Goal: Communication & Community: Answer question/provide support

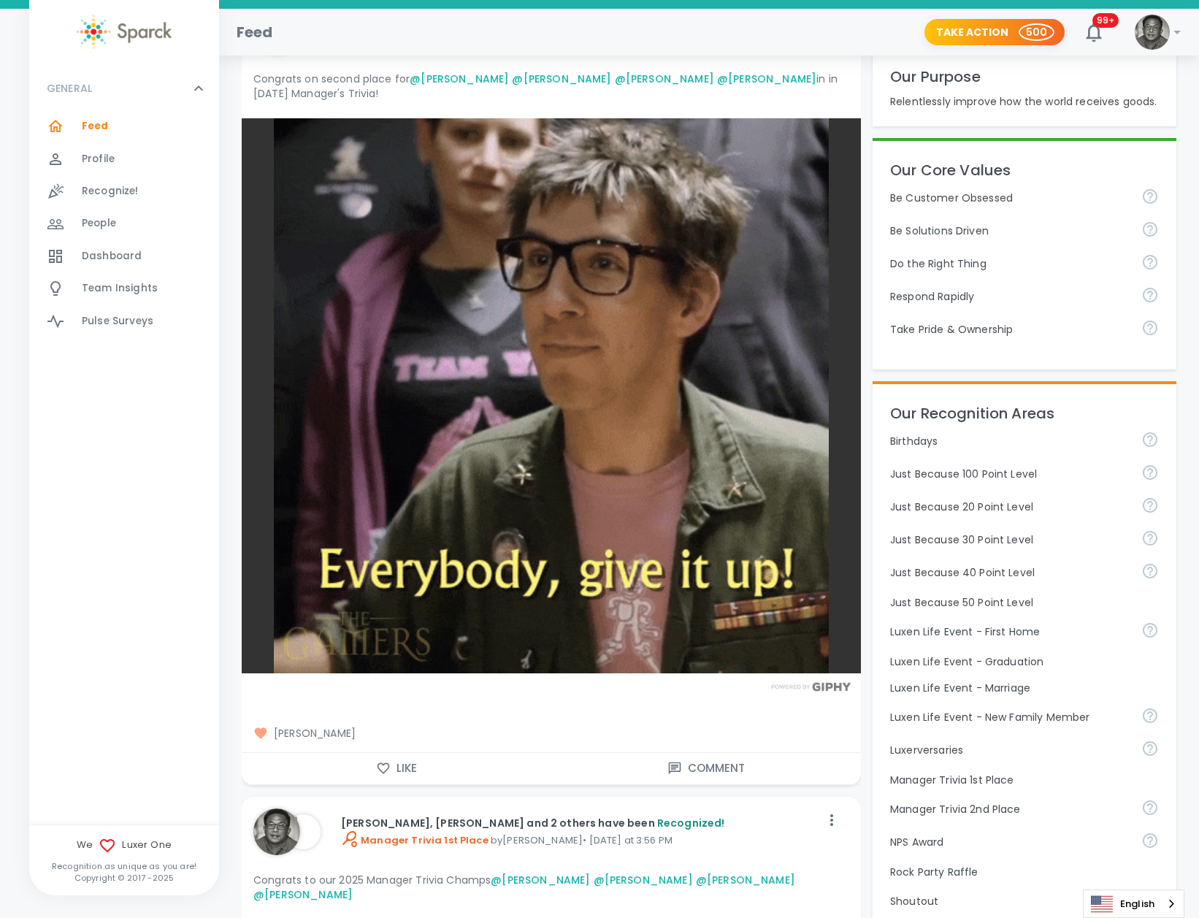
scroll to position [308, 0]
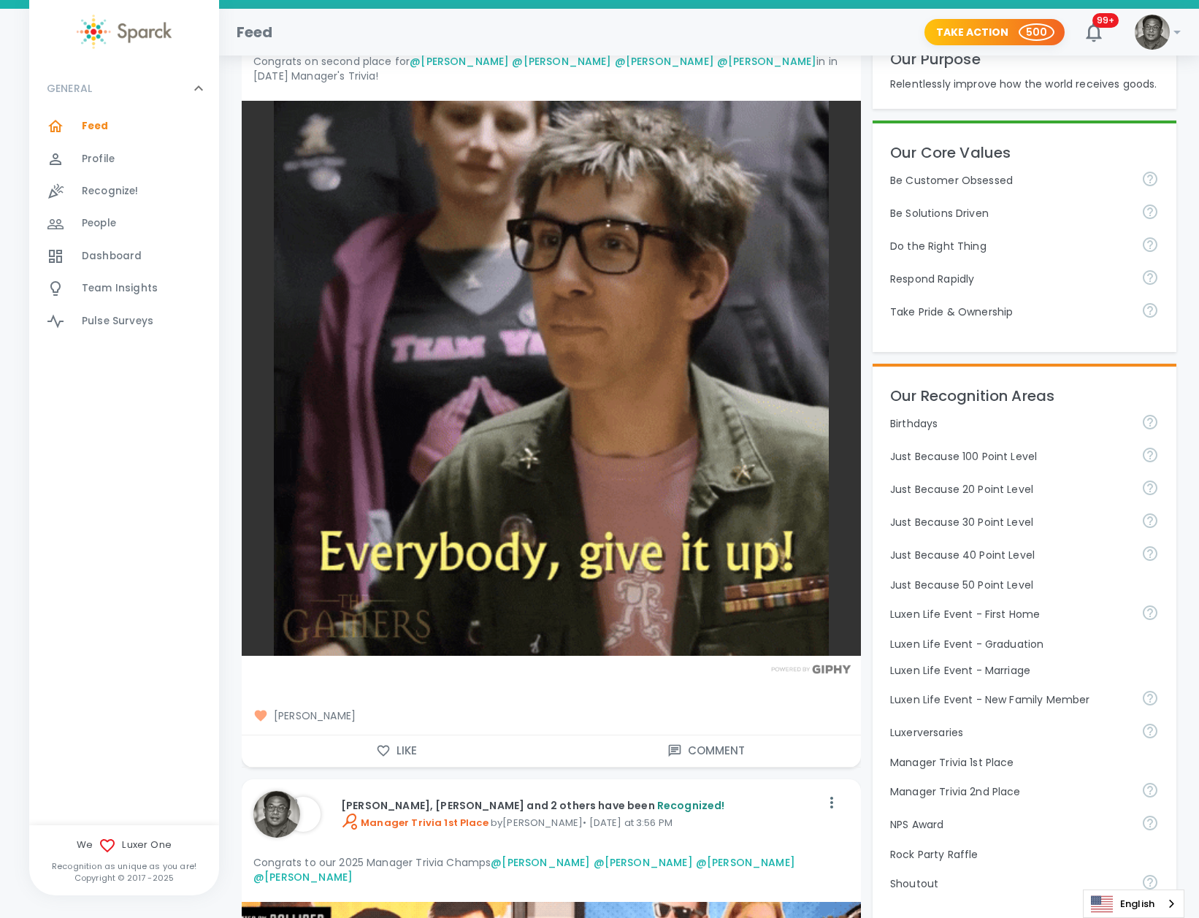
click at [378, 744] on icon "button" at bounding box center [383, 750] width 15 height 15
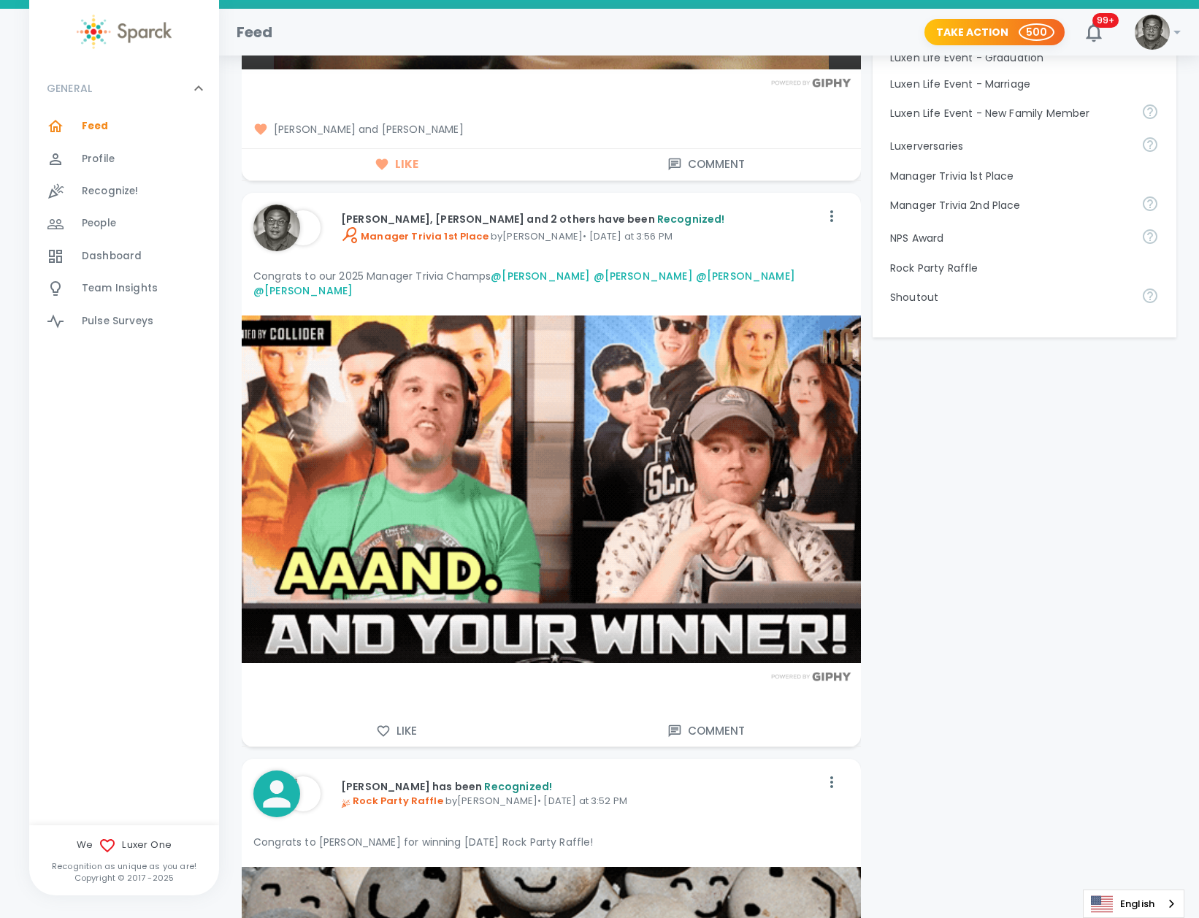
scroll to position [904, 0]
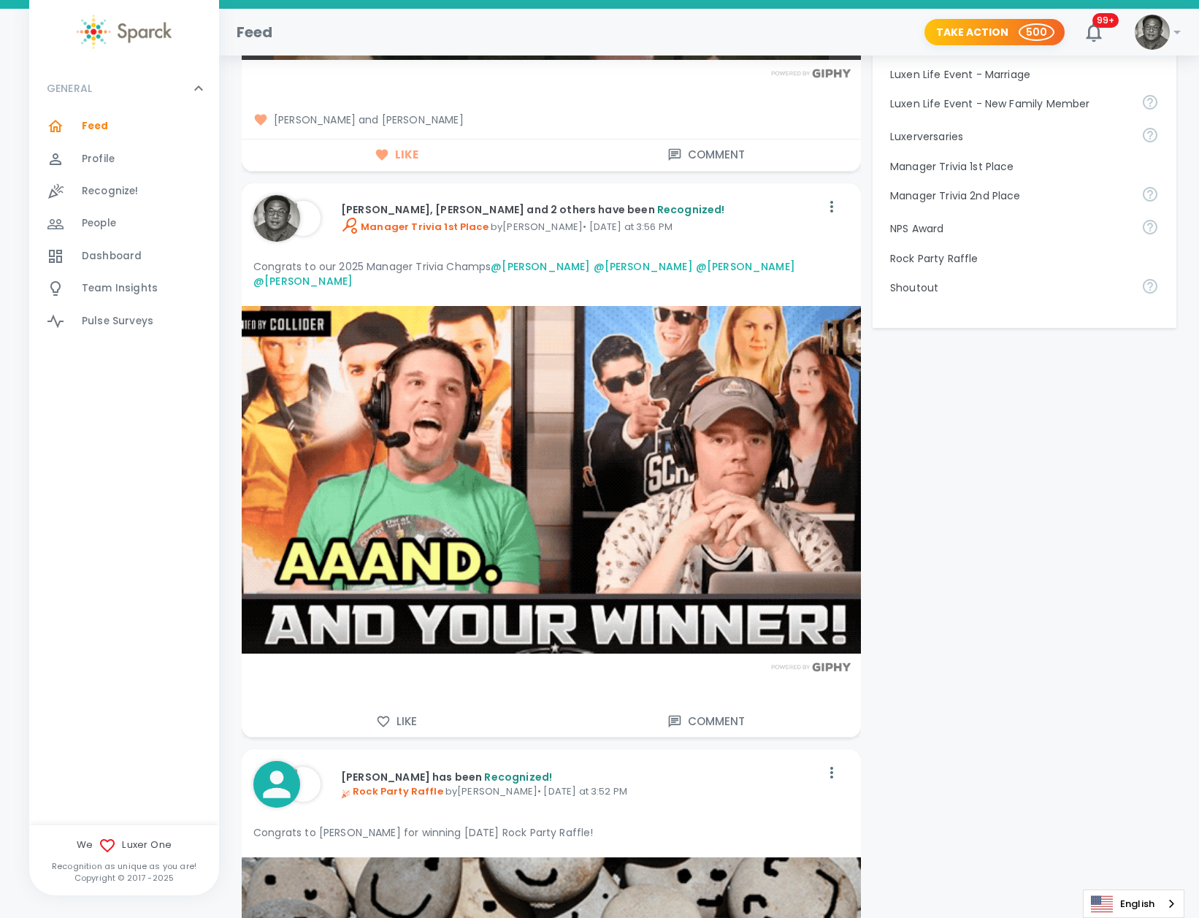
click at [383, 714] on icon "button" at bounding box center [383, 721] width 15 height 15
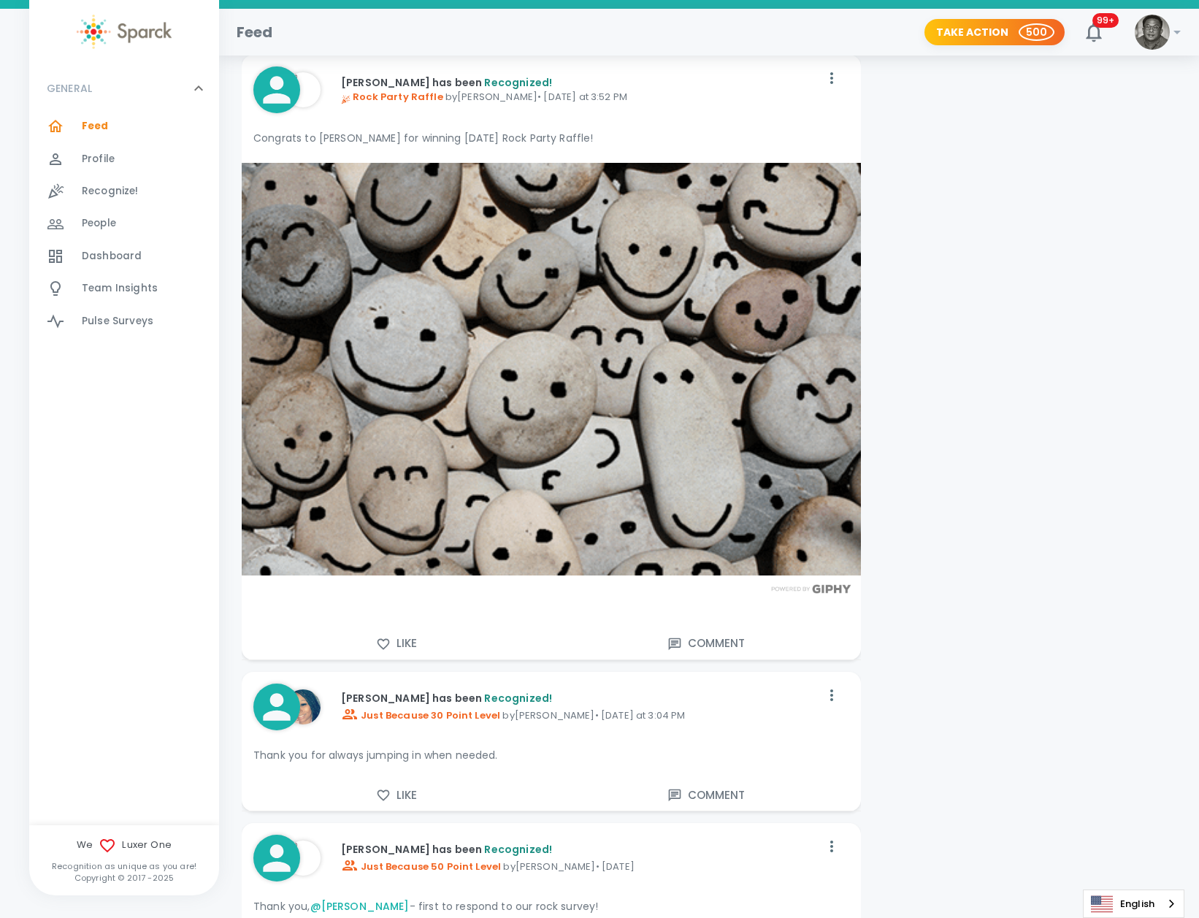
scroll to position [1642, 0]
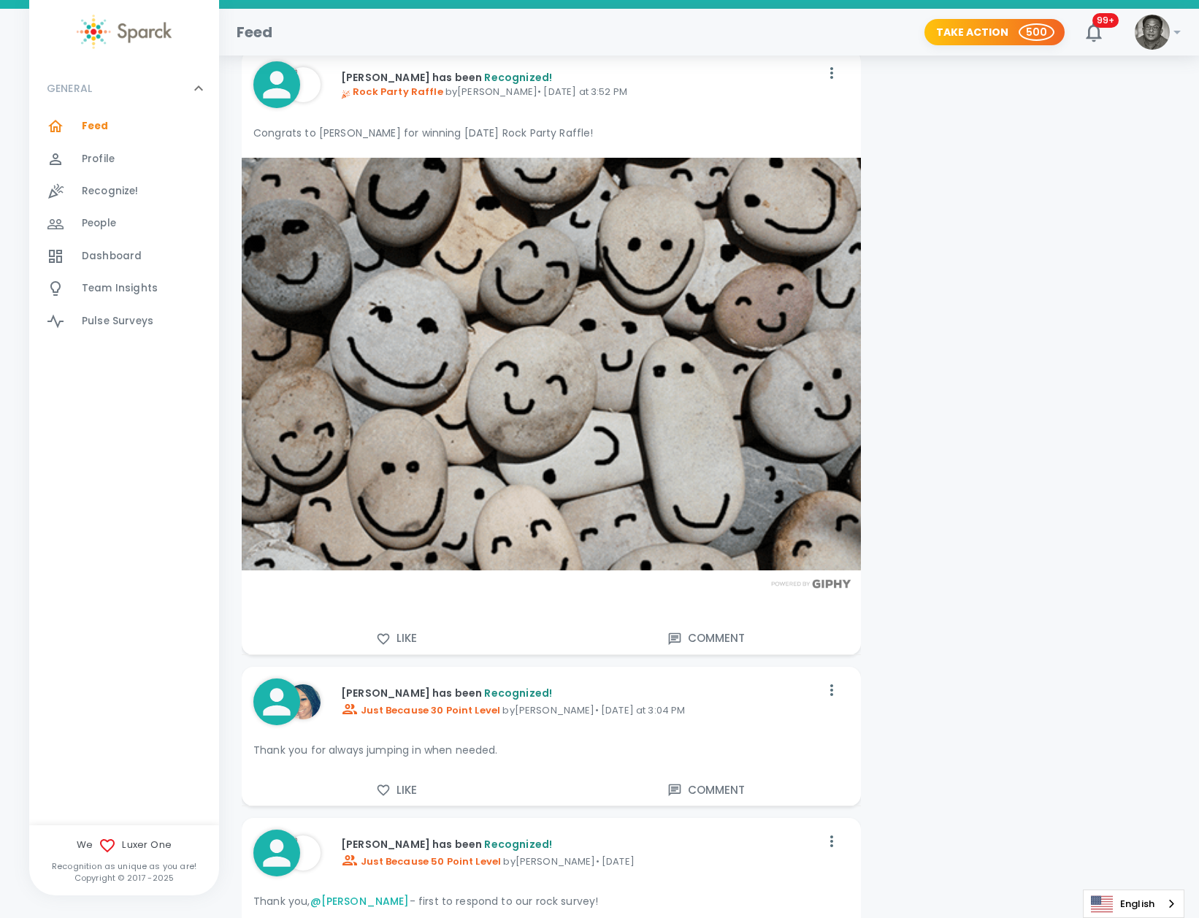
click at [384, 783] on icon "button" at bounding box center [383, 790] width 15 height 15
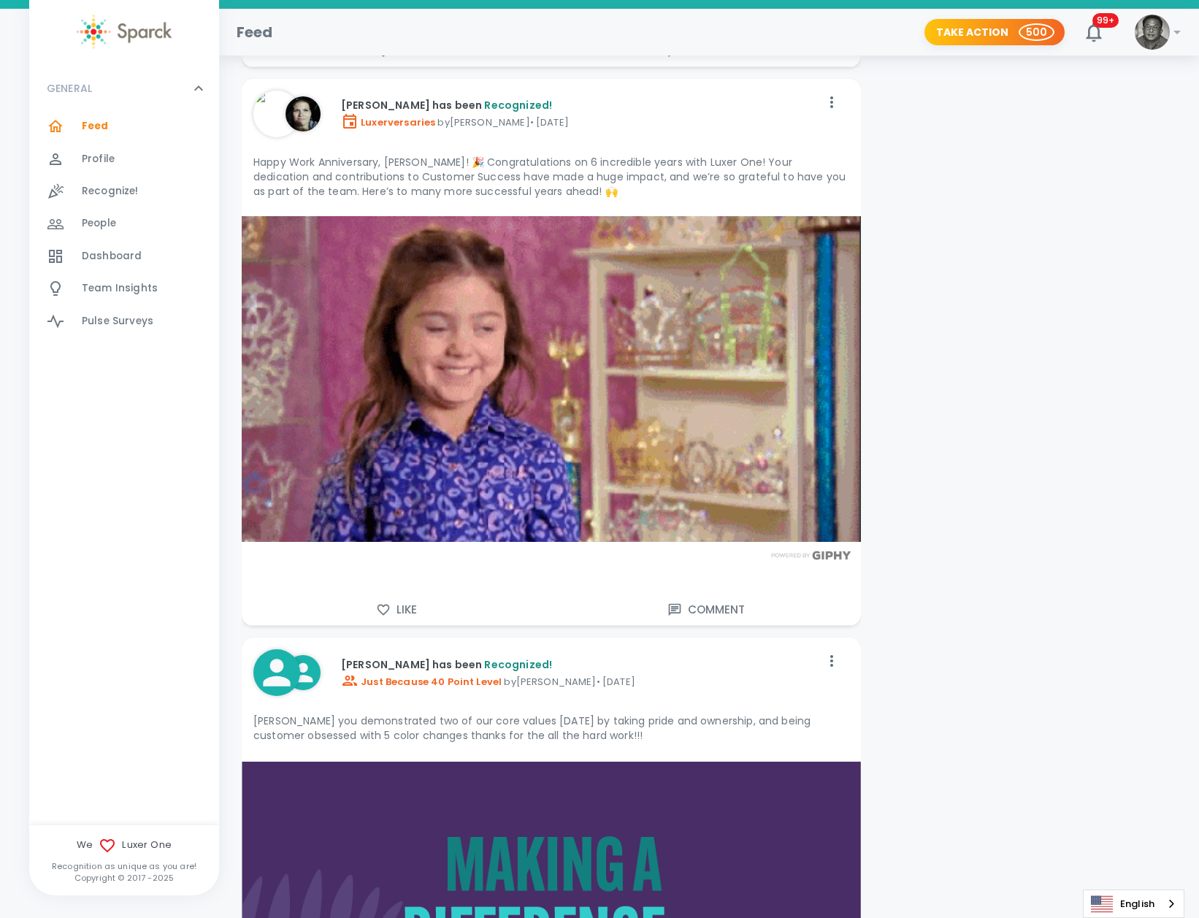
scroll to position [7142, 0]
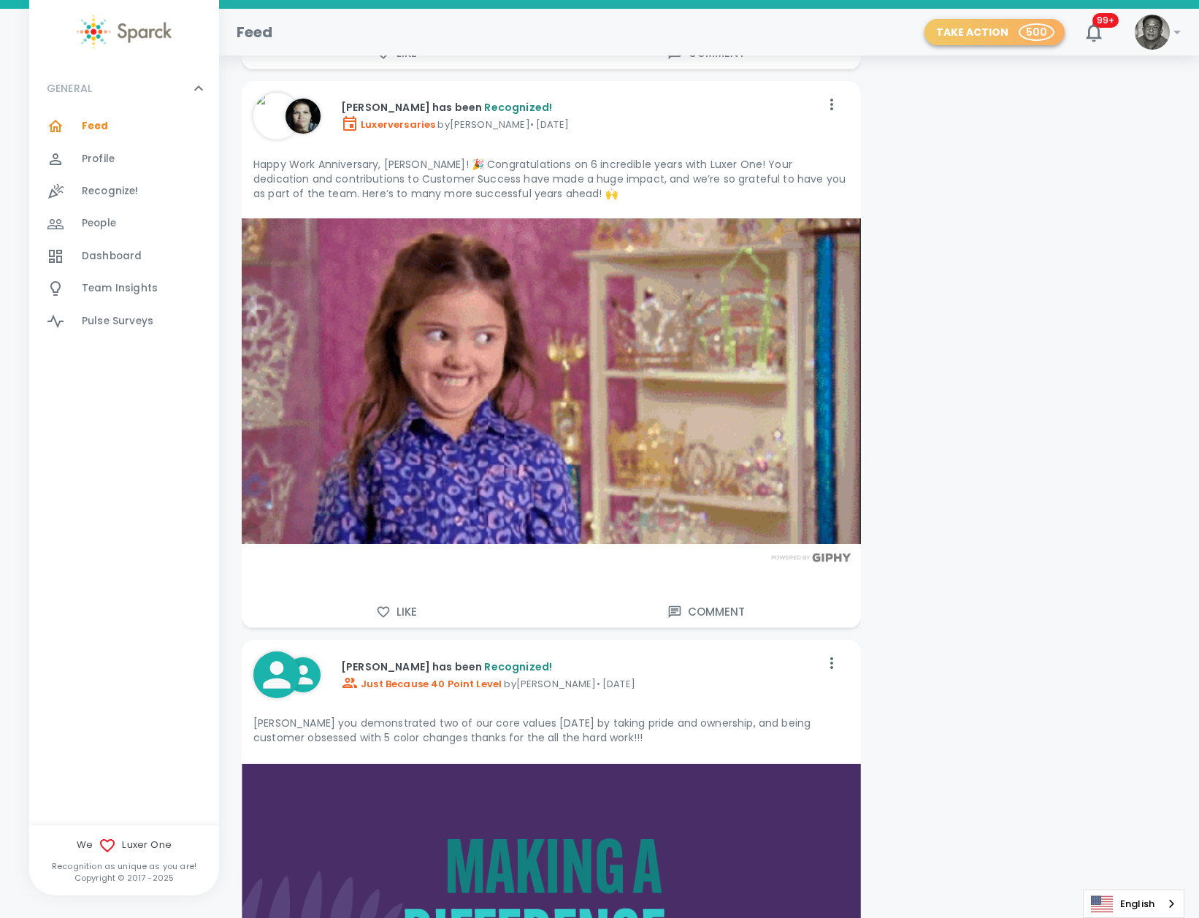
click at [1037, 31] on p "500" at bounding box center [1036, 32] width 21 height 15
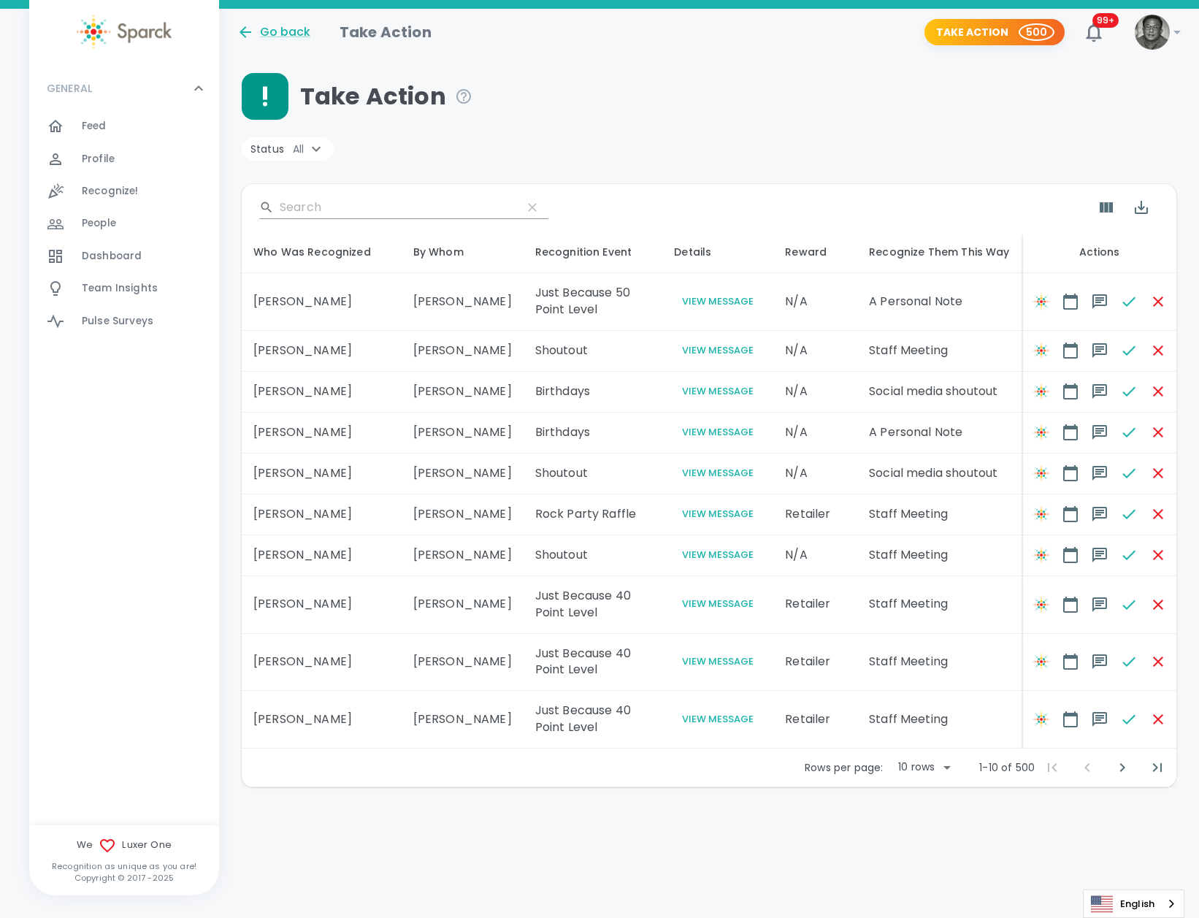
click at [129, 291] on span "Team Insights" at bounding box center [120, 288] width 76 height 15
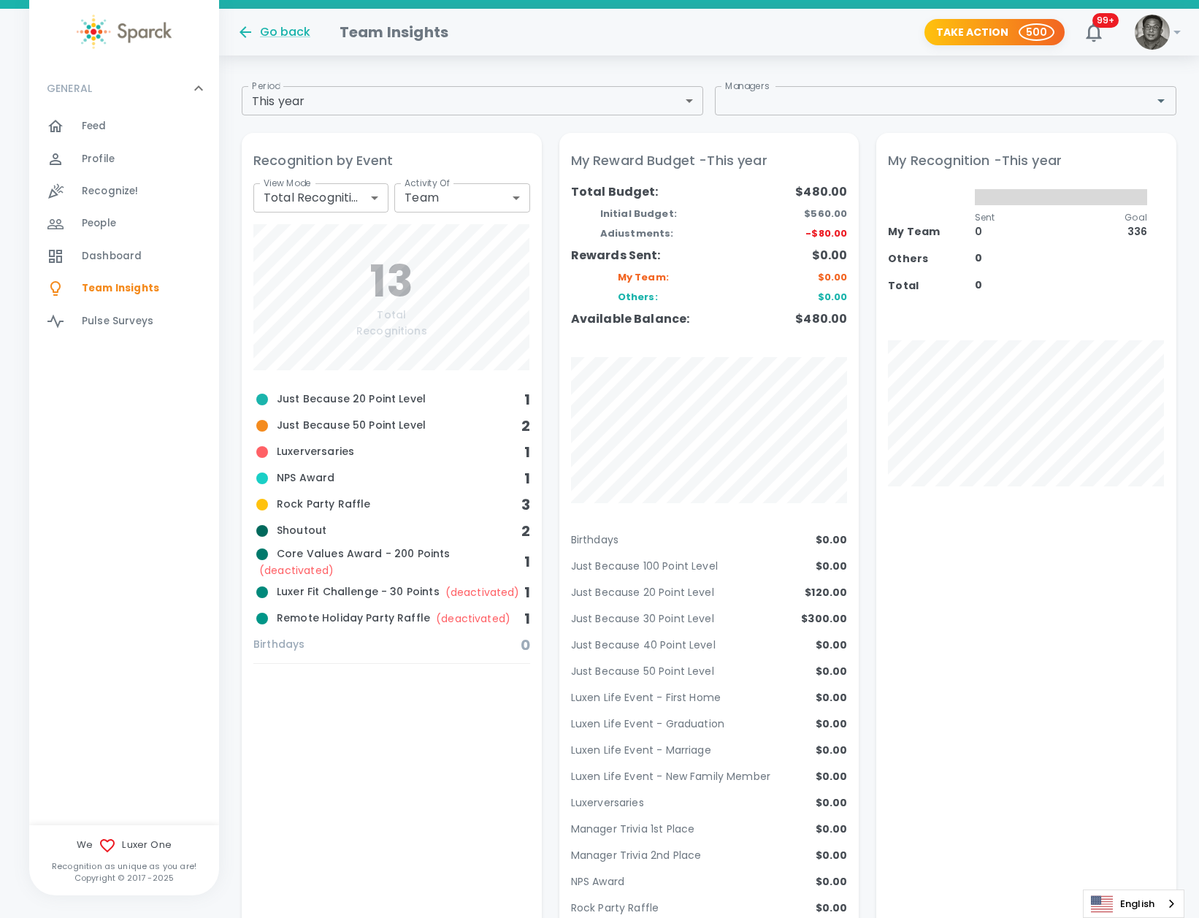
scroll to position [45, 0]
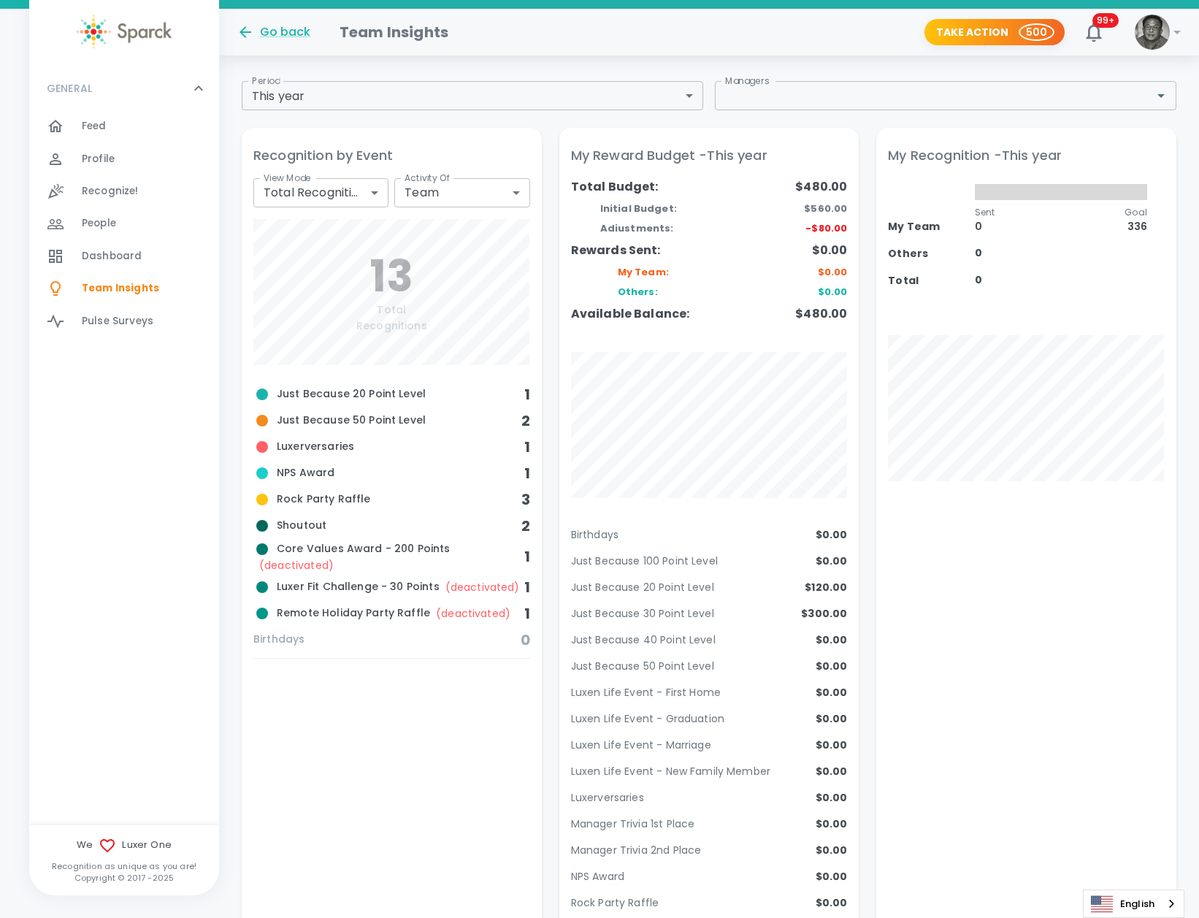
click at [696, 616] on p "Just Because 30 Point Level" at bounding box center [642, 613] width 143 height 15
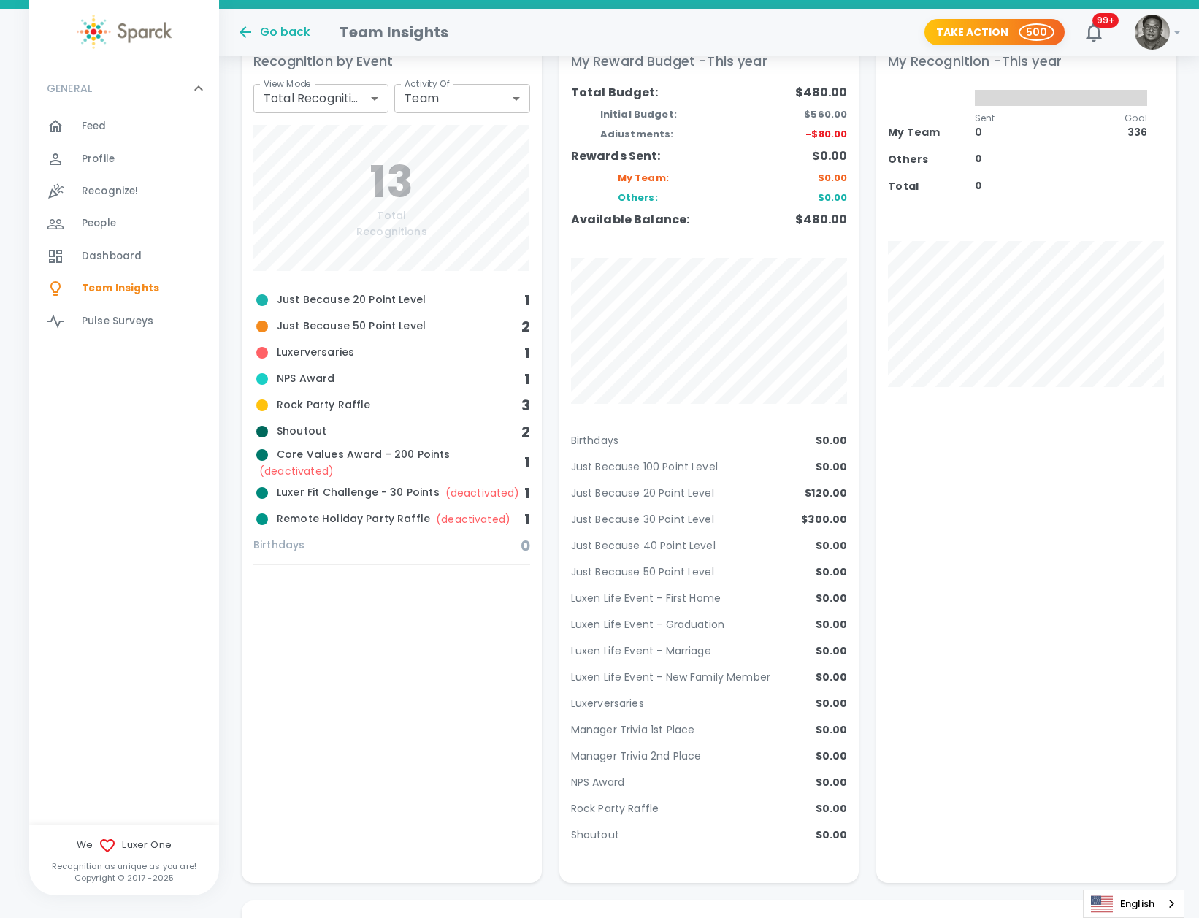
scroll to position [137, 0]
click at [707, 473] on p "Just Because 100 Point Level" at bounding box center [644, 468] width 147 height 15
click at [708, 497] on p "Just Because 20 Point Level" at bounding box center [642, 494] width 143 height 15
click at [713, 518] on div "Just Because 30 Point Level $300.00" at bounding box center [709, 526] width 277 height 26
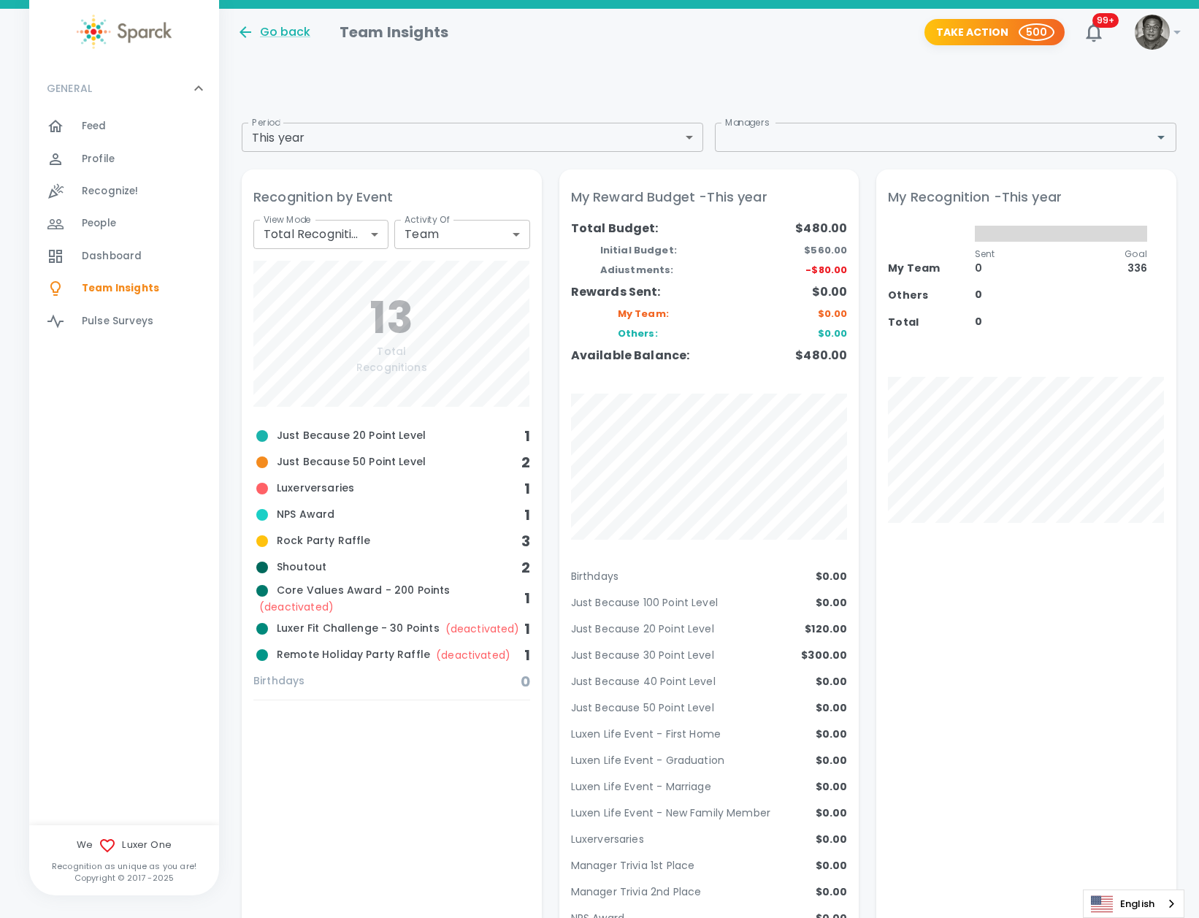
scroll to position [0, 0]
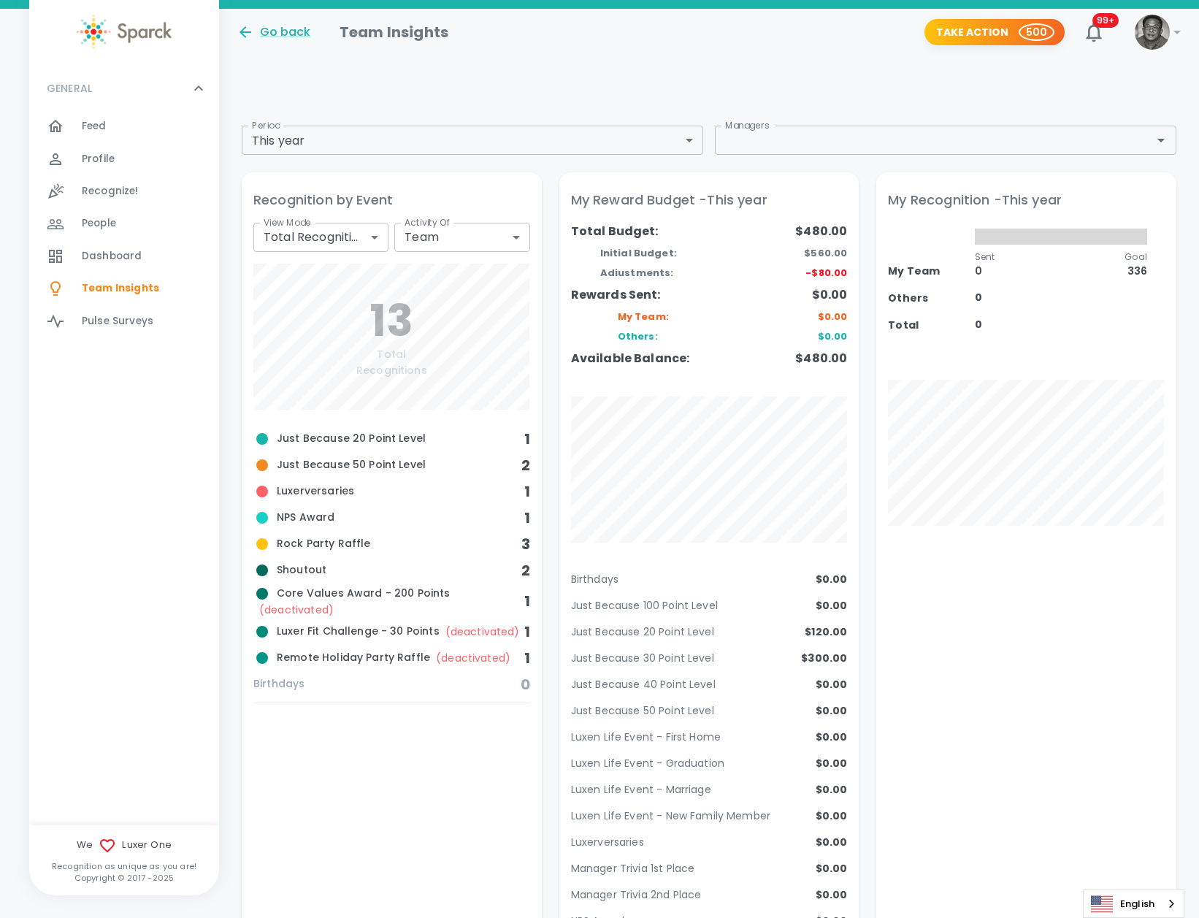
click at [93, 187] on span "Recognize!" at bounding box center [110, 191] width 57 height 15
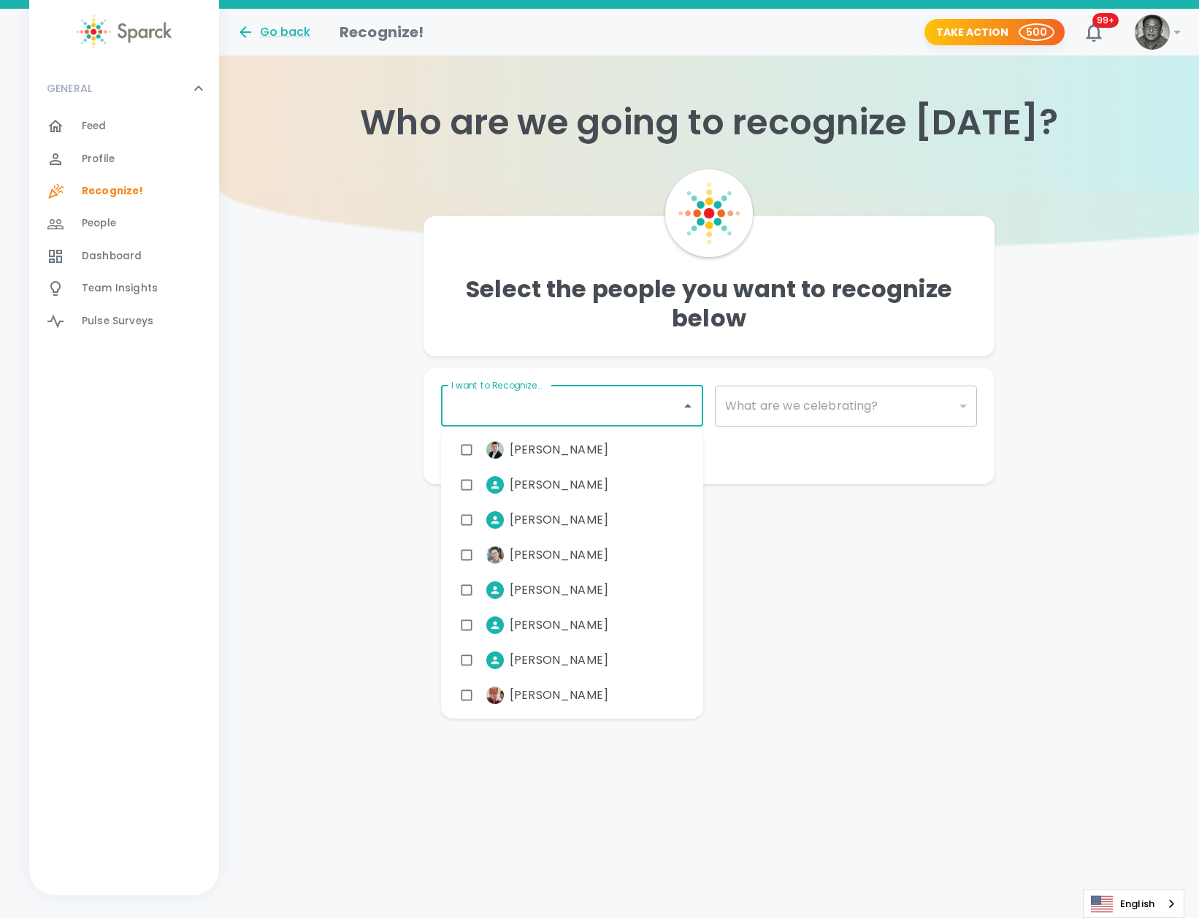
click at [521, 404] on input "I want to Recognize..." at bounding box center [561, 406] width 227 height 28
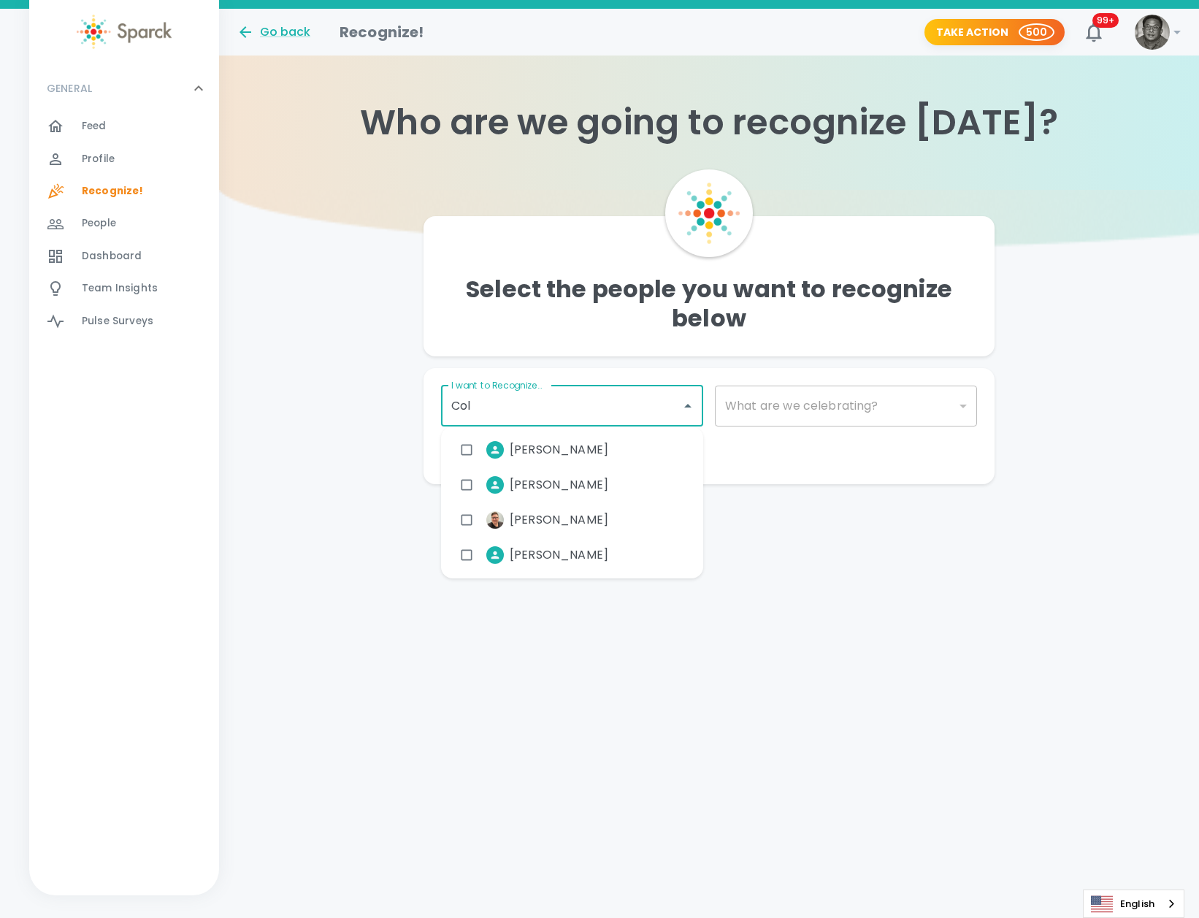
type input "Coll"
click at [551, 450] on span "[PERSON_NAME]" at bounding box center [559, 450] width 99 height 18
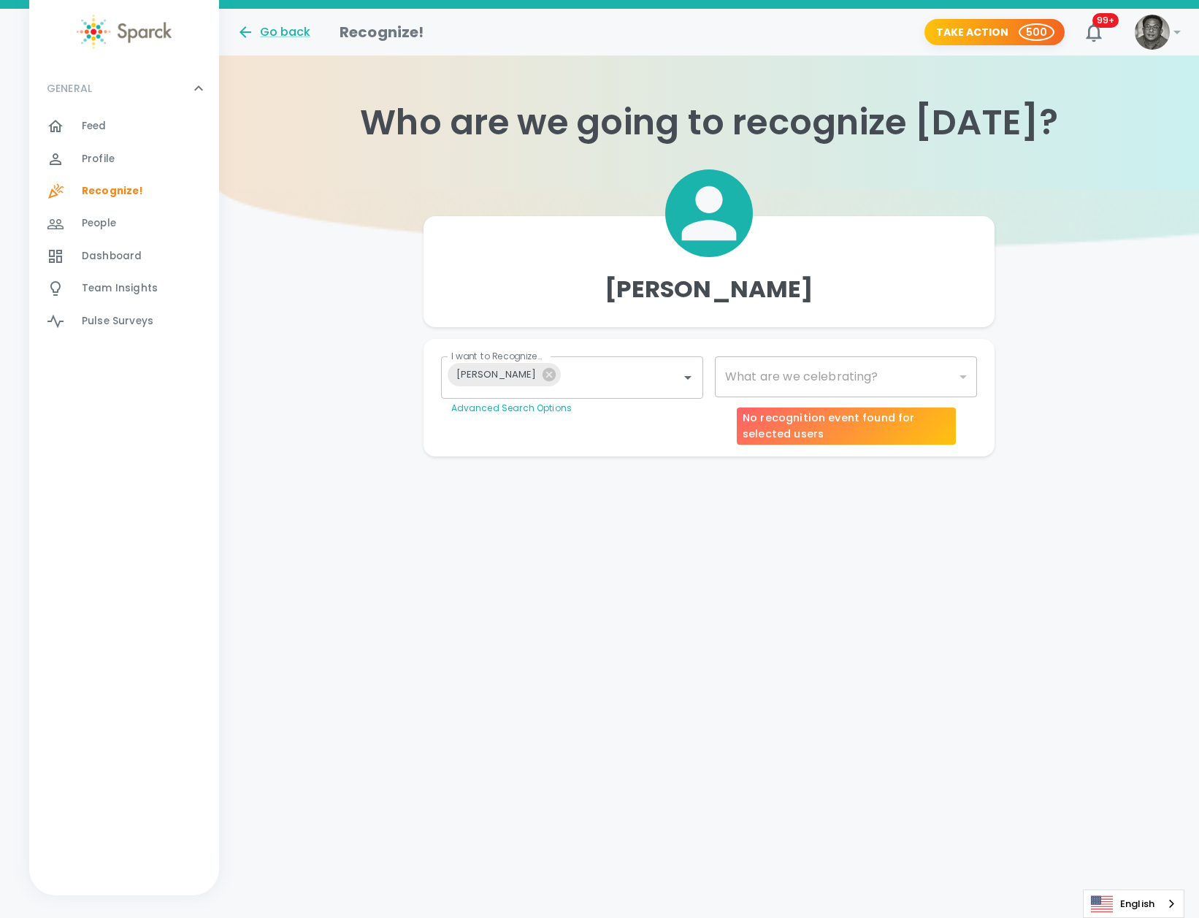
click at [814, 380] on div "​" at bounding box center [846, 376] width 262 height 41
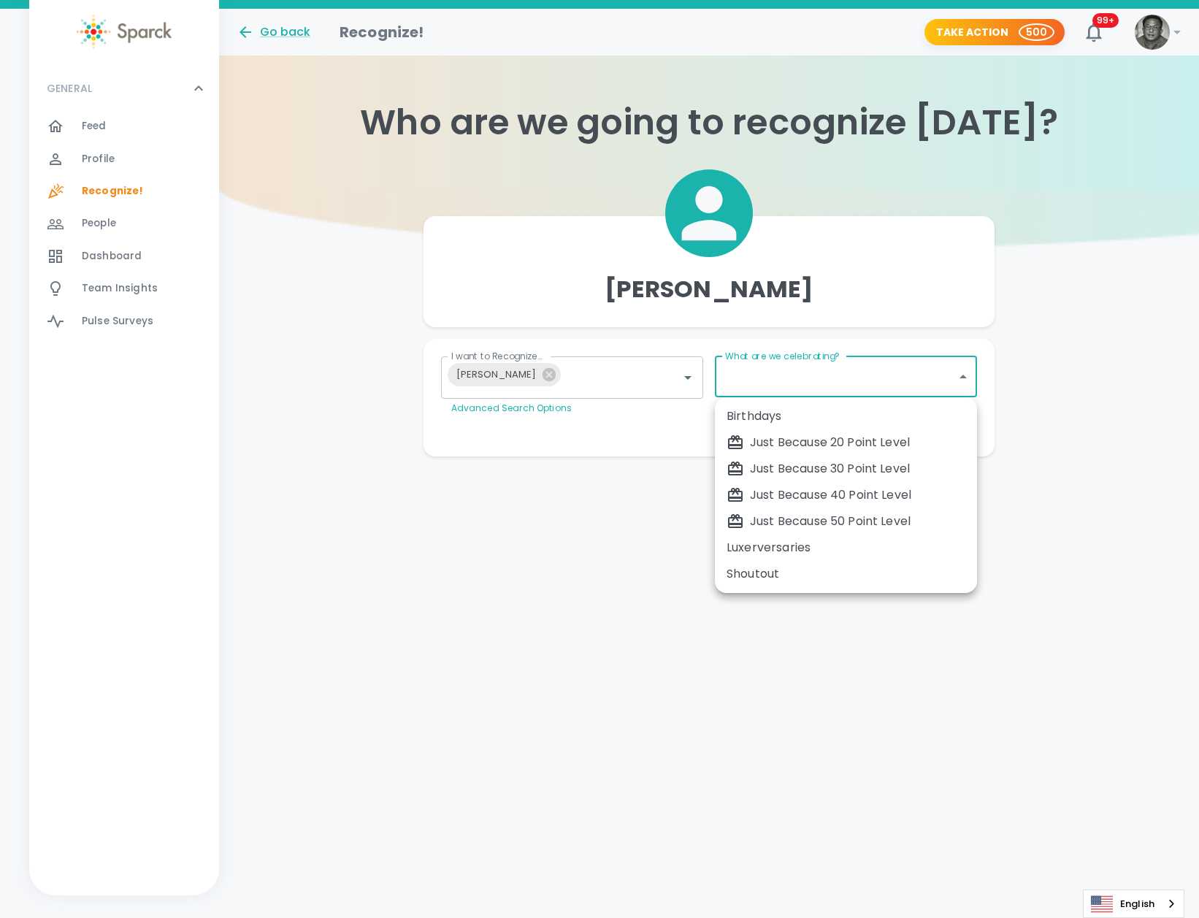
click at [801, 377] on body "Skip Navigation Go back Recognize! Take Action 500 99+ ! GENERAL 0 Feed 0 Profi…" at bounding box center [599, 257] width 1199 height 515
click at [813, 462] on div "Just Because 30 Point Level" at bounding box center [846, 469] width 239 height 18
type input "1696"
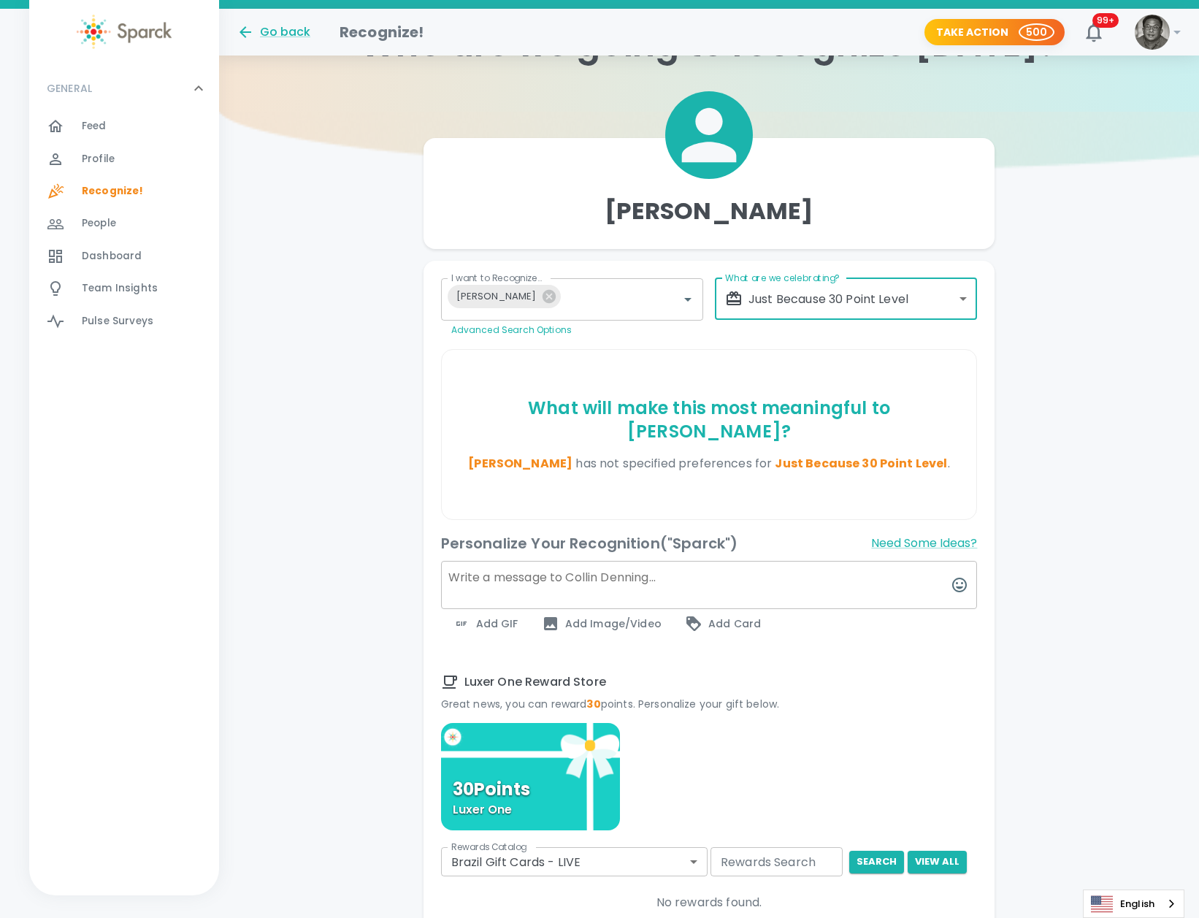
scroll to position [80, 0]
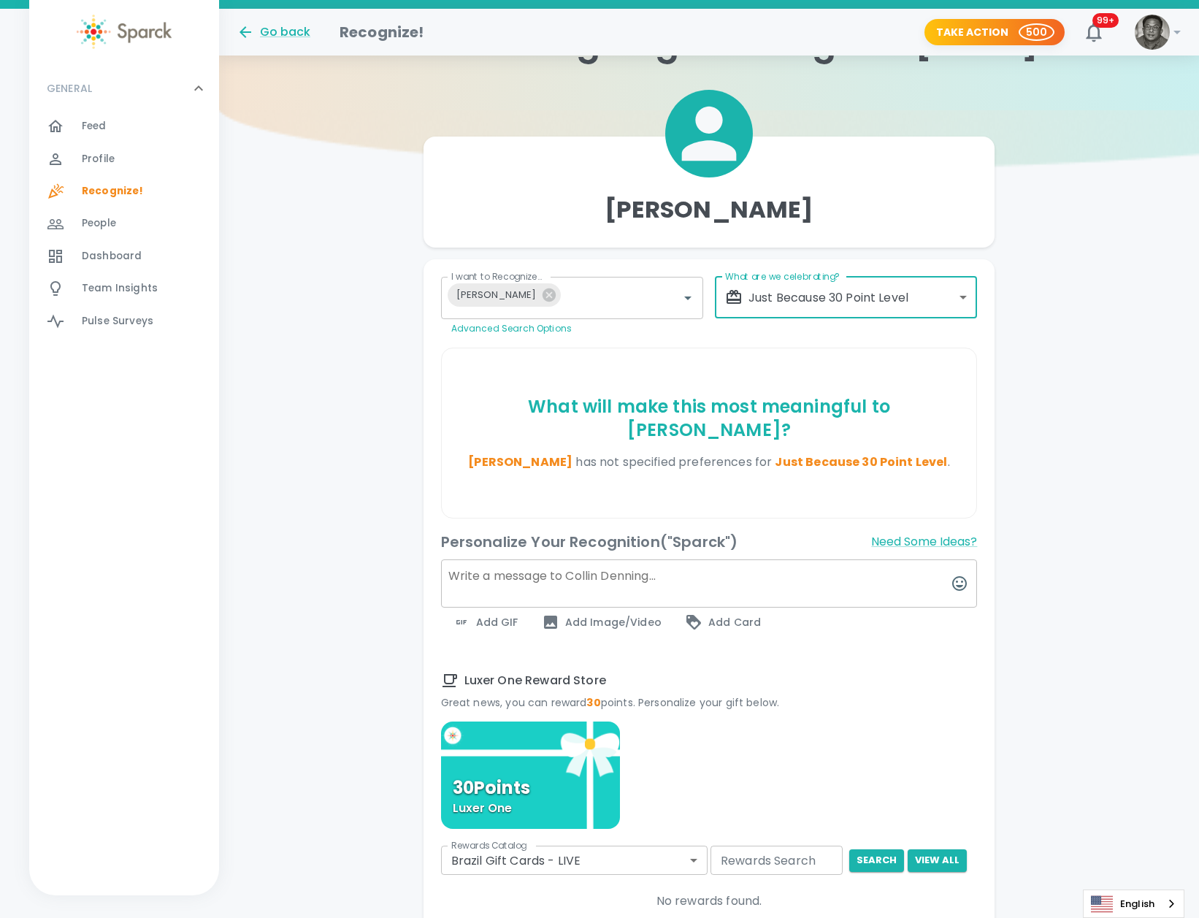
click at [659, 827] on body "Skip Navigation Go back Recognize! Take Action 500 99+ ! GENERAL 0 Feed 0 Profi…" at bounding box center [599, 524] width 1199 height 1209
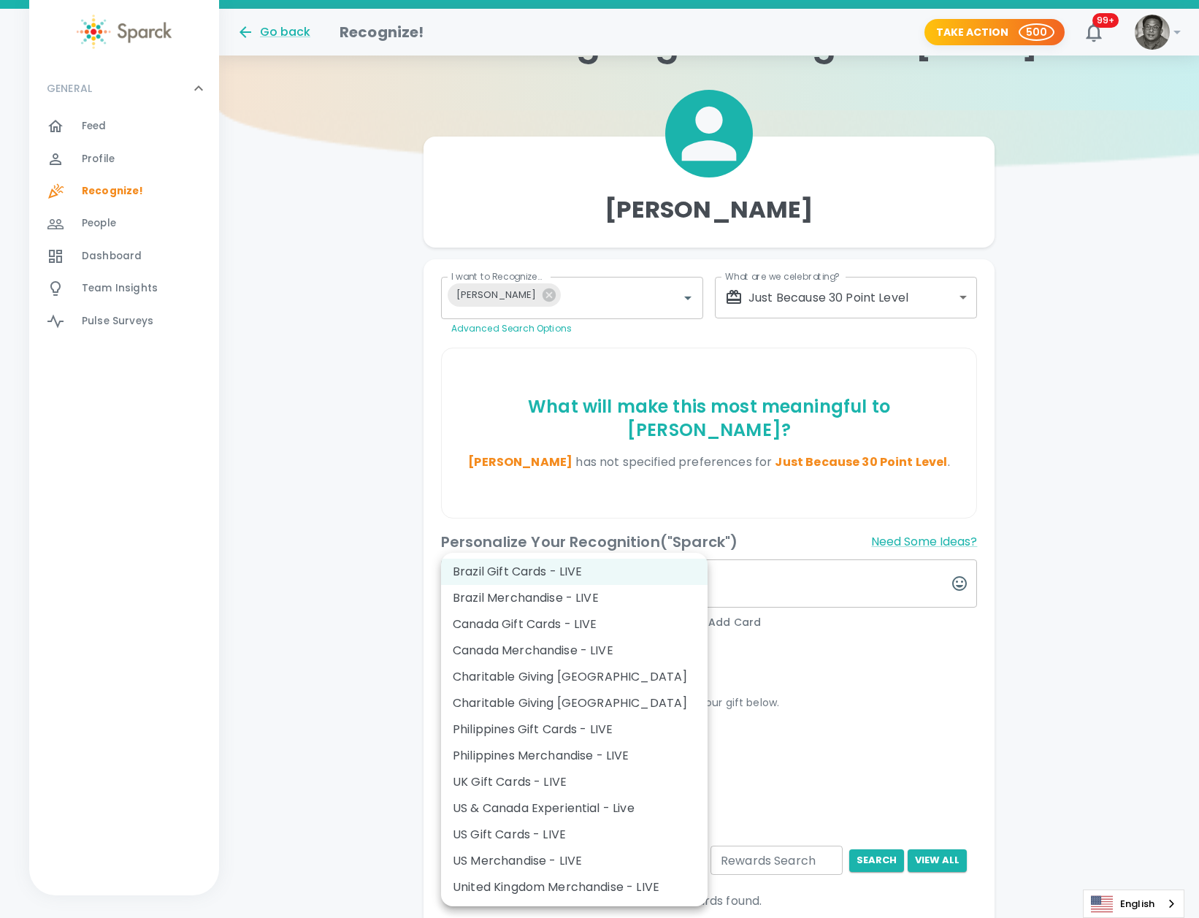
click at [819, 762] on div at bounding box center [599, 459] width 1199 height 918
click at [700, 839] on body "Skip Navigation Go back Recognize! Take Action 500 99+ ! GENERAL 0 Feed 0 Profi…" at bounding box center [599, 524] width 1199 height 1209
click at [610, 859] on li "US Merchandise - LIVE" at bounding box center [574, 861] width 267 height 26
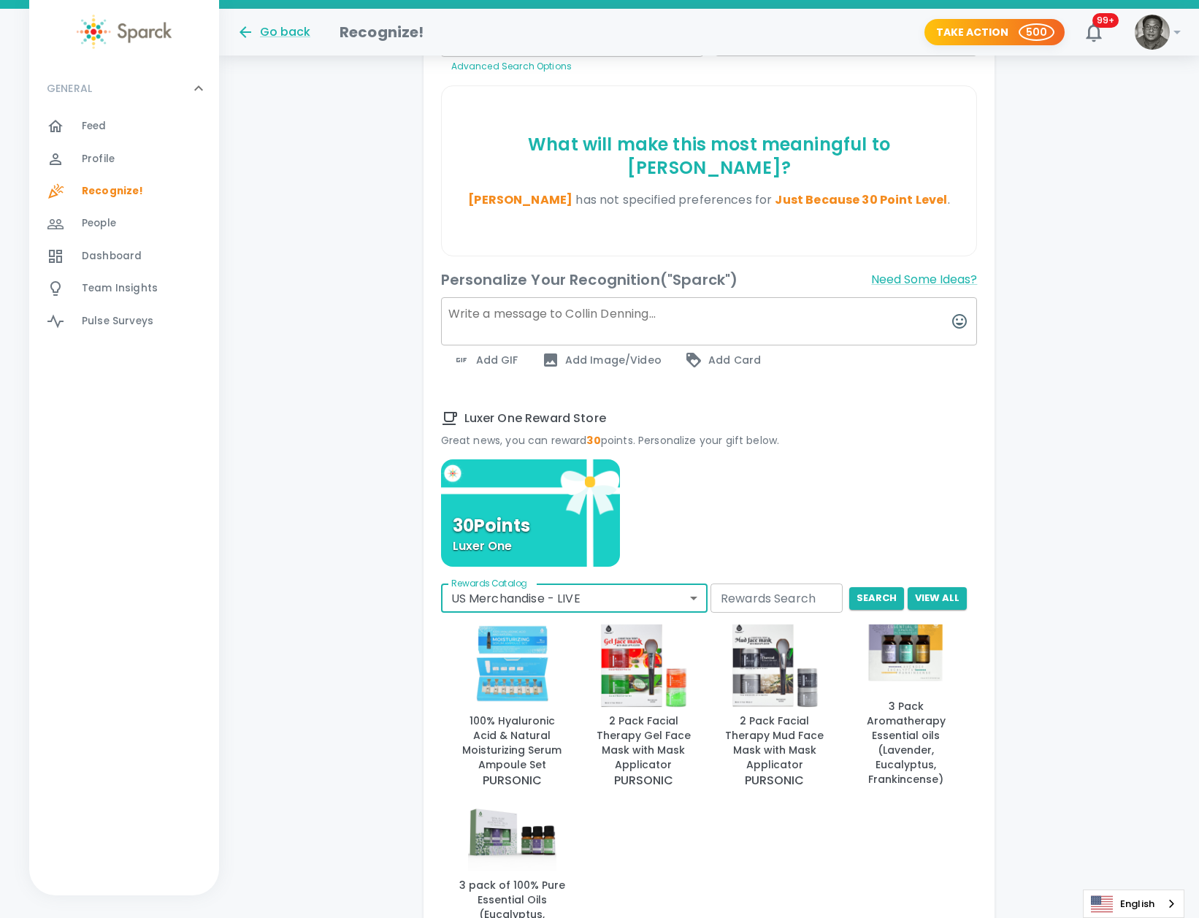
scroll to position [352, 0]
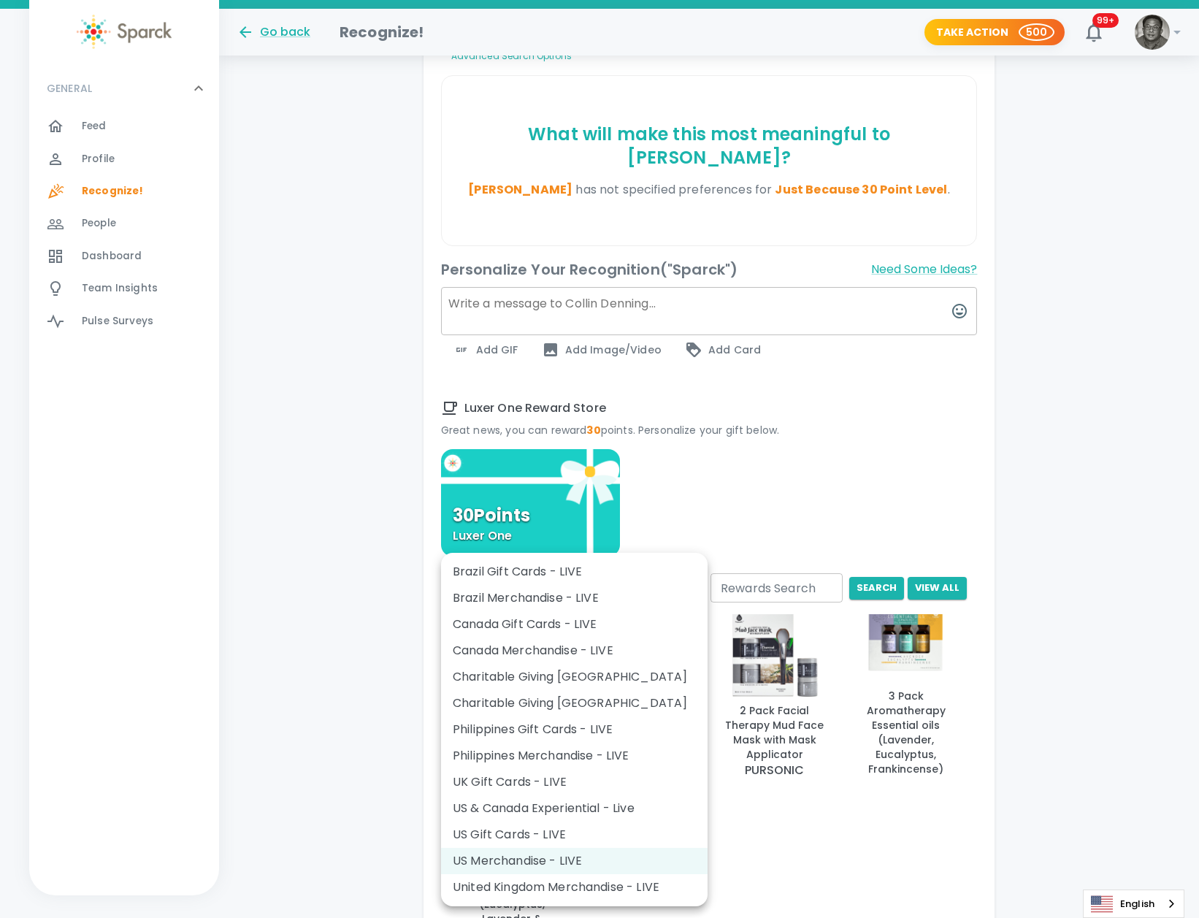
click at [693, 564] on body "Skip Navigation Go back Recognize! Take Action 500 99+ ! GENERAL 0 Feed 0 Profi…" at bounding box center [599, 403] width 1199 height 1510
click at [518, 838] on li "US Gift Cards - LIVE" at bounding box center [574, 835] width 267 height 26
type input "877"
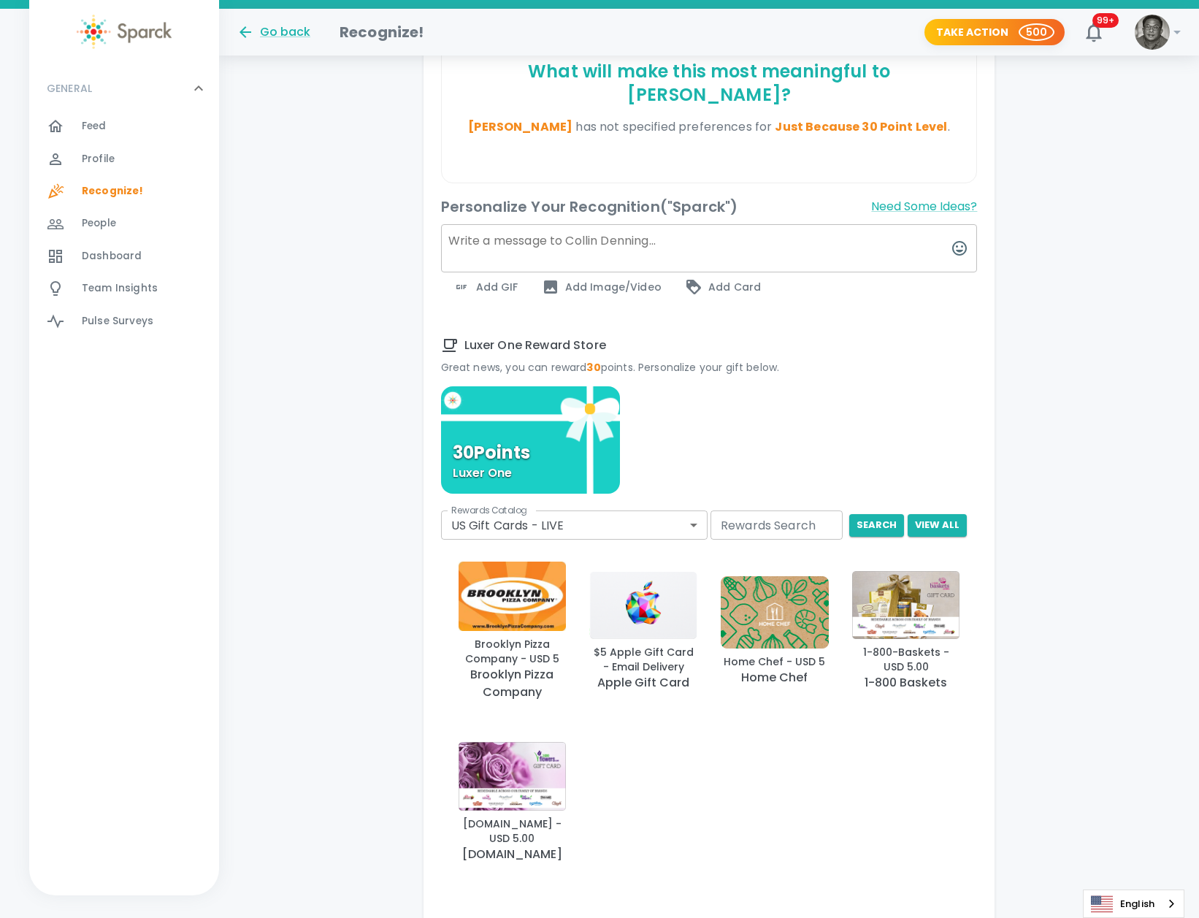
click at [851, 515] on div "Luxer One Reward Store Great news, you can reward 30 points. Personalize your g…" at bounding box center [709, 615] width 537 height 557
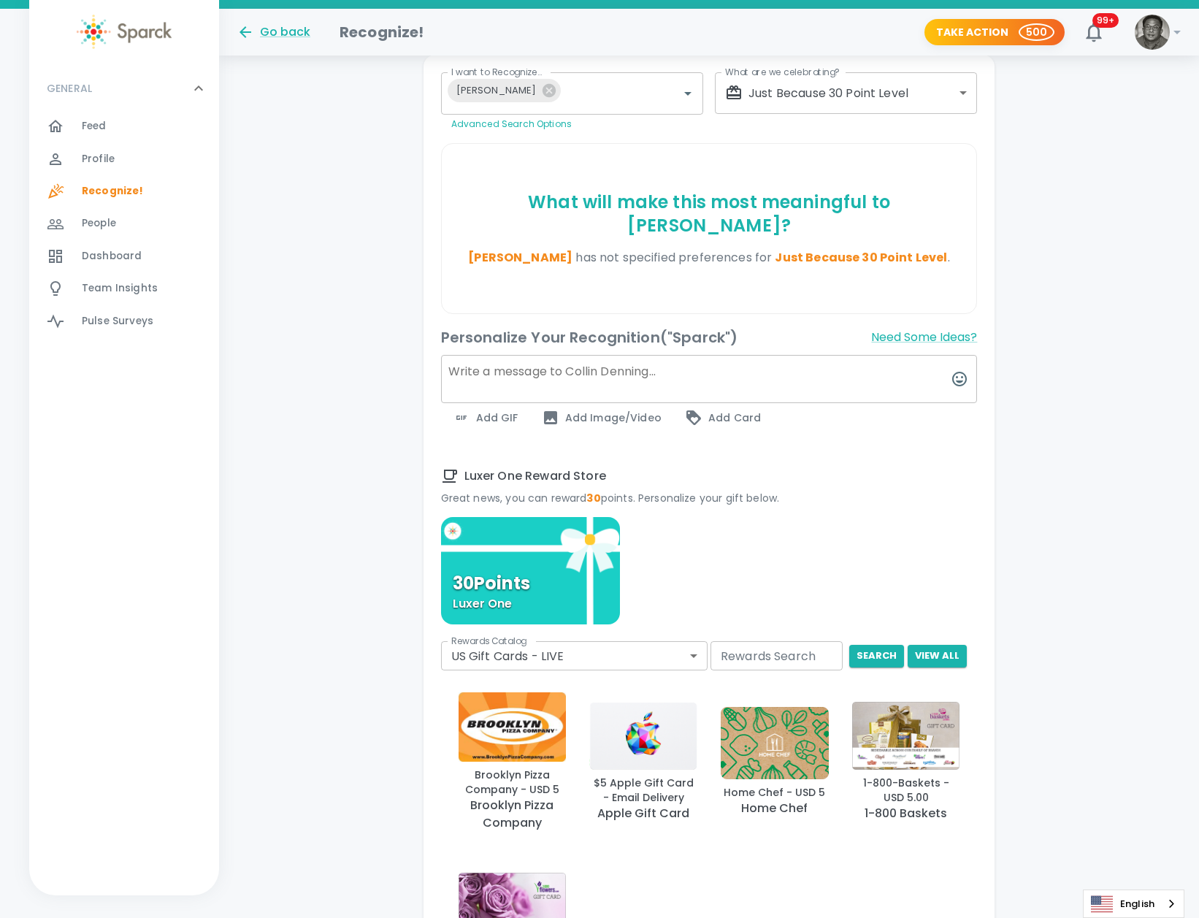
scroll to position [280, 0]
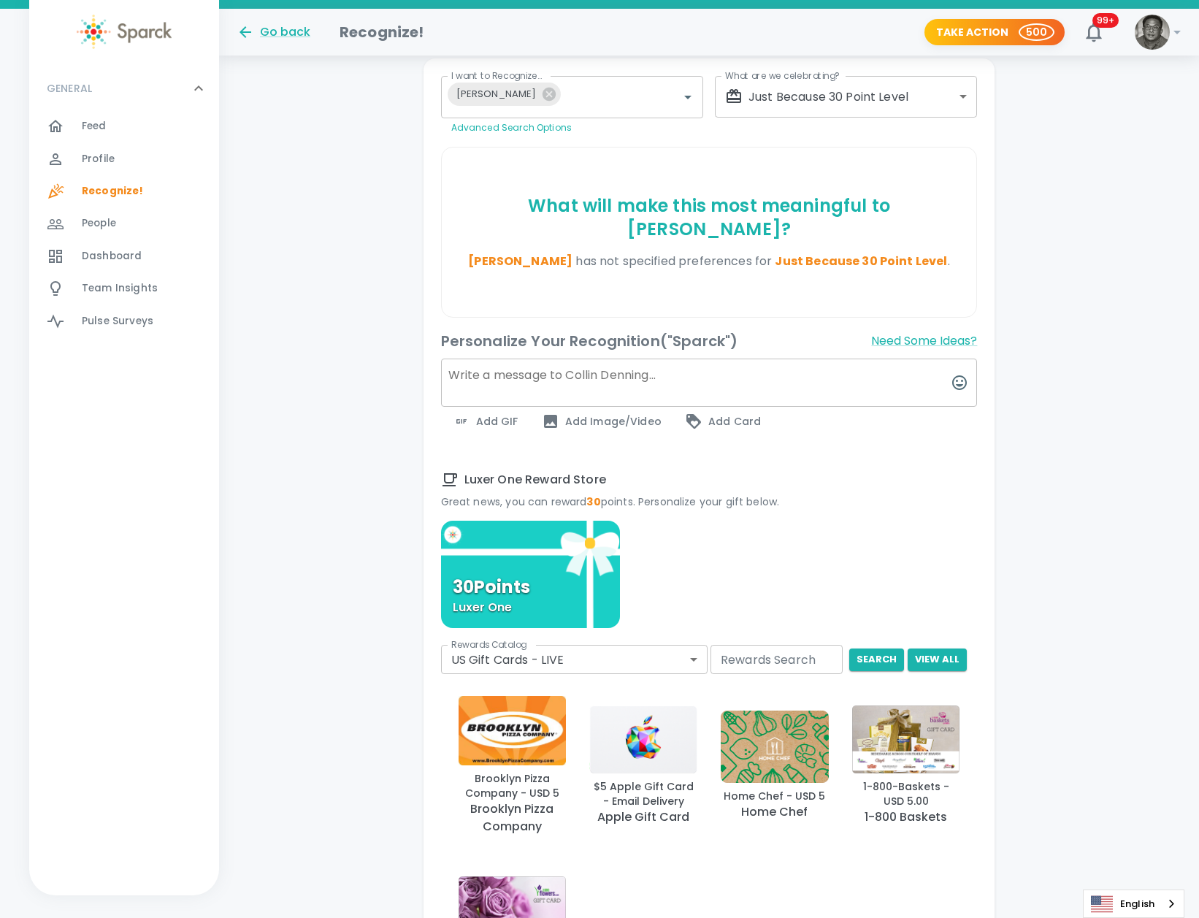
click at [504, 359] on textarea at bounding box center [709, 383] width 537 height 48
type textarea "A"
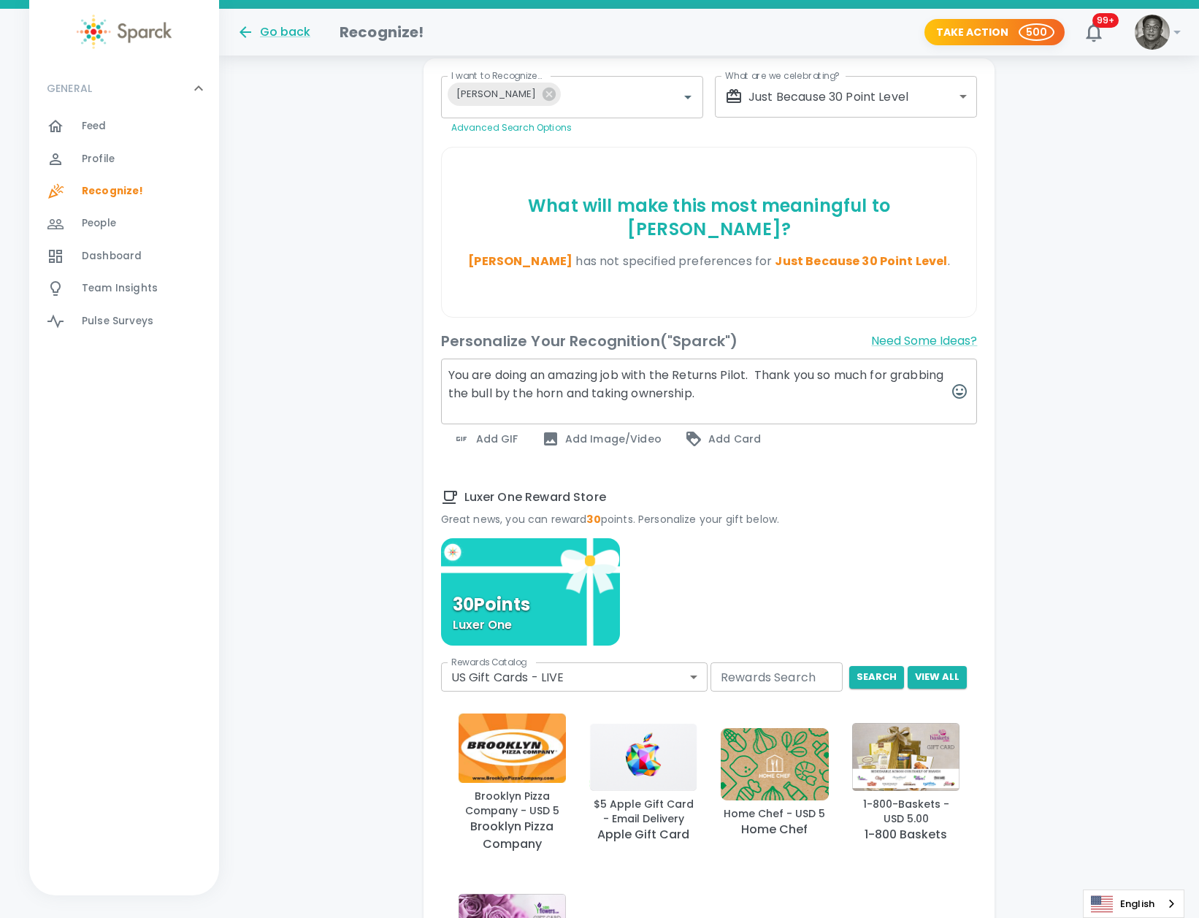
scroll to position [281, 0]
click at [607, 372] on textarea "You are doing a fantastic job with the Returns Pilot. Thank you so much for gra…" at bounding box center [709, 391] width 537 height 66
click at [790, 368] on textarea "You are doing a fantastic job with the Returns Pilot. Thank you so much for gra…" at bounding box center [709, 391] width 537 height 66
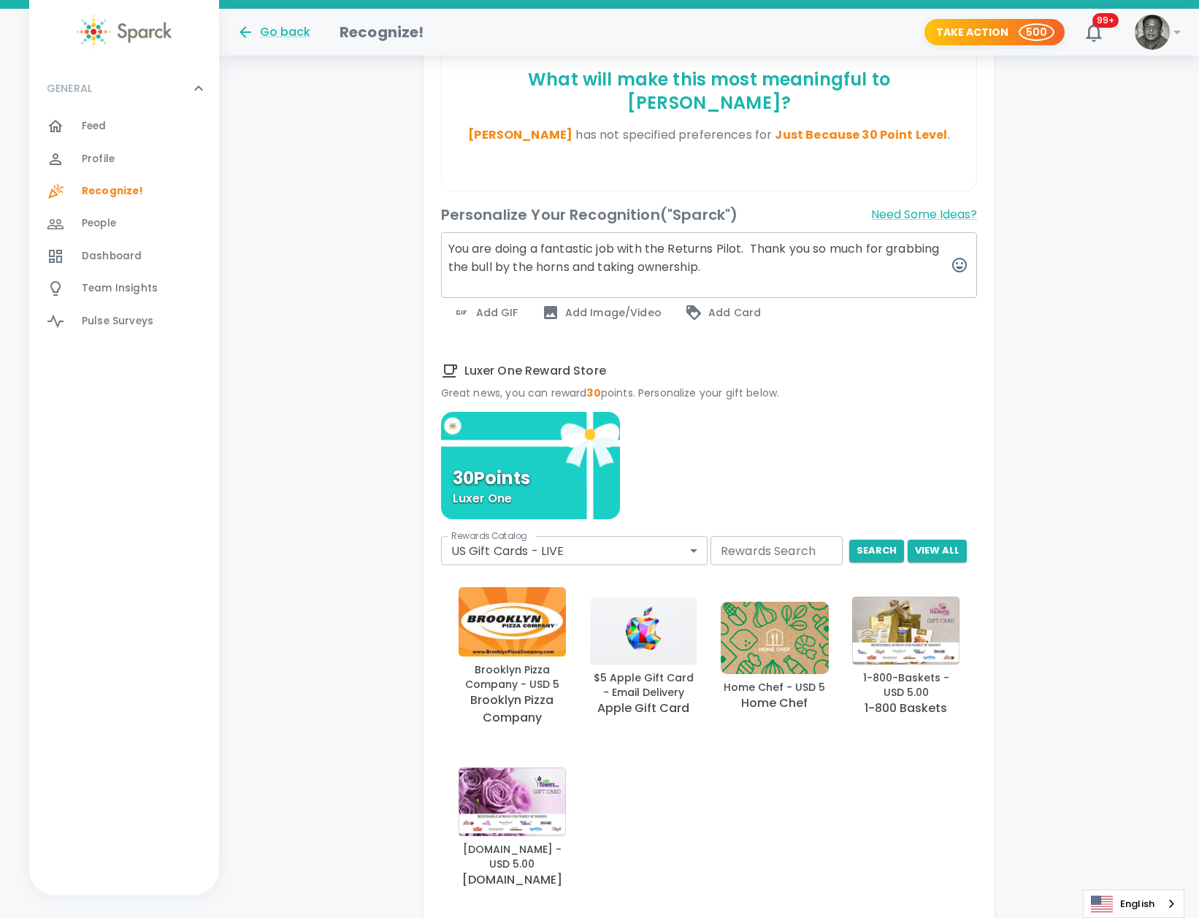
scroll to position [586, 0]
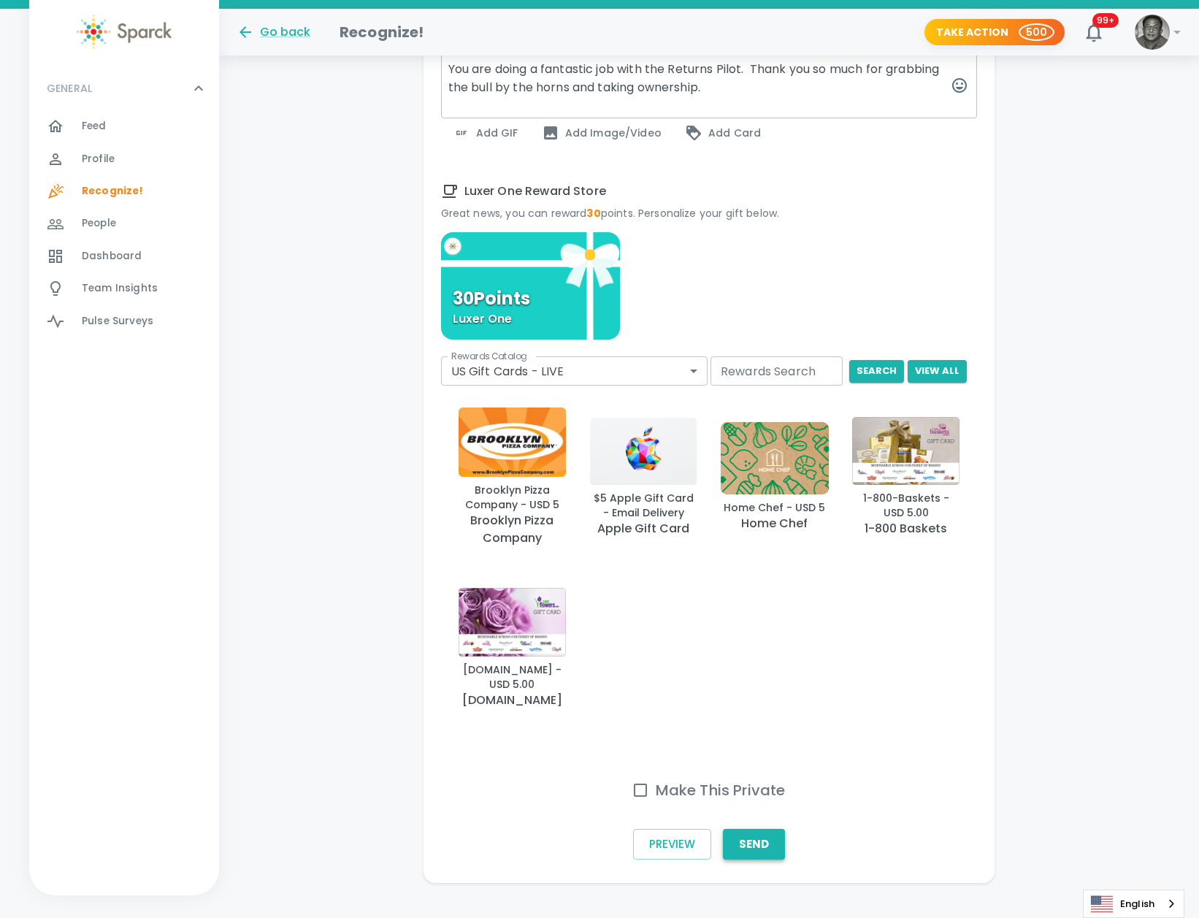
type textarea "You are doing a fantastic job with the Returns Pilot. Thank you so much for gra…"
click at [763, 829] on button "Send" at bounding box center [754, 844] width 62 height 31
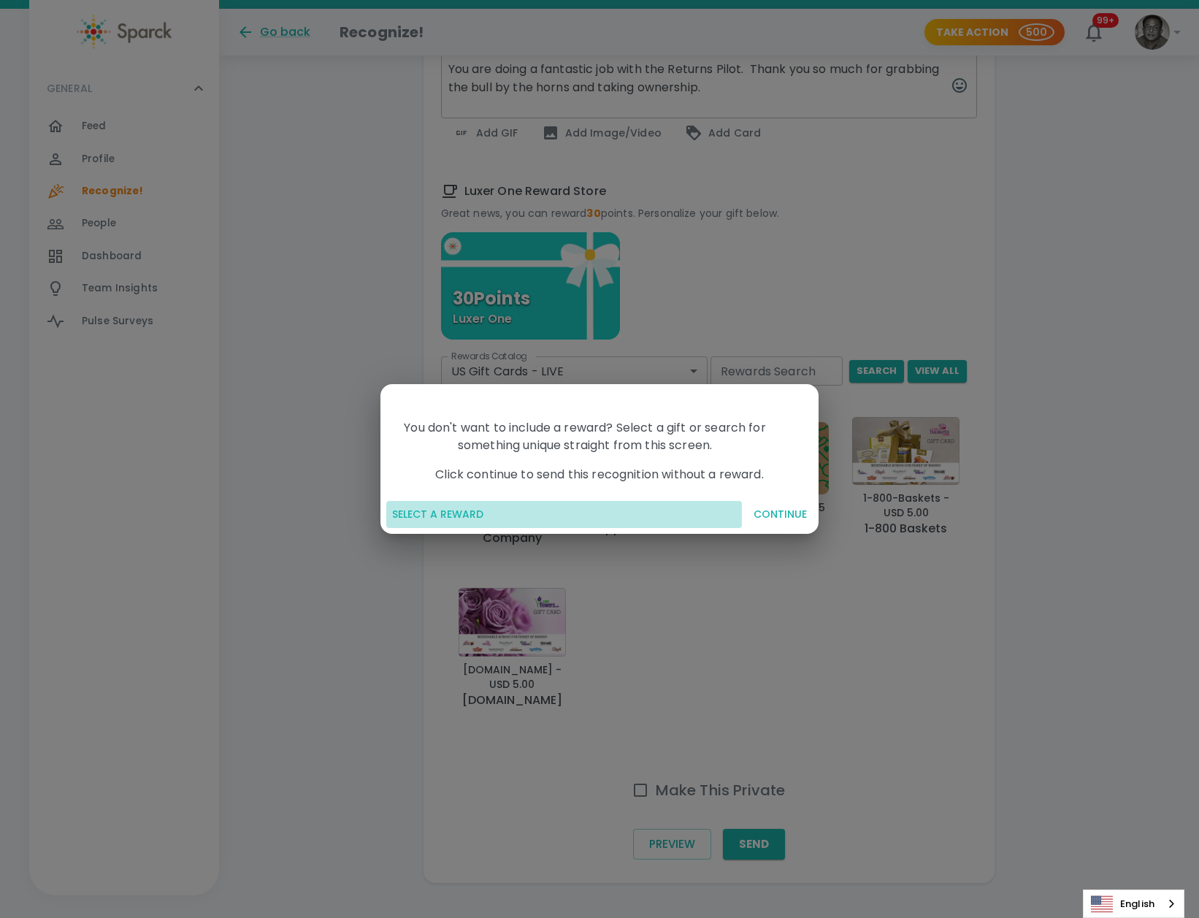
click at [448, 510] on button "SELECT A REWARD" at bounding box center [564, 514] width 356 height 27
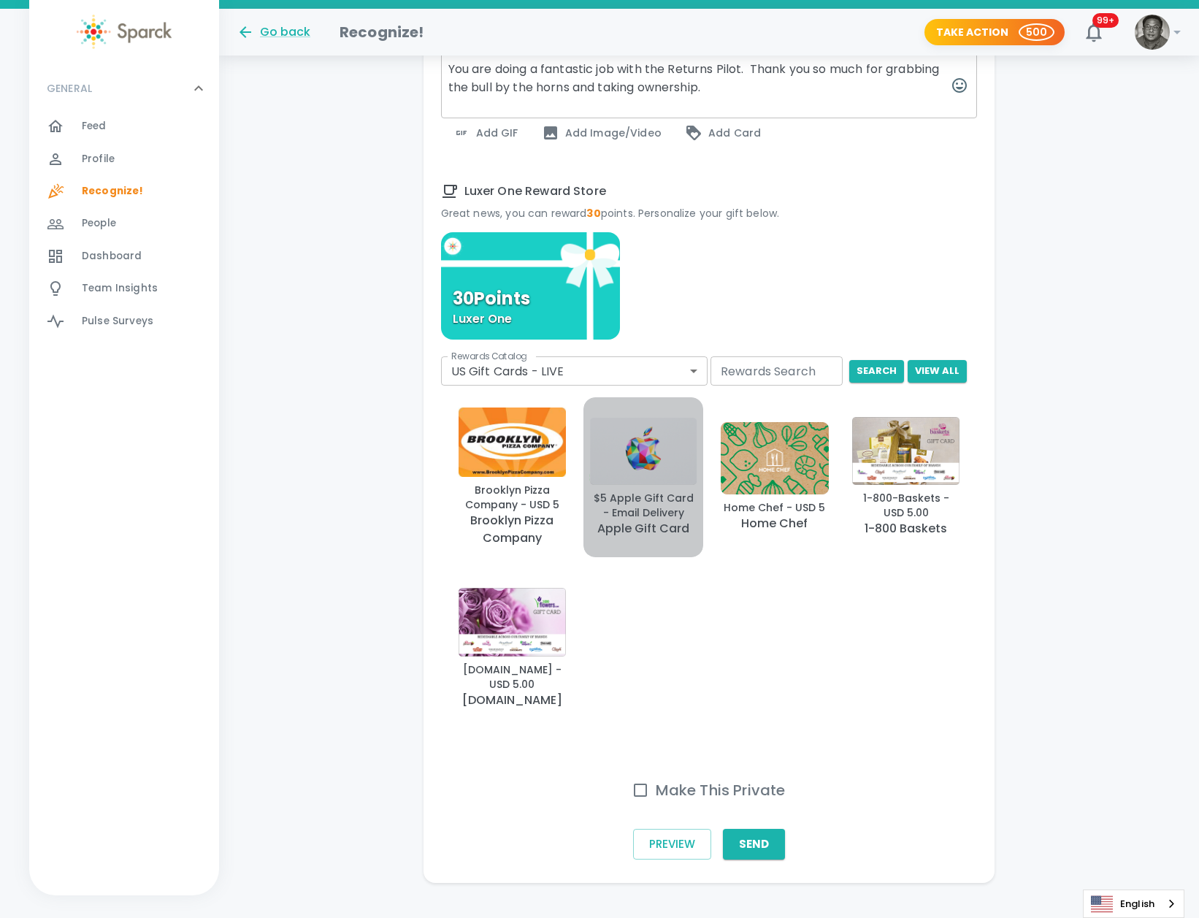
click at [675, 432] on img "button" at bounding box center [643, 451] width 108 height 68
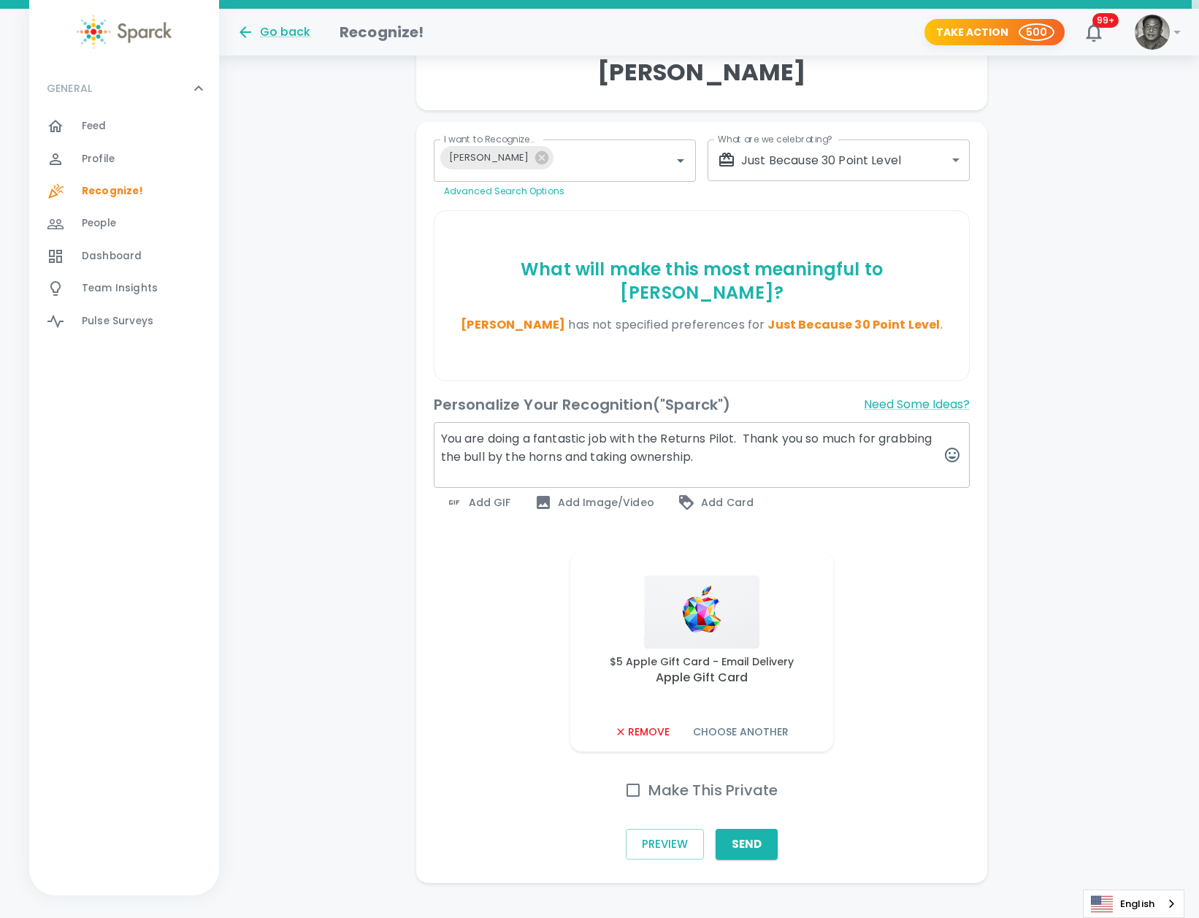
scroll to position [217, 9]
click at [742, 719] on button "Choose Another" at bounding box center [738, 732] width 107 height 27
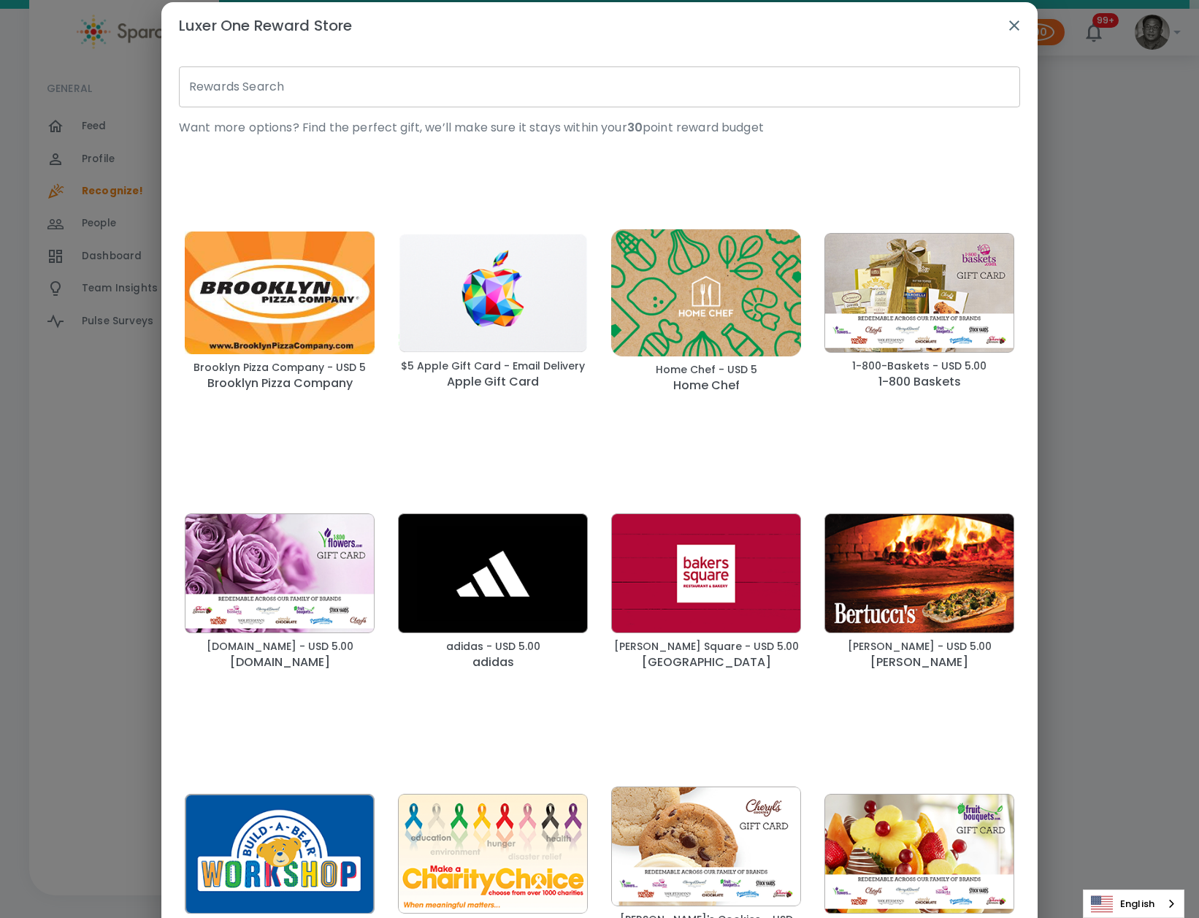
scroll to position [0, 0]
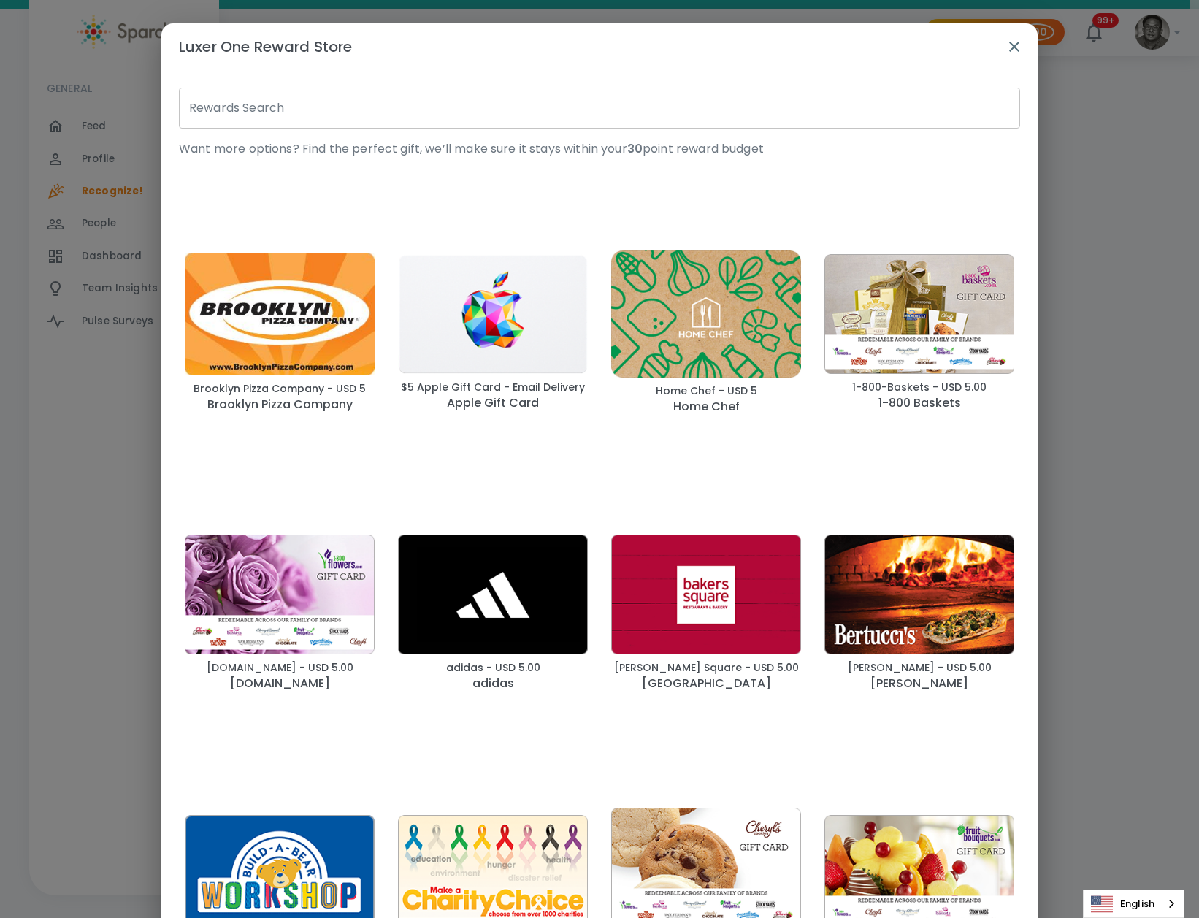
click at [1012, 39] on icon "button" at bounding box center [1015, 47] width 18 height 18
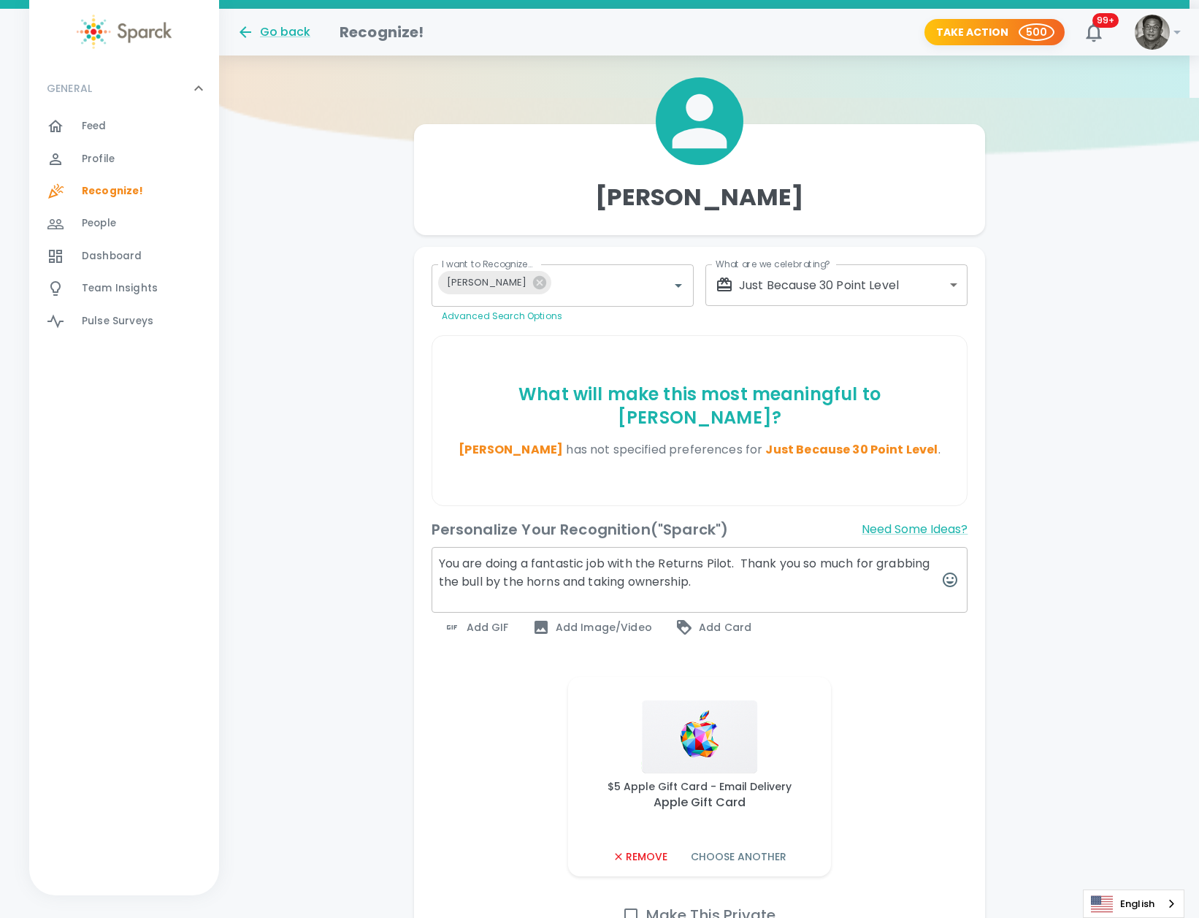
scroll to position [93, 9]
click at [638, 843] on button "Remove" at bounding box center [640, 856] width 66 height 27
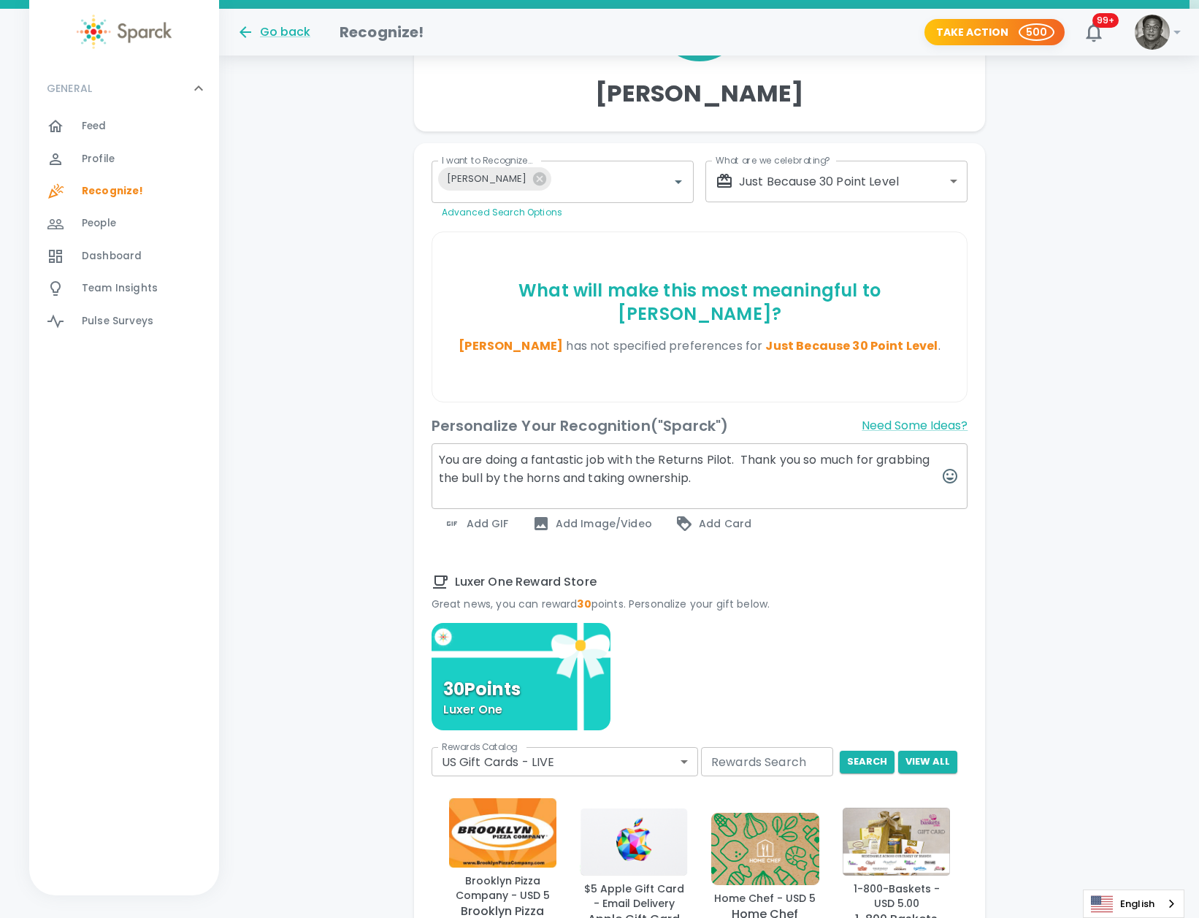
scroll to position [201, 9]
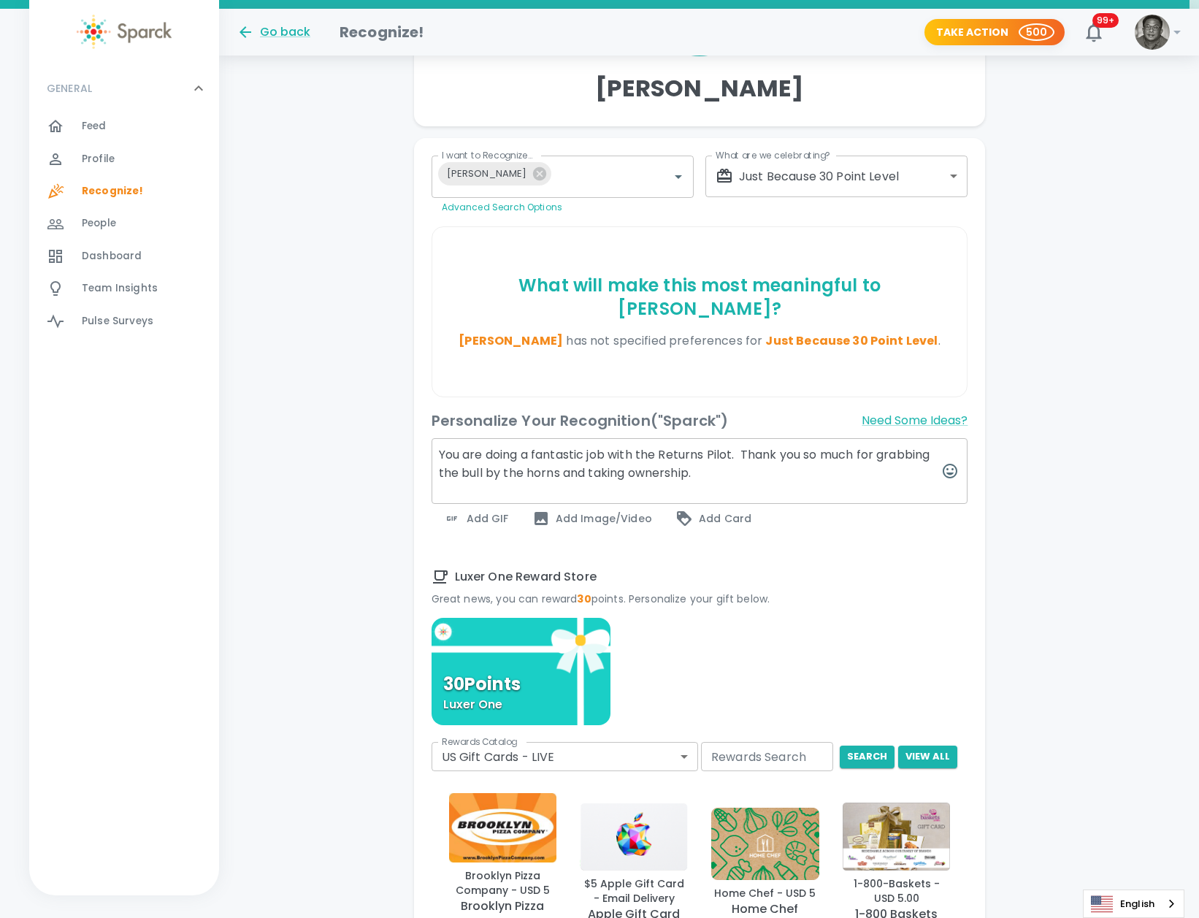
click at [586, 566] on div "Luxer One Reward Store Great news, you can reward 30 points. Personalize your g…" at bounding box center [694, 581] width 548 height 50
click at [581, 568] on span "Luxer One Reward Store" at bounding box center [700, 577] width 537 height 18
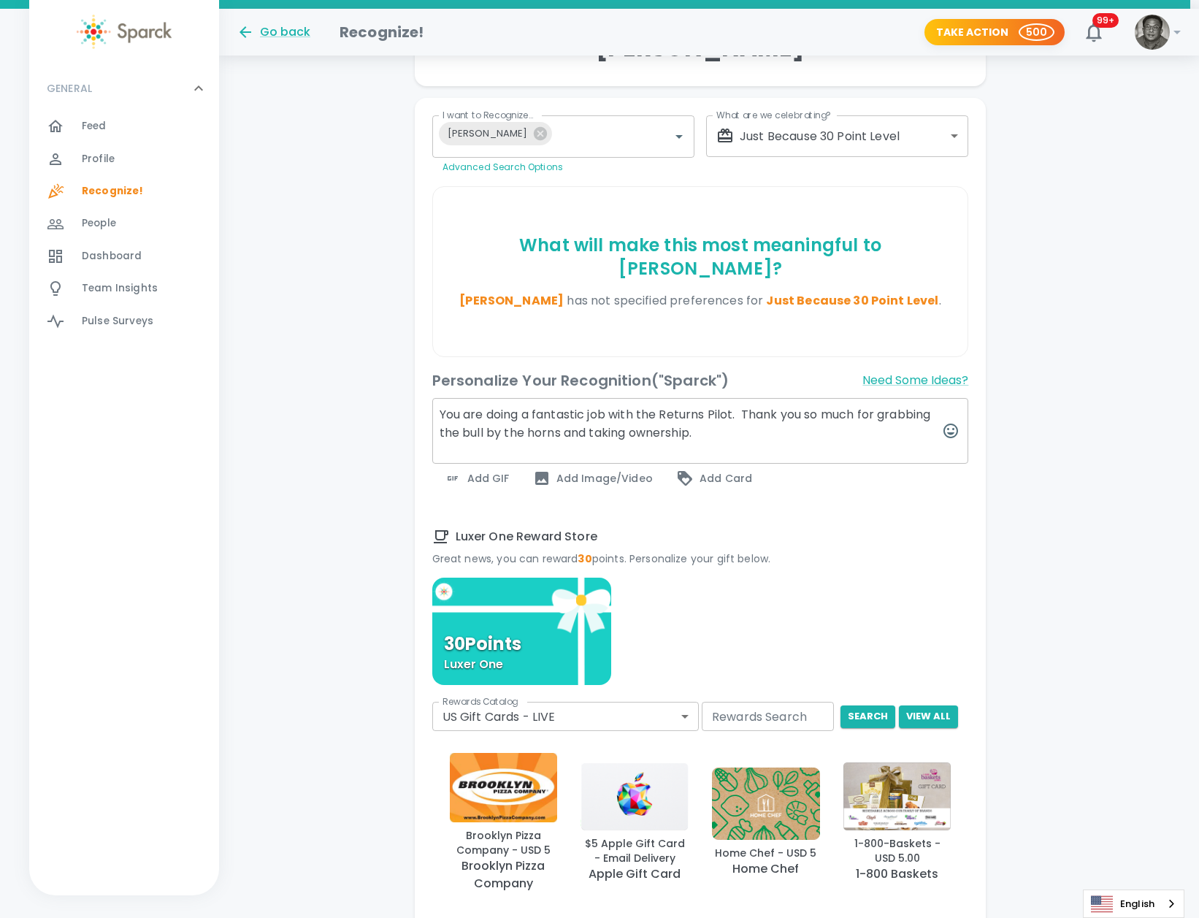
scroll to position [244, 9]
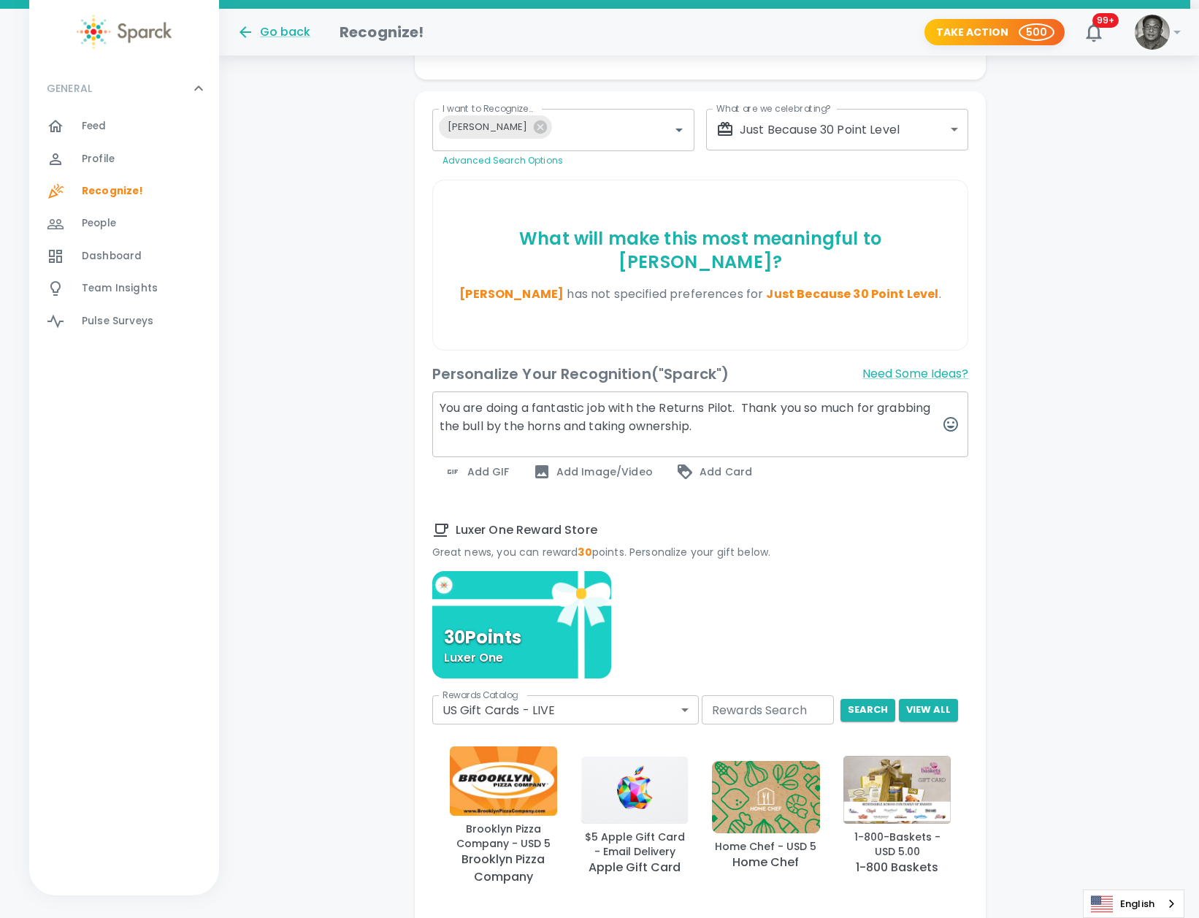
drag, startPoint x: 440, startPoint y: 391, endPoint x: 764, endPoint y: 409, distance: 324.7
click at [764, 409] on textarea "You are doing a fantastic job with the Returns Pilot. Thank you so much for gra…" at bounding box center [700, 424] width 537 height 66
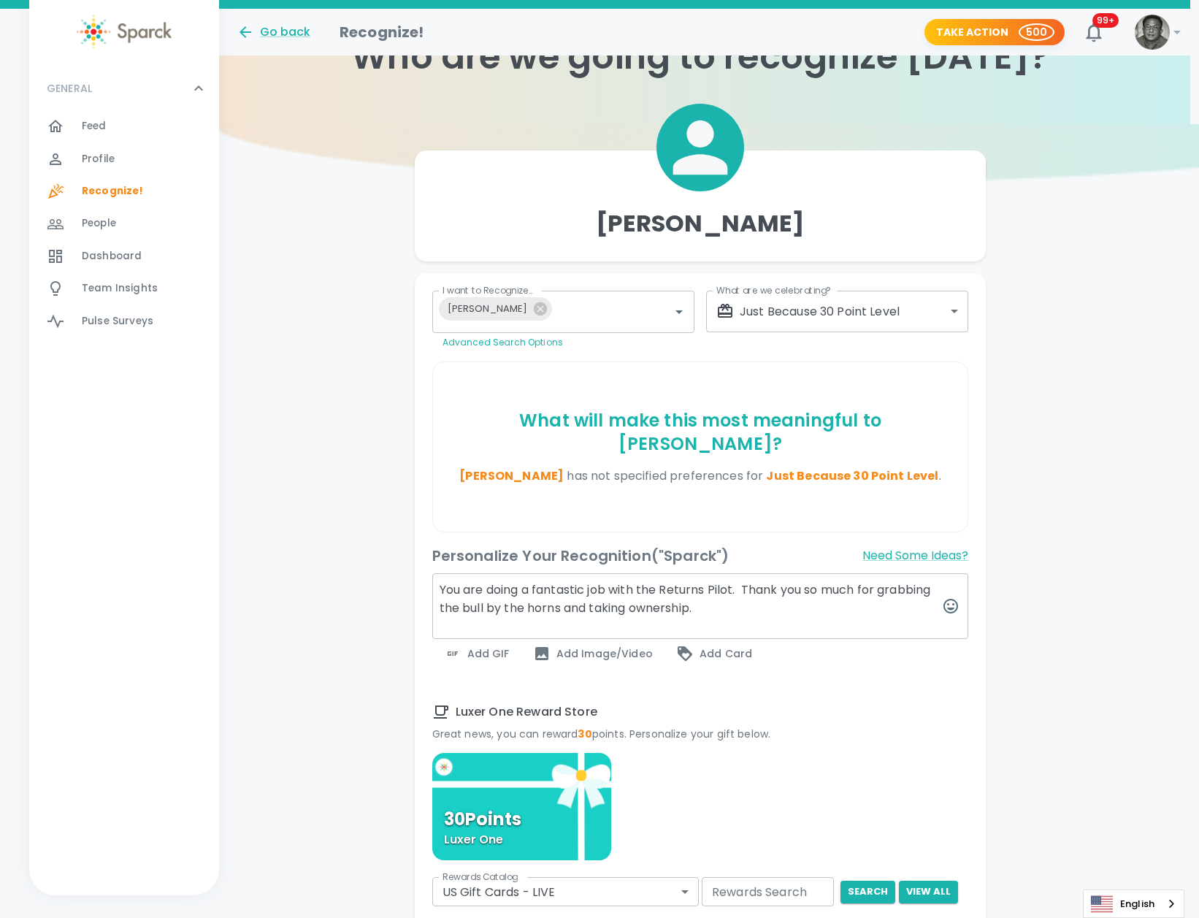
scroll to position [0, 9]
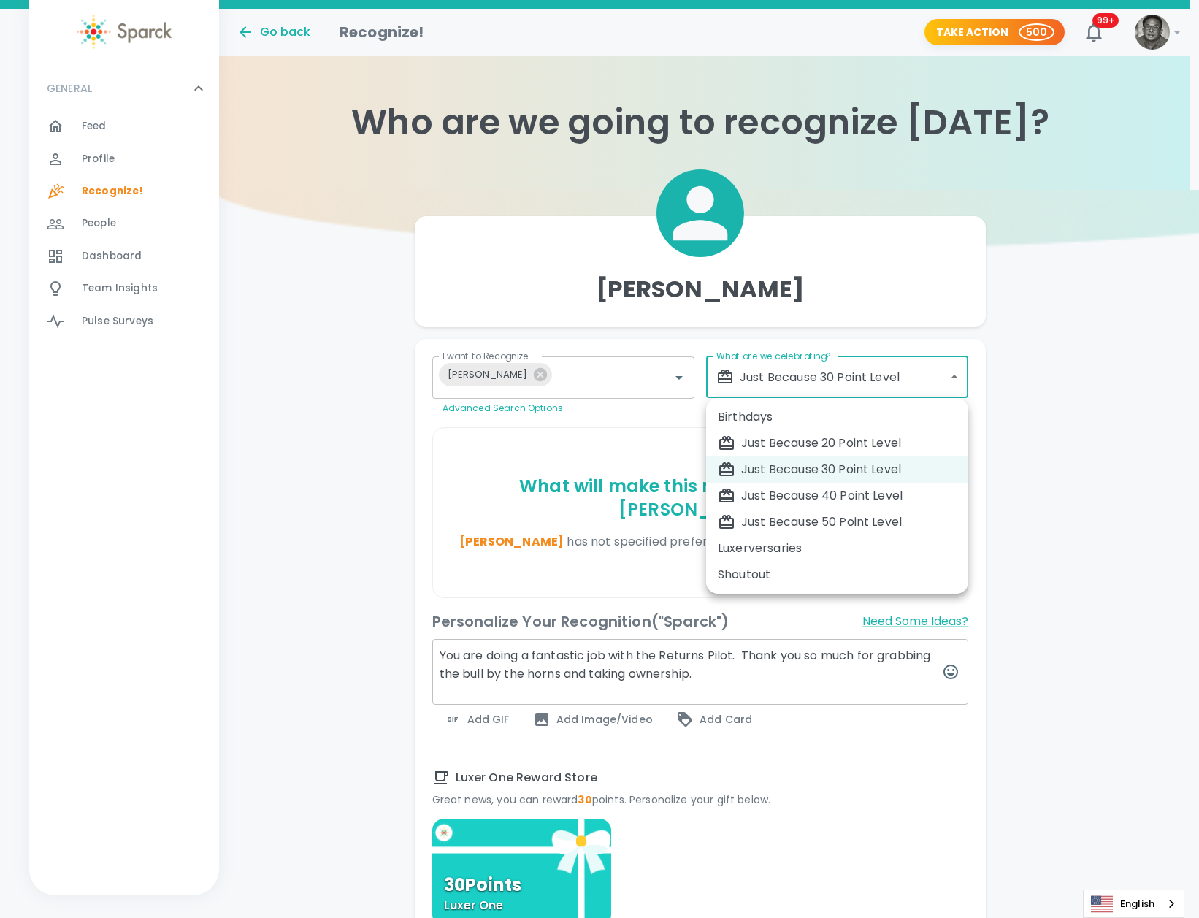
click at [870, 370] on body "Skip Navigation Go back Recognize! Take Action 500 99+ ! GENERAL 0 Feed 0 Profi…" at bounding box center [590, 764] width 1199 height 1528
click at [876, 463] on div "Just Because 30 Point Level" at bounding box center [837, 470] width 239 height 18
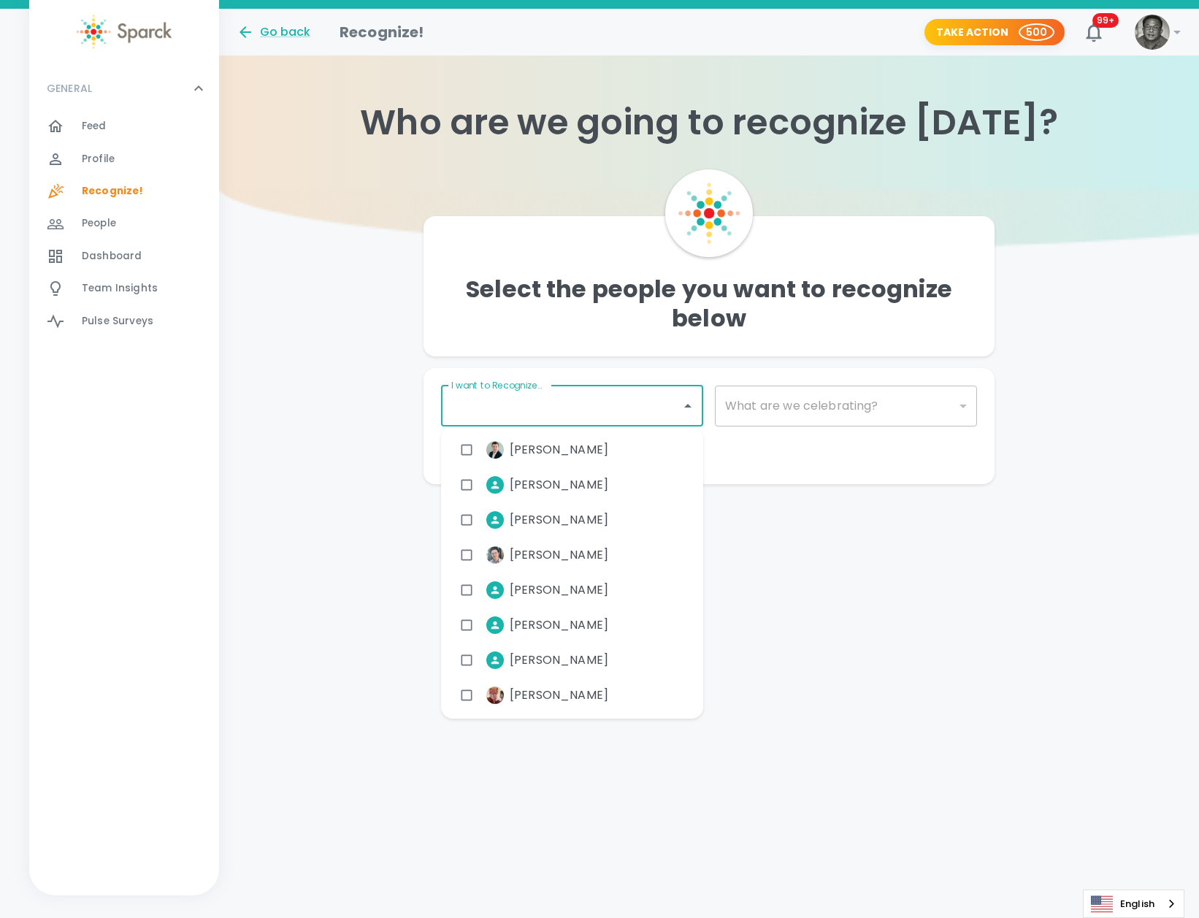
click at [524, 408] on input "I want to Recognize..." at bounding box center [561, 406] width 227 height 28
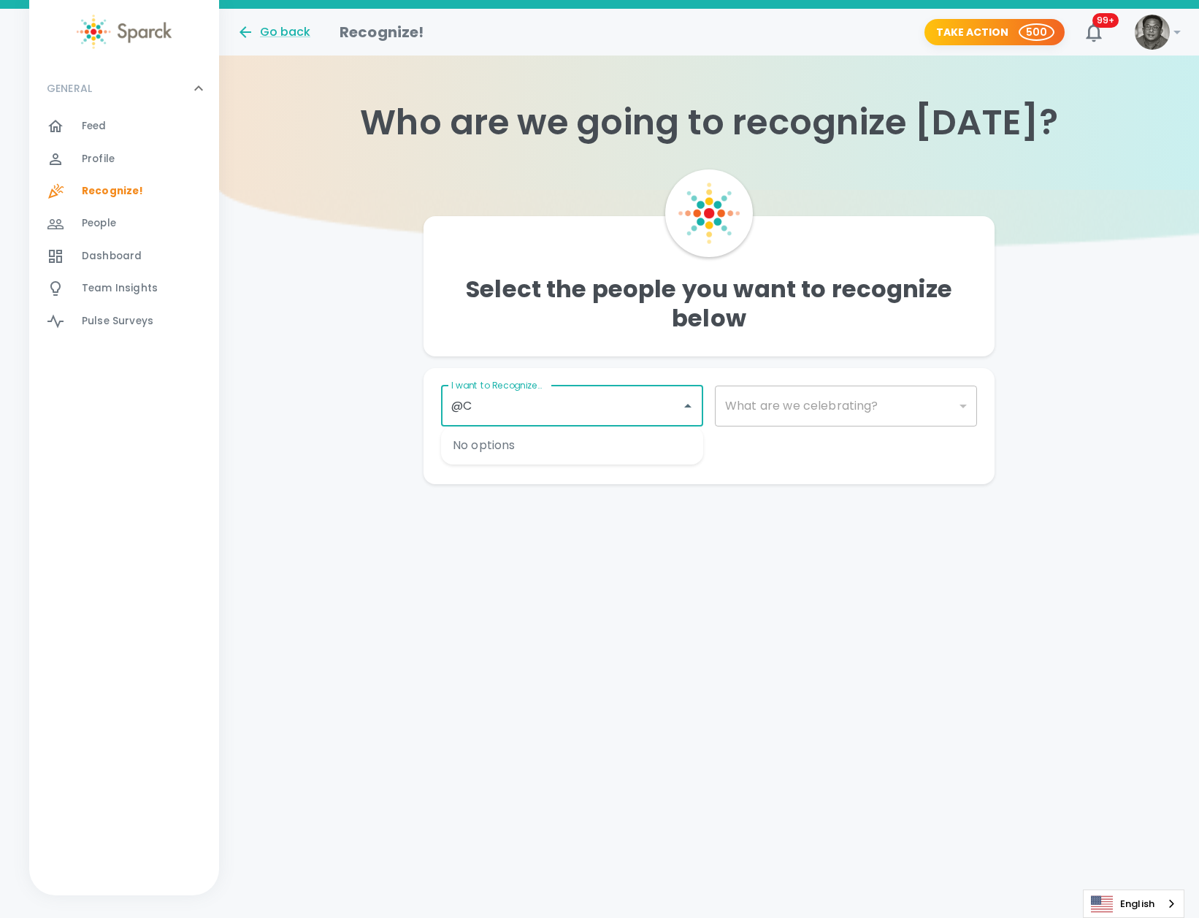
type input "@"
type input "coll"
click at [528, 453] on span "[PERSON_NAME]" at bounding box center [559, 450] width 99 height 18
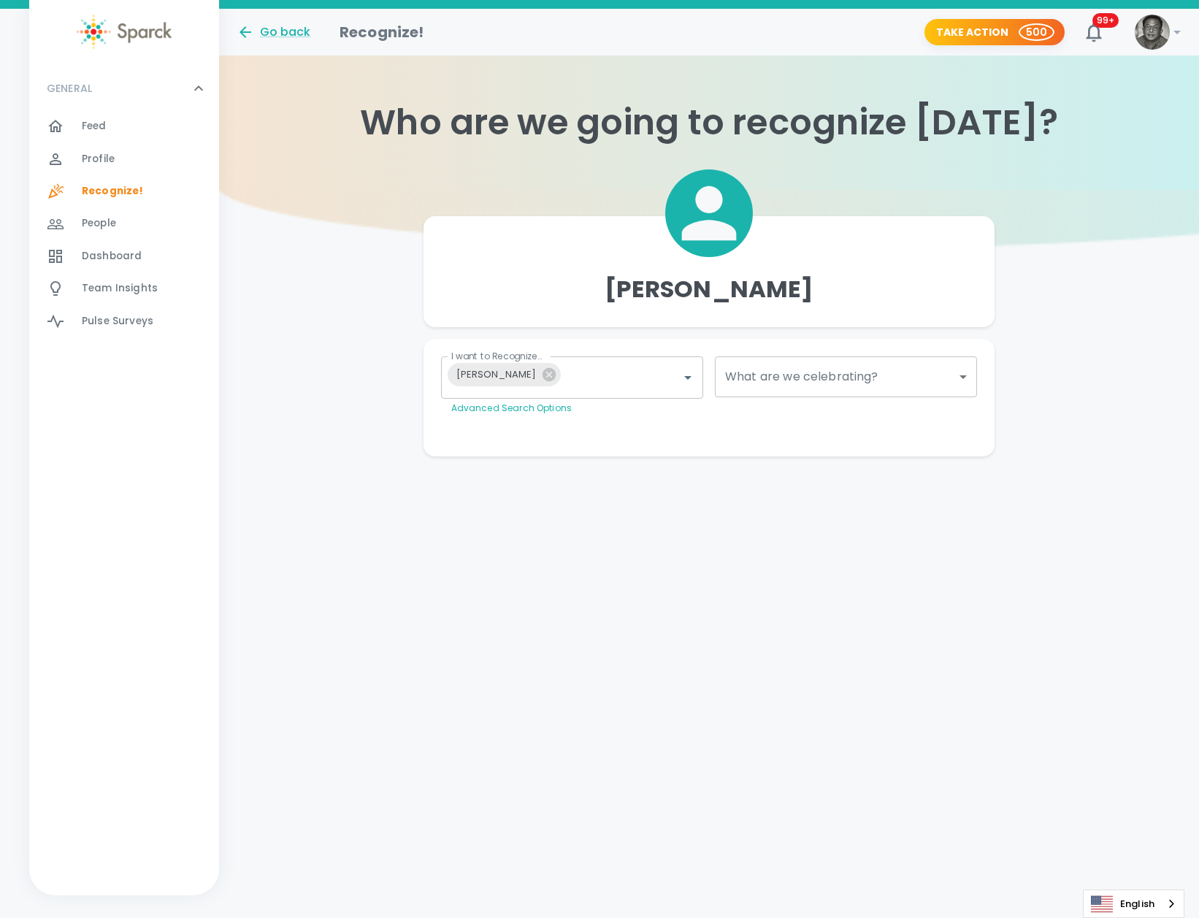
drag, startPoint x: 772, startPoint y: 380, endPoint x: 779, endPoint y: 381, distance: 7.4
click at [774, 380] on div "​" at bounding box center [846, 376] width 262 height 41
click at [770, 369] on body "Skip Navigation Go back Recognize! Take Action 500 99+ ! GENERAL 0 Feed 0 Profi…" at bounding box center [599, 257] width 1199 height 515
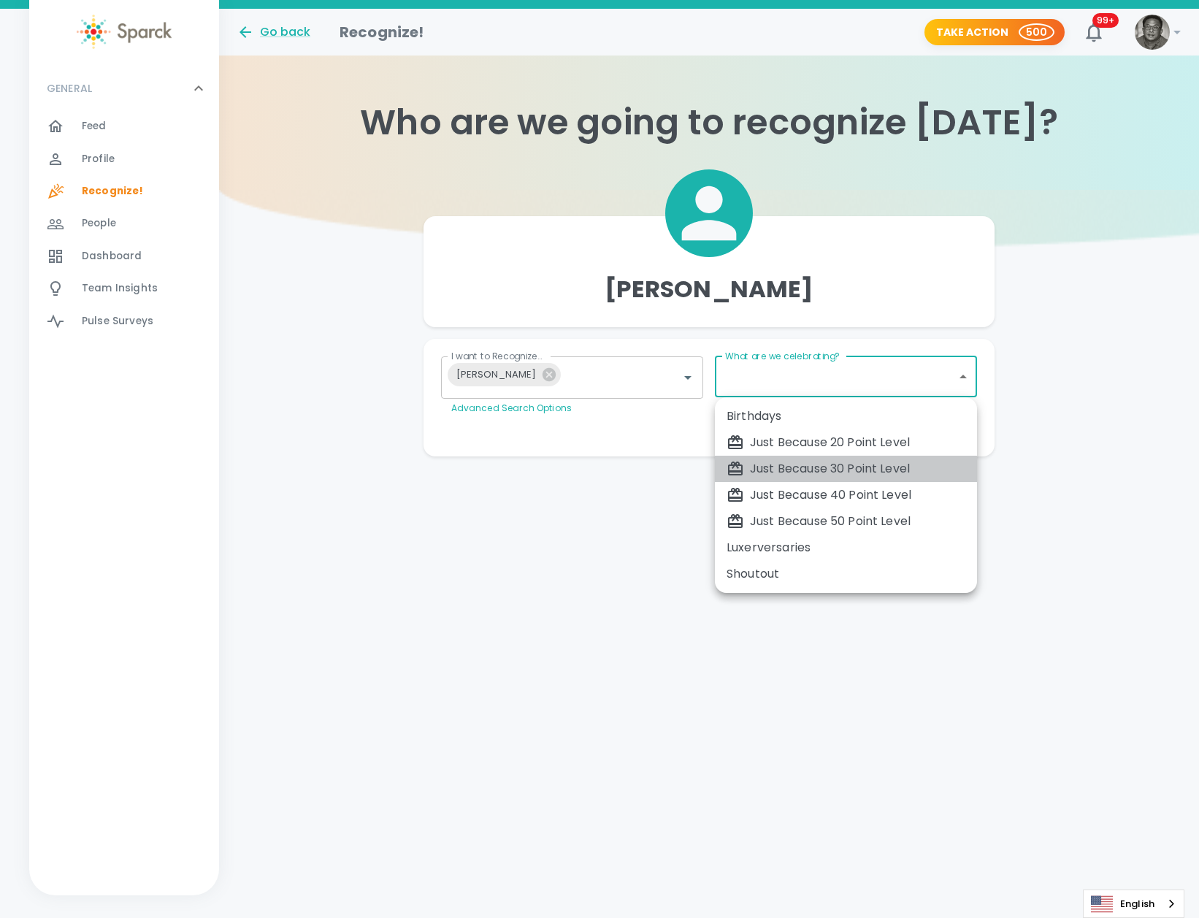
click at [797, 459] on li "Just Because 30 Point Level" at bounding box center [846, 469] width 262 height 26
type input "1696"
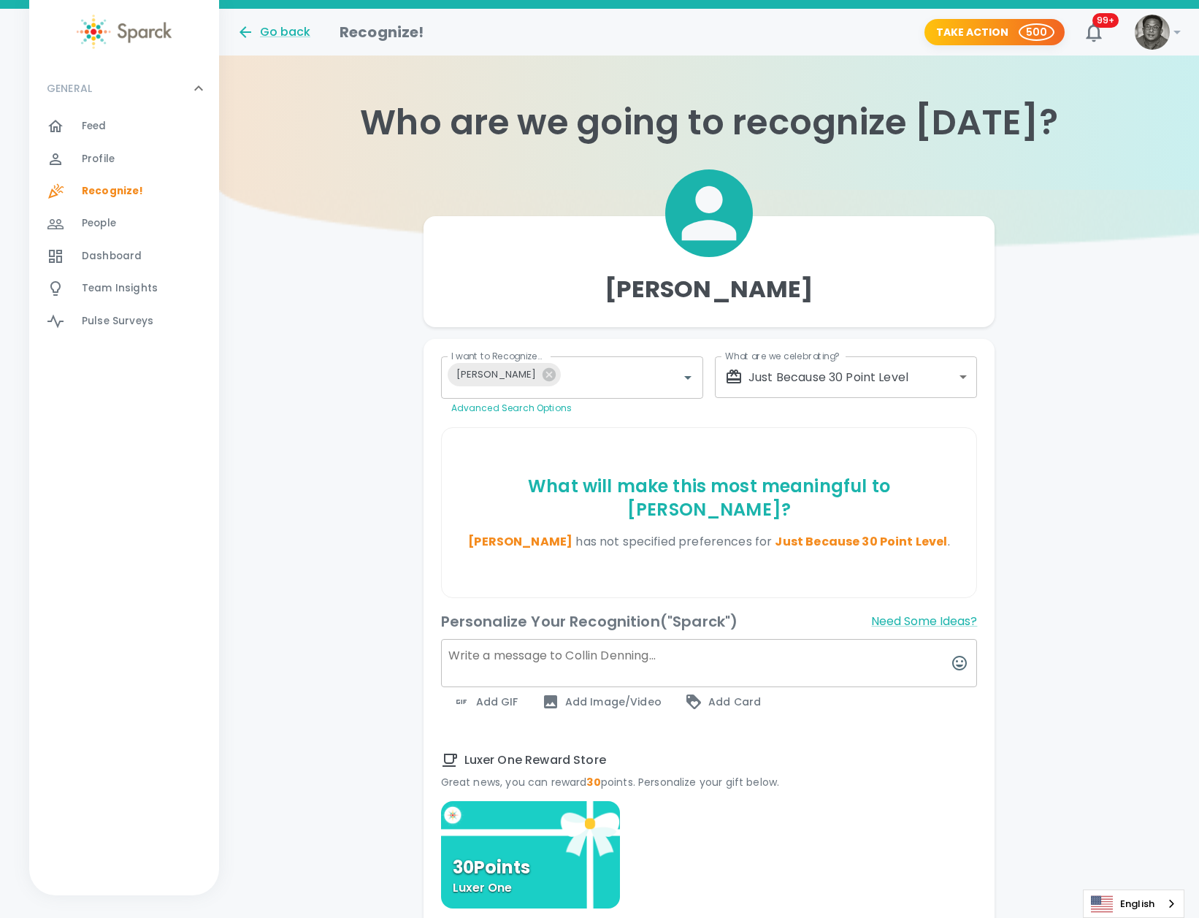
click at [594, 639] on textarea at bounding box center [709, 663] width 537 height 48
paste textarea "You are doing a fantastic job with the Returns Pilot. Thank you so much for gra…"
type textarea "You are doing a fantastic job with the Returns Pilot. Thank you so much for gra…"
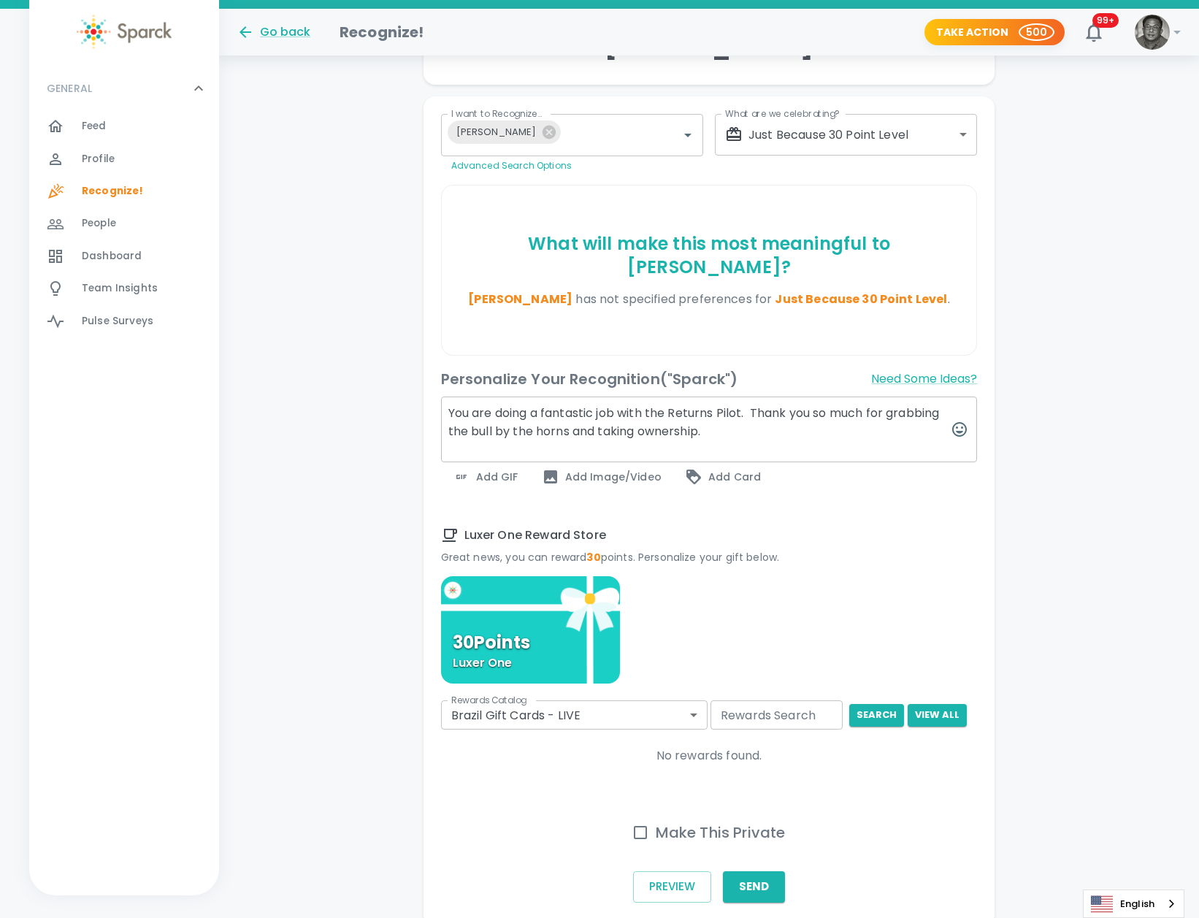
scroll to position [286, 0]
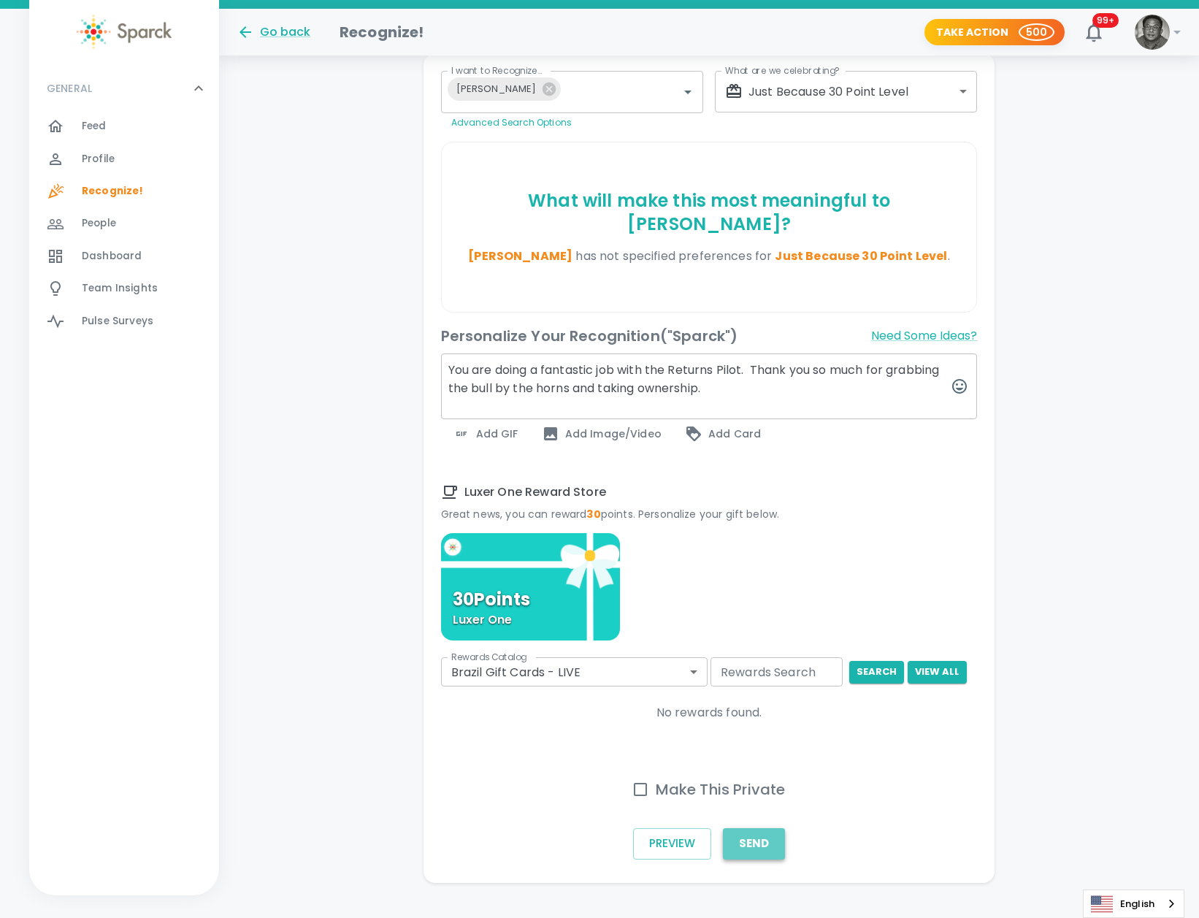
click at [758, 828] on button "Send" at bounding box center [754, 843] width 62 height 31
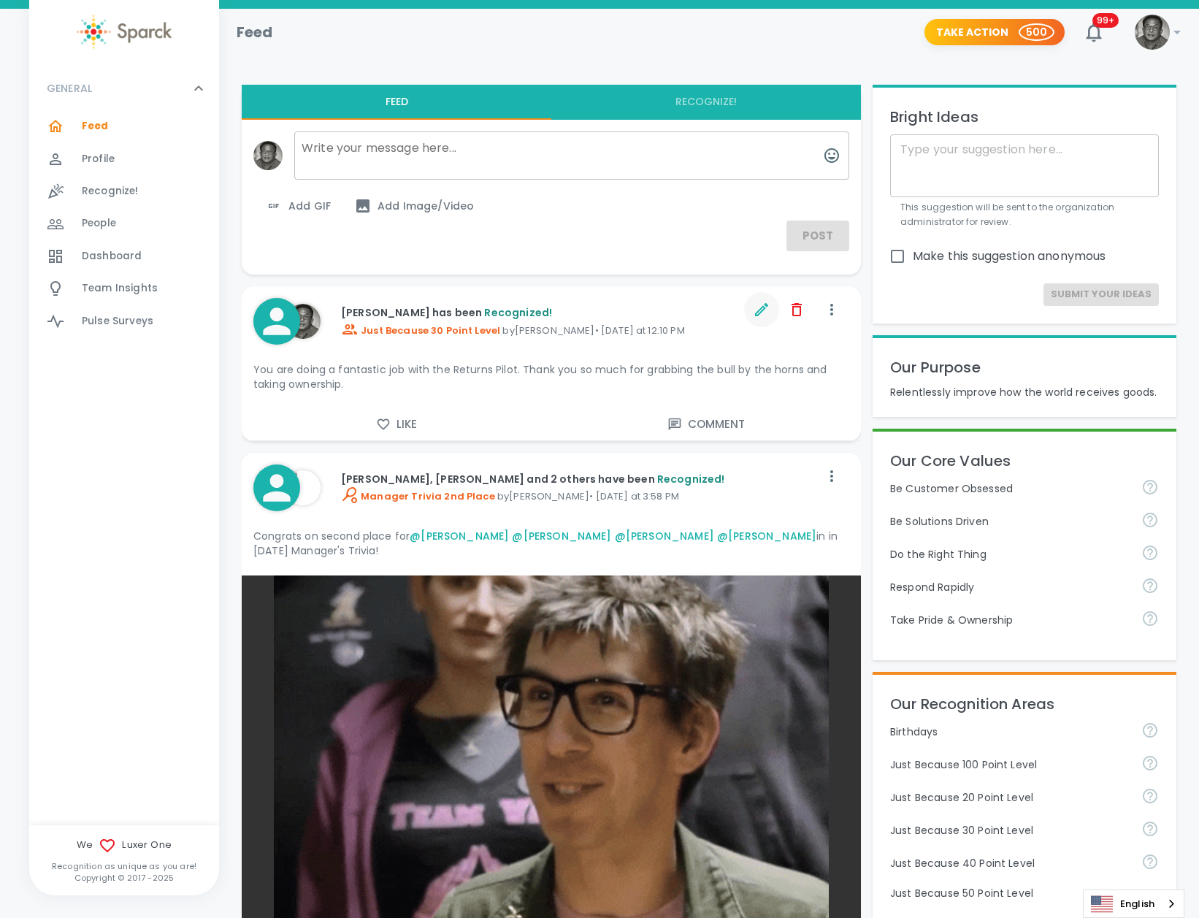
click at [763, 311] on icon "button" at bounding box center [762, 310] width 18 height 18
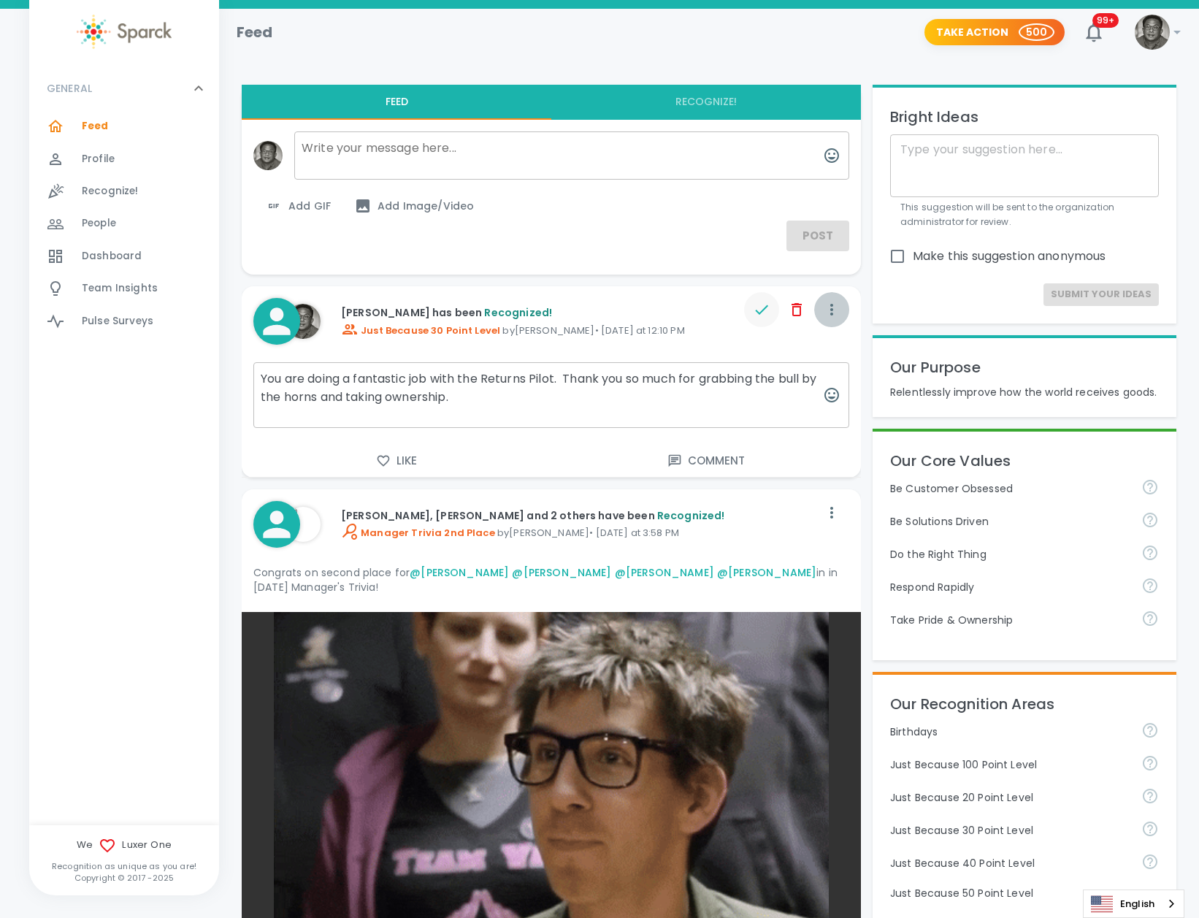
click at [834, 313] on icon "button" at bounding box center [832, 310] width 18 height 18
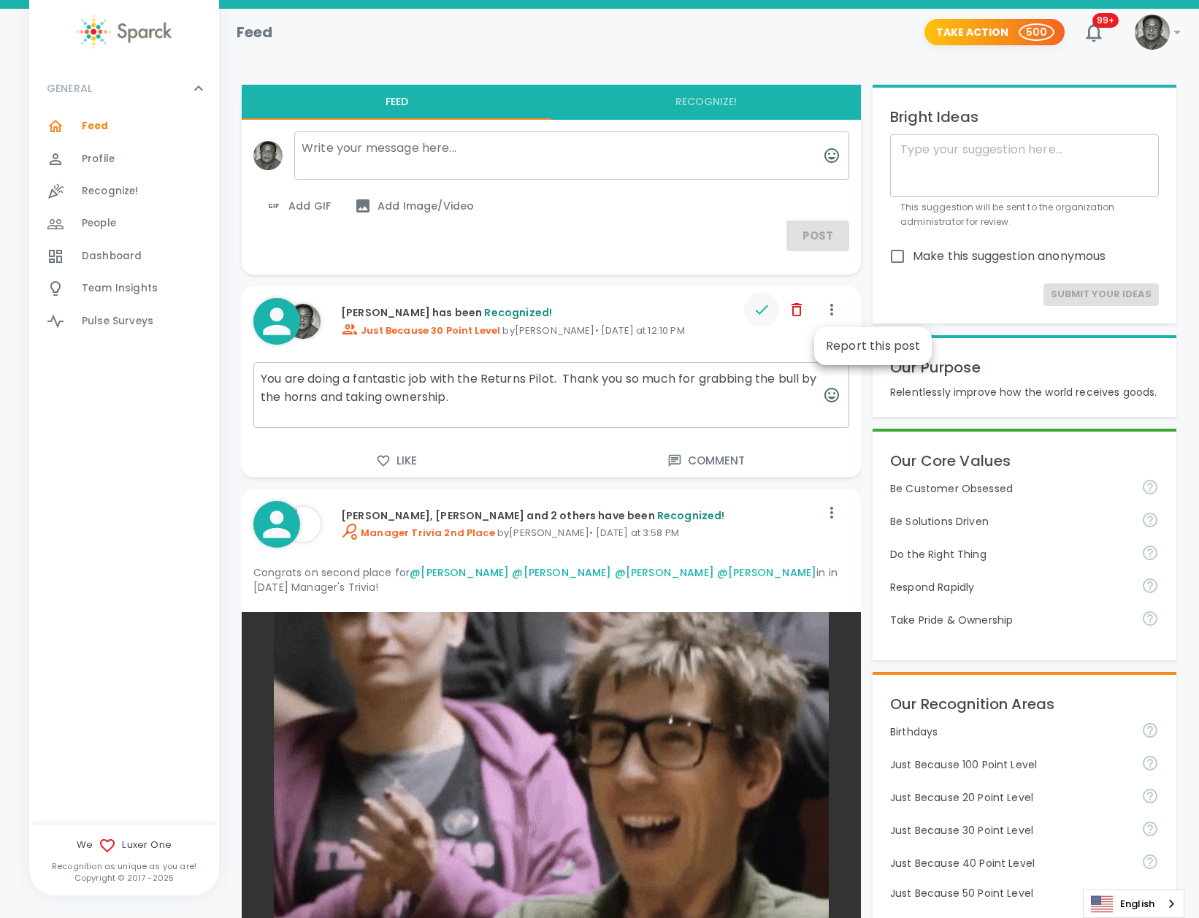
drag, startPoint x: 692, startPoint y: 326, endPoint x: 706, endPoint y: 318, distance: 16.0
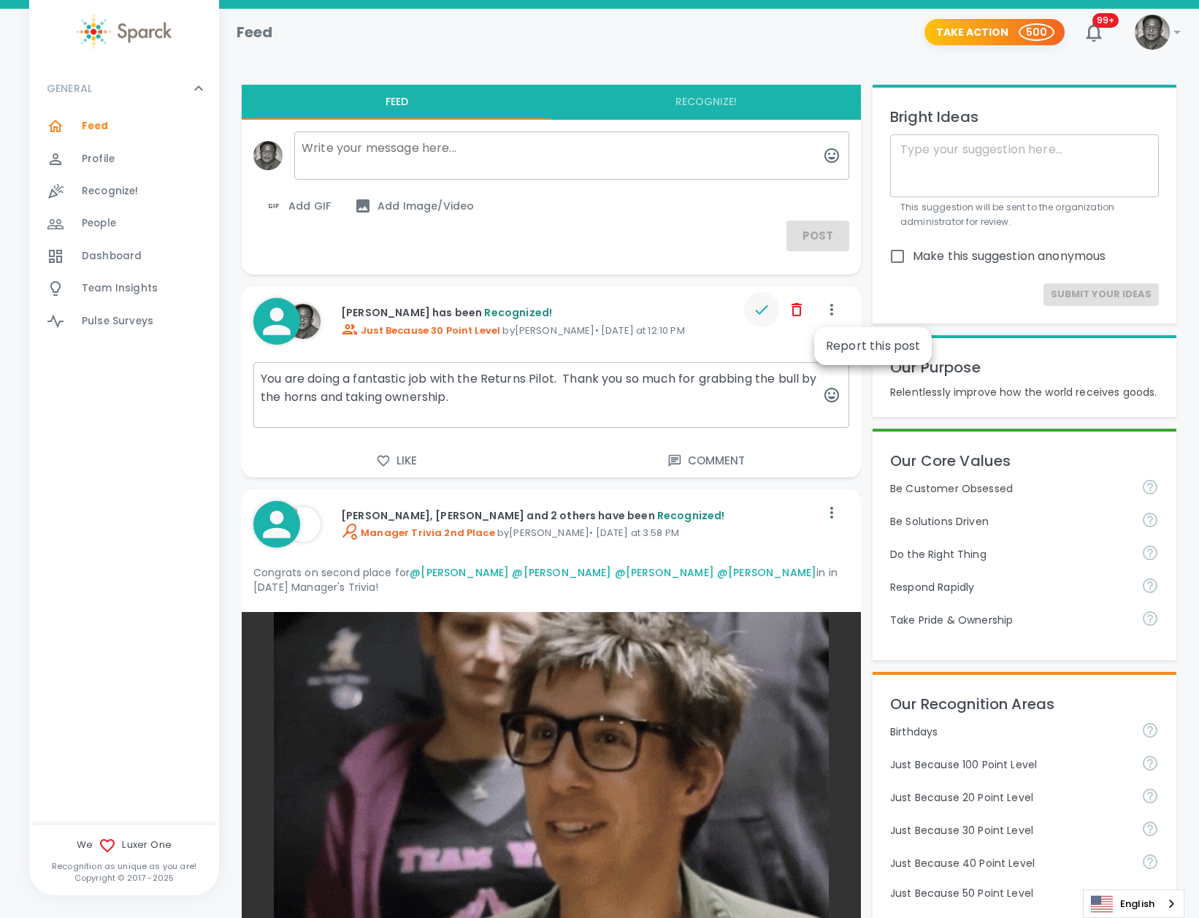
click at [694, 325] on div at bounding box center [599, 459] width 1199 height 918
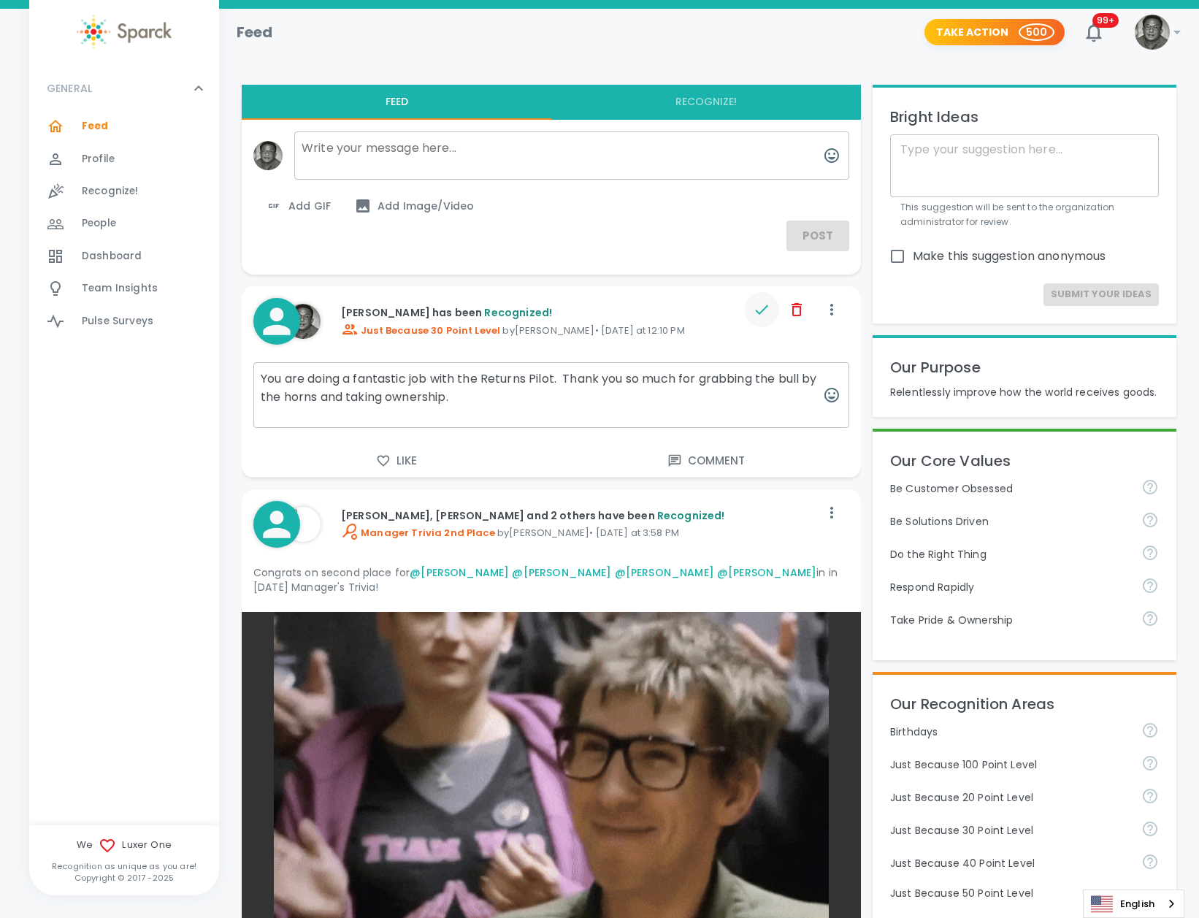
click at [562, 401] on textarea "You are doing a fantastic job with the Returns Pilot. Thank you so much for gra…" at bounding box center [551, 395] width 596 height 66
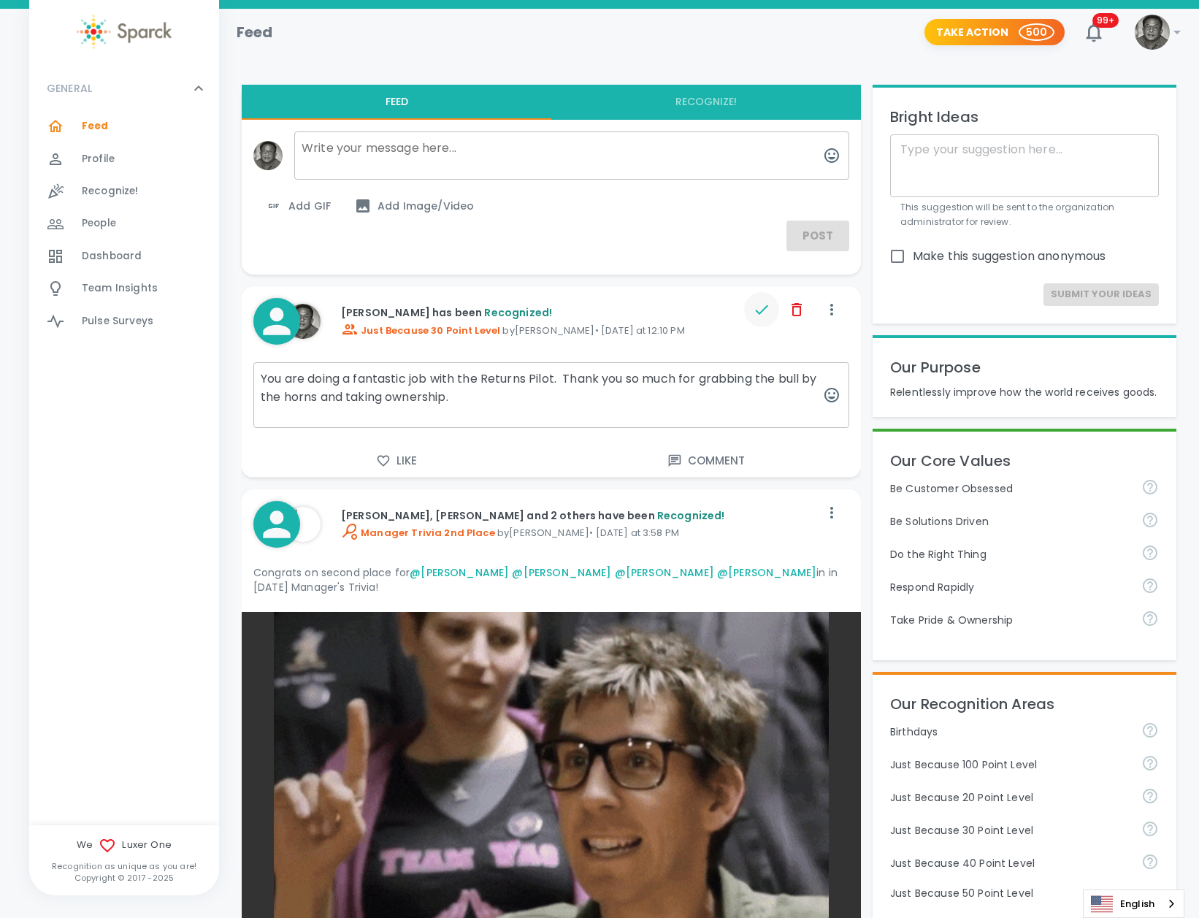
click at [658, 325] on p "Just Because 30 Point Level by [PERSON_NAME] • [DATE] at 12:10 PM" at bounding box center [545, 330] width 409 height 18
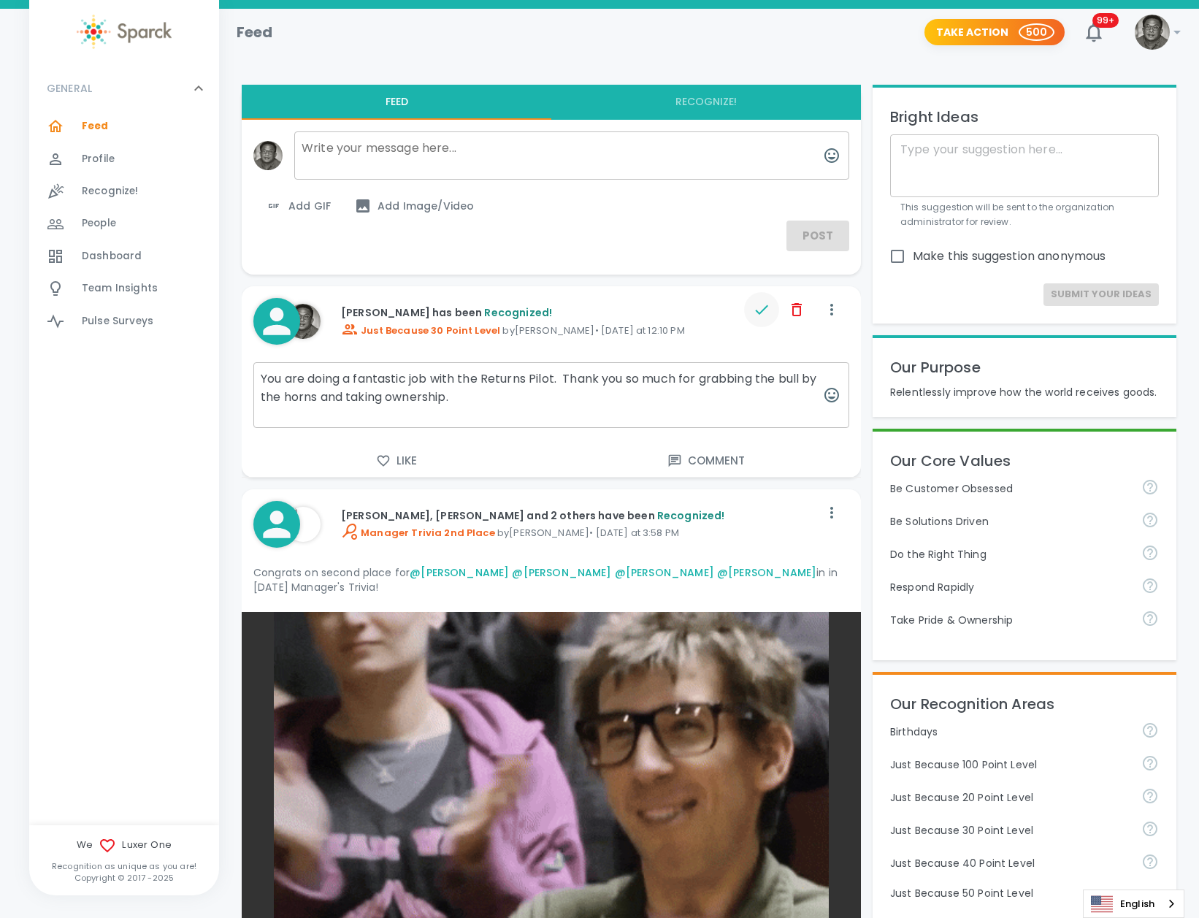
click at [467, 299] on div "[PERSON_NAME] has been Recognized! Just Because 30 Point Level by [PERSON_NAME]…" at bounding box center [539, 321] width 421 height 55
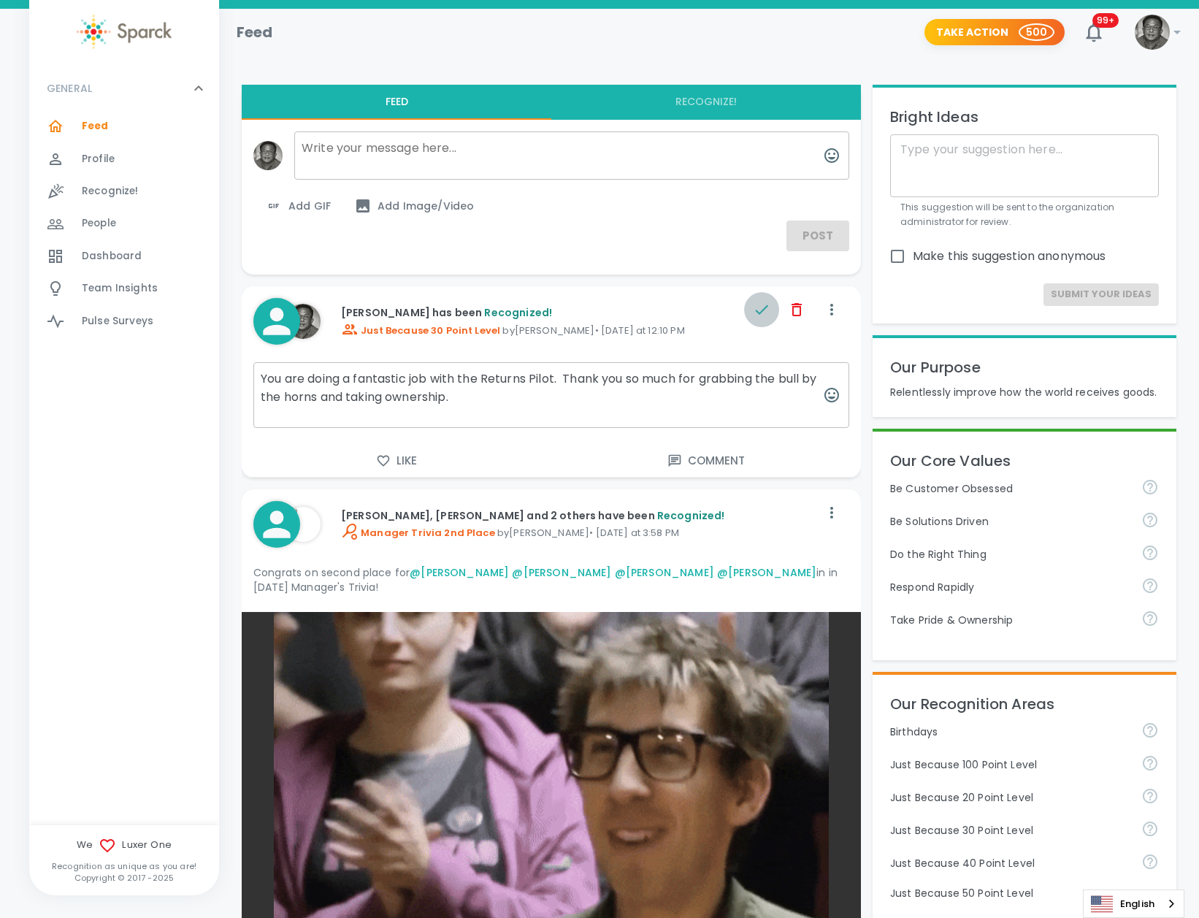
click at [757, 307] on icon "button" at bounding box center [762, 310] width 18 height 18
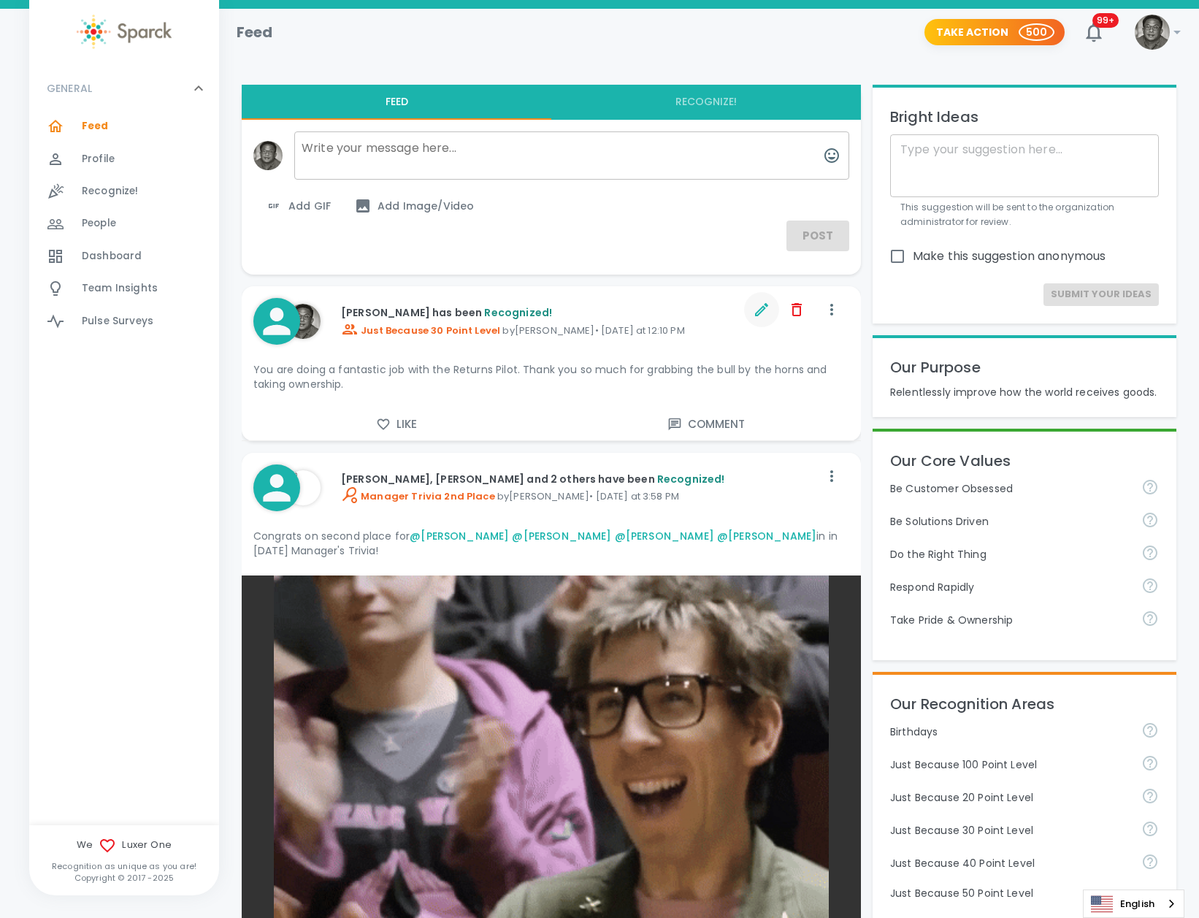
click at [606, 313] on p "[PERSON_NAME] has been Recognized!" at bounding box center [545, 312] width 409 height 15
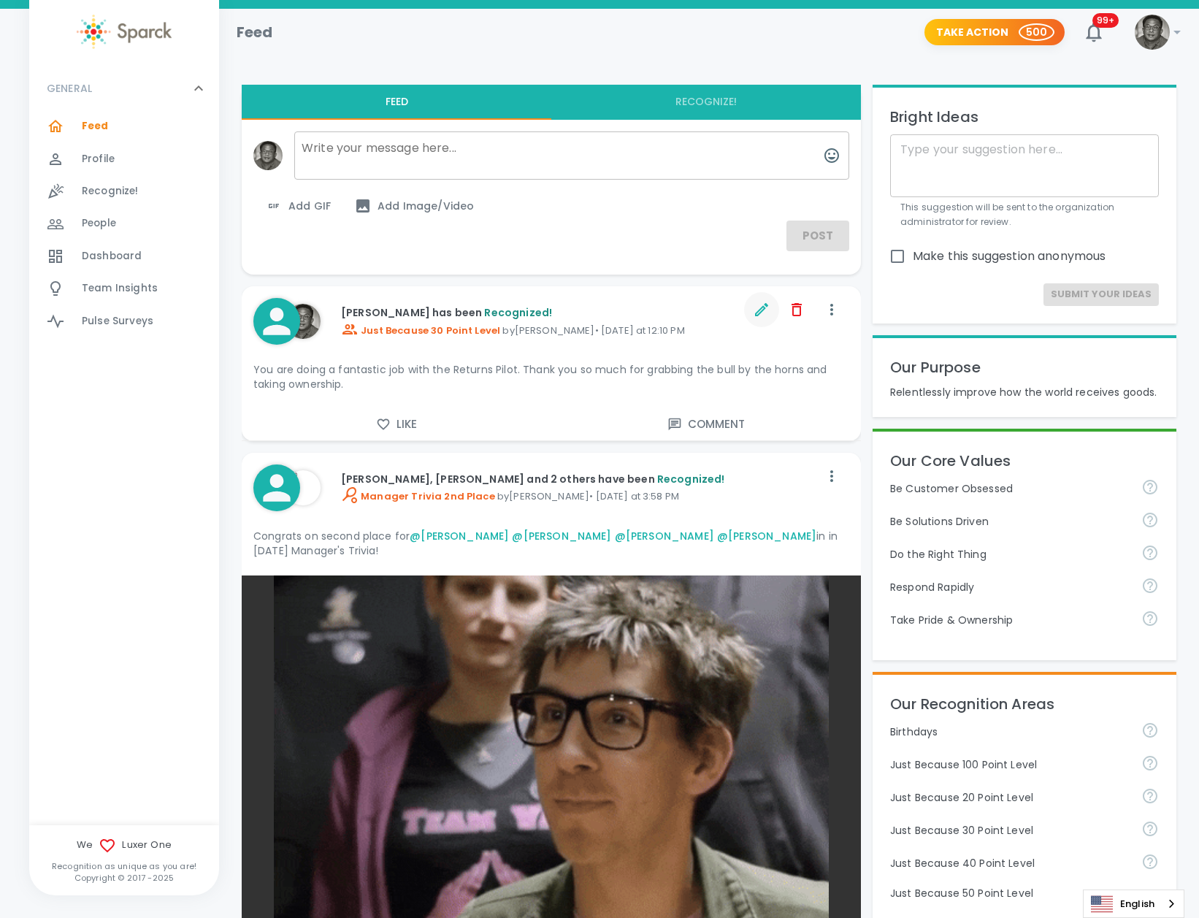
click at [606, 313] on p "[PERSON_NAME] has been Recognized!" at bounding box center [545, 312] width 409 height 15
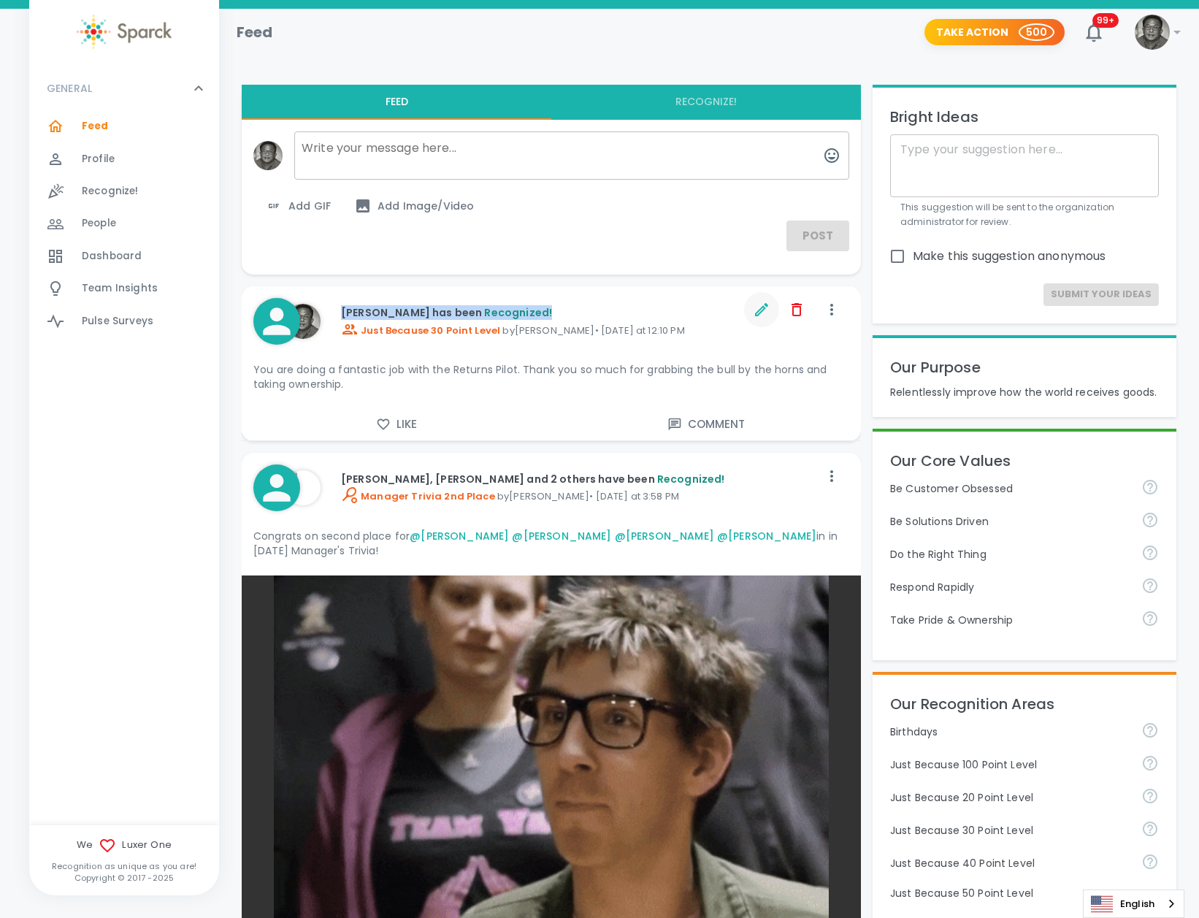
click at [606, 313] on p "[PERSON_NAME] has been Recognized!" at bounding box center [545, 312] width 409 height 15
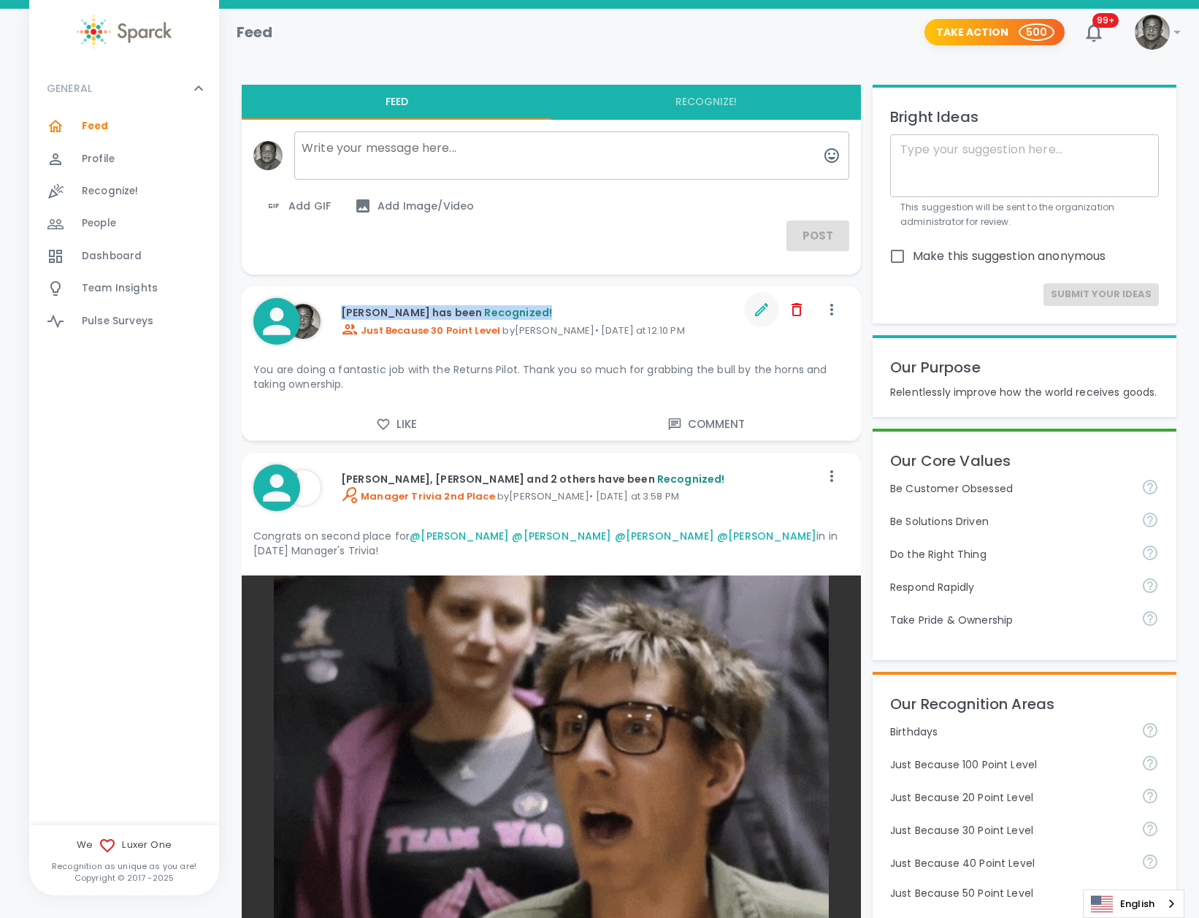
click at [606, 313] on p "[PERSON_NAME] has been Recognized!" at bounding box center [545, 312] width 409 height 15
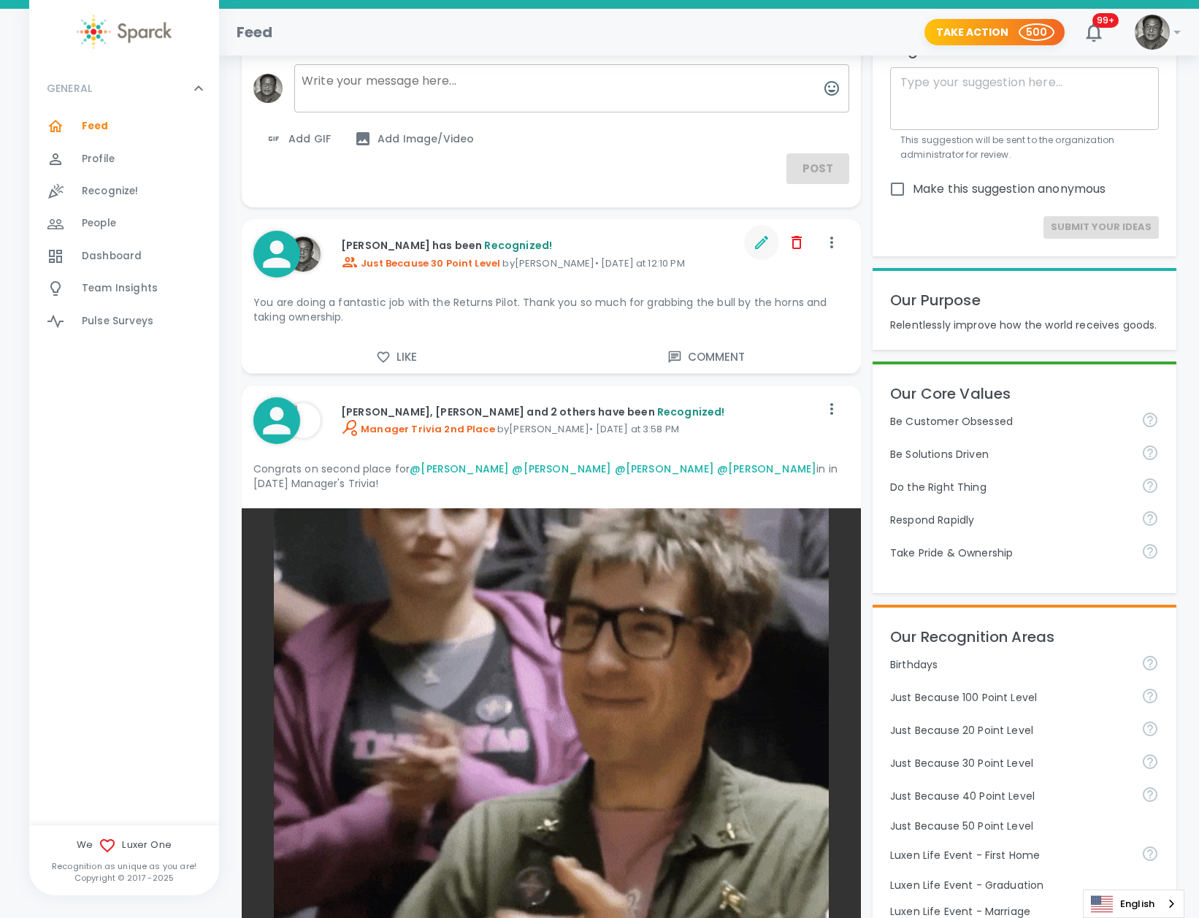
scroll to position [55, 0]
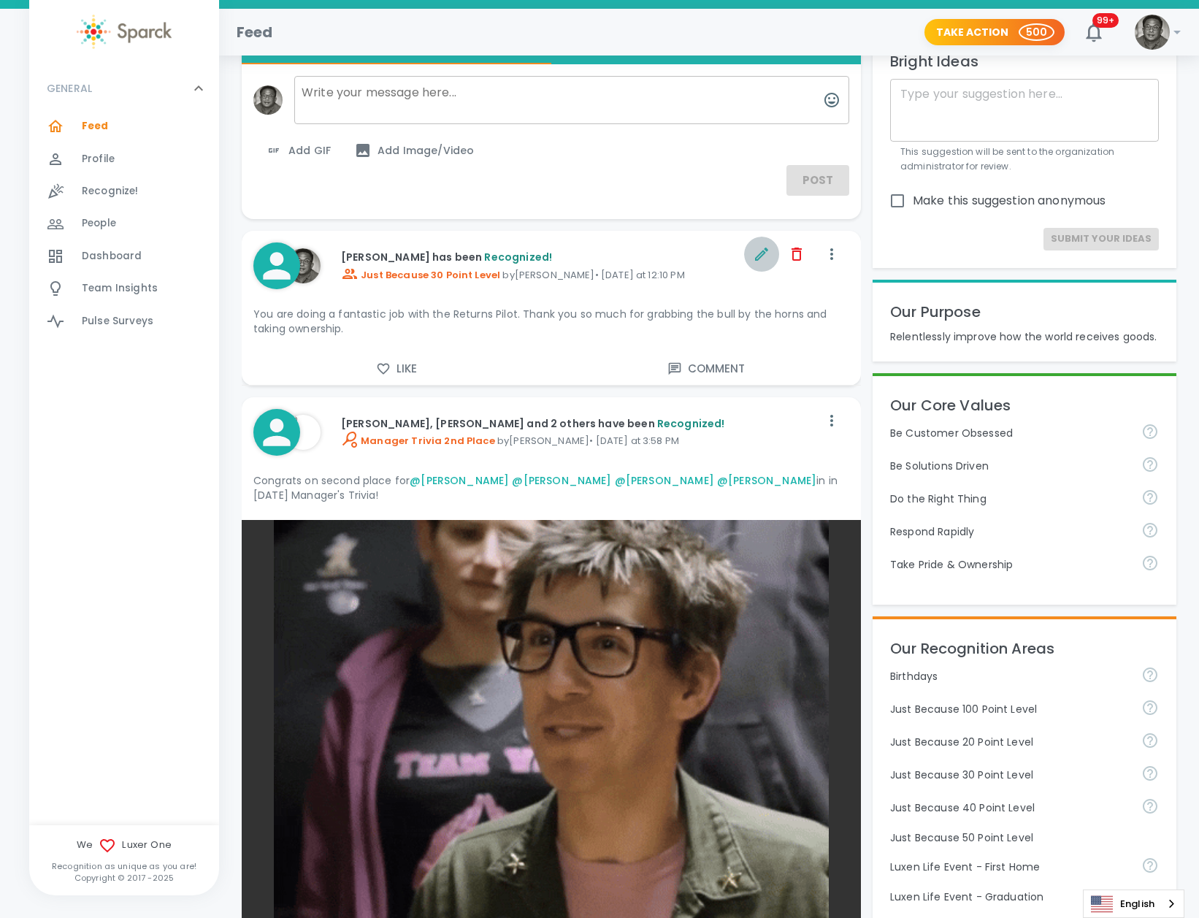
click at [753, 257] on icon "button" at bounding box center [762, 254] width 18 height 18
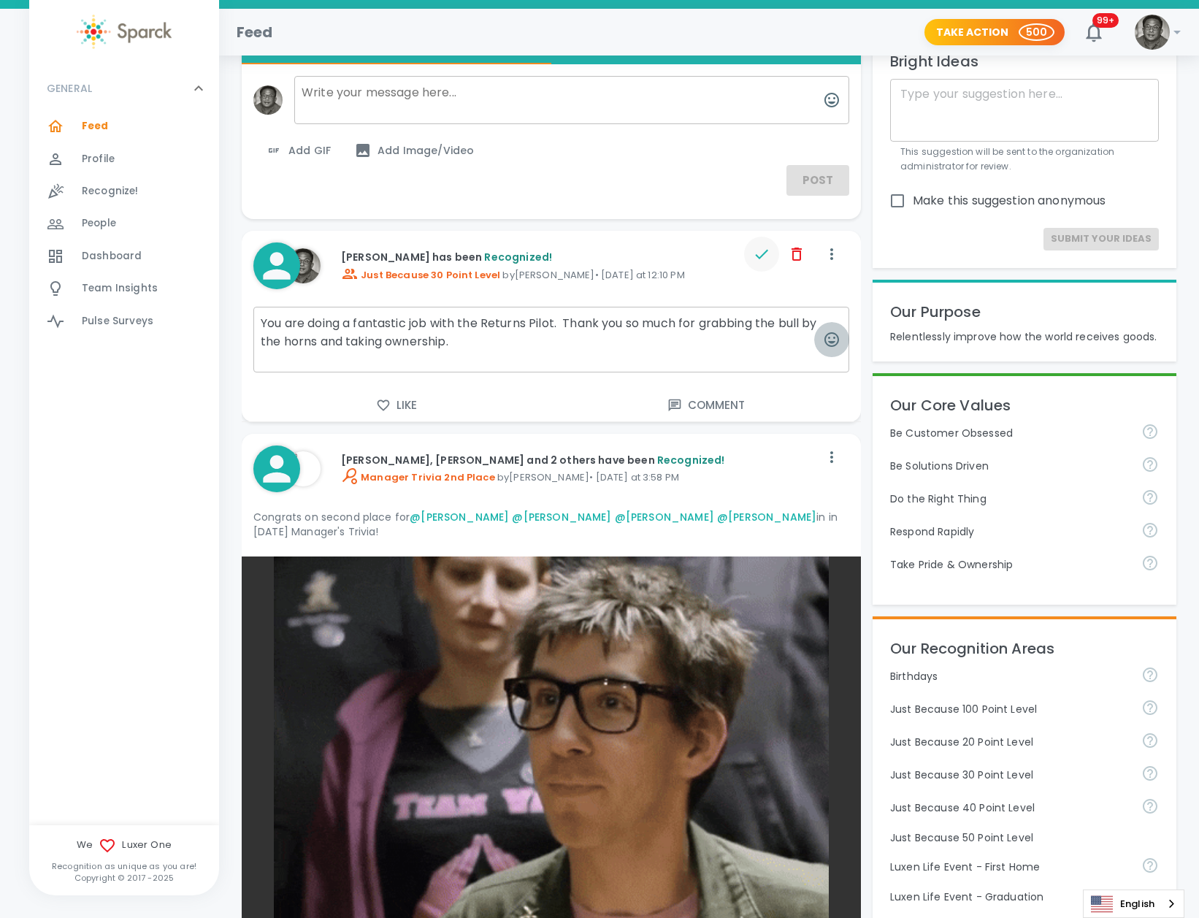
click at [829, 341] on icon "button" at bounding box center [831, 339] width 15 height 15
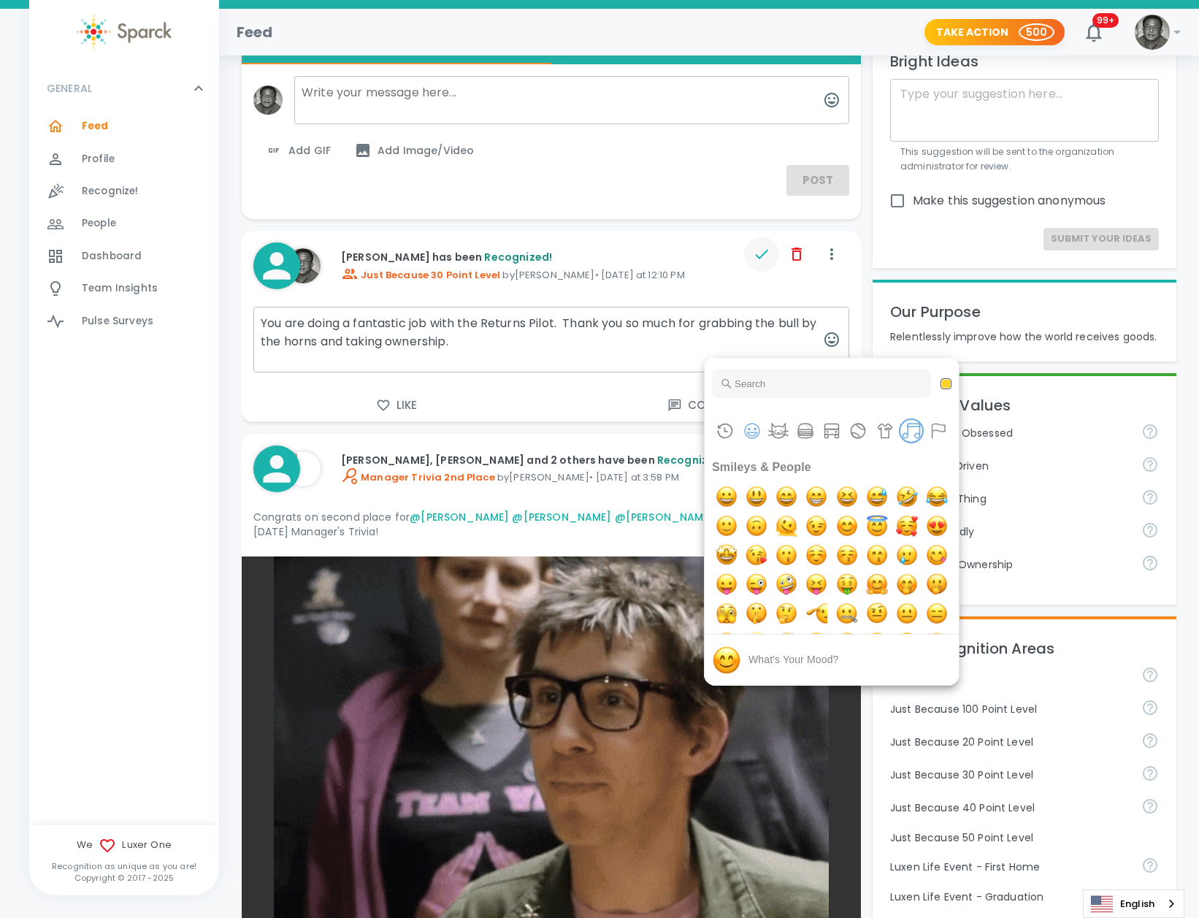
click at [916, 435] on button "Symbols" at bounding box center [911, 431] width 22 height 22
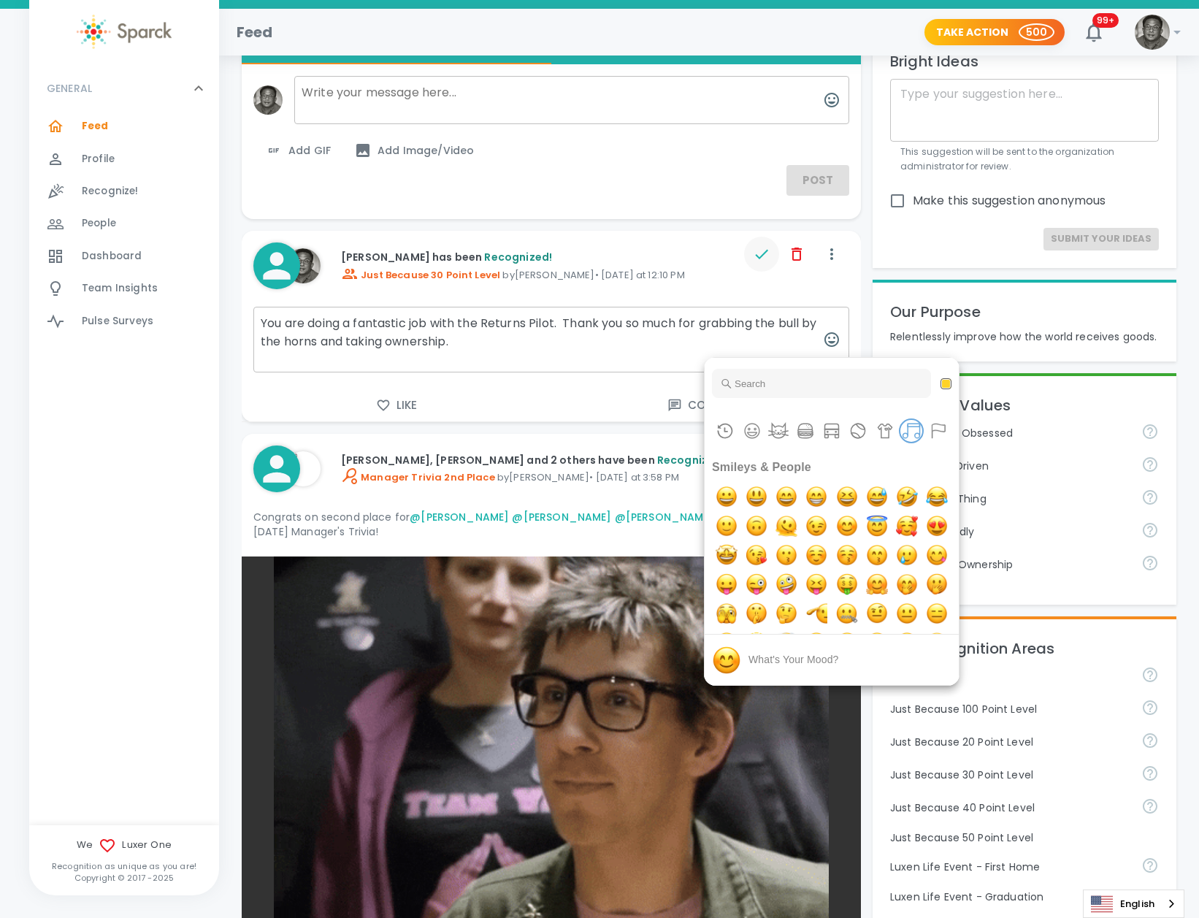
scroll to position [5199, 0]
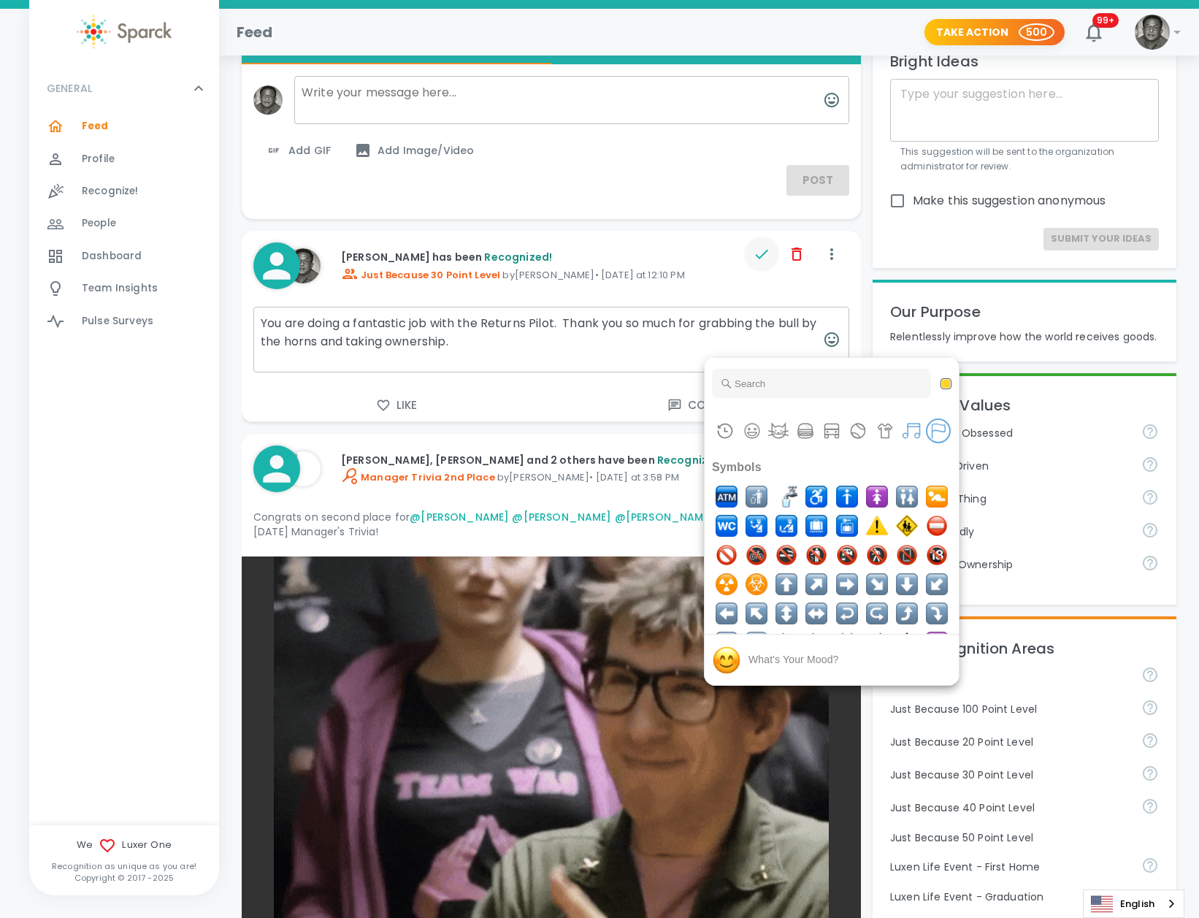
click at [937, 432] on button "Flags" at bounding box center [938, 431] width 22 height 22
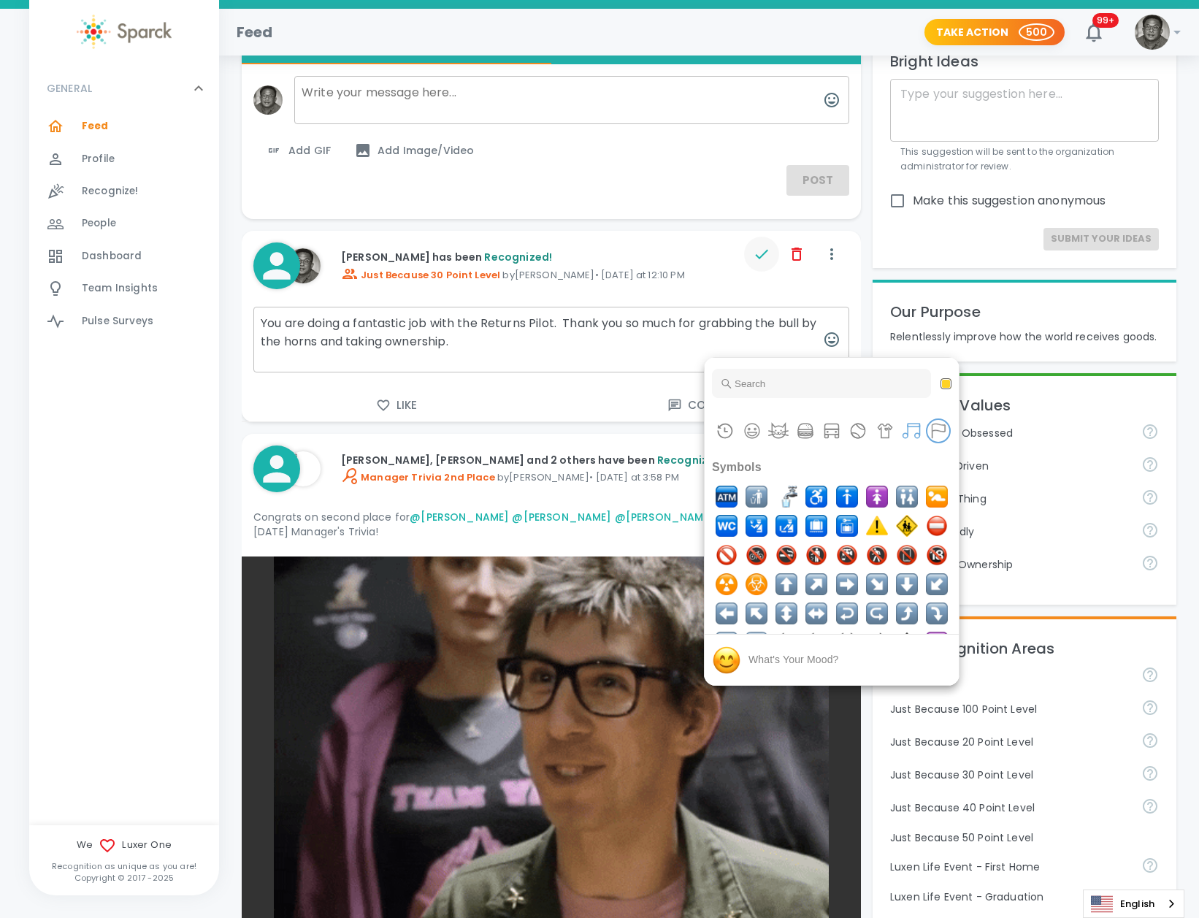
scroll to position [6046, 0]
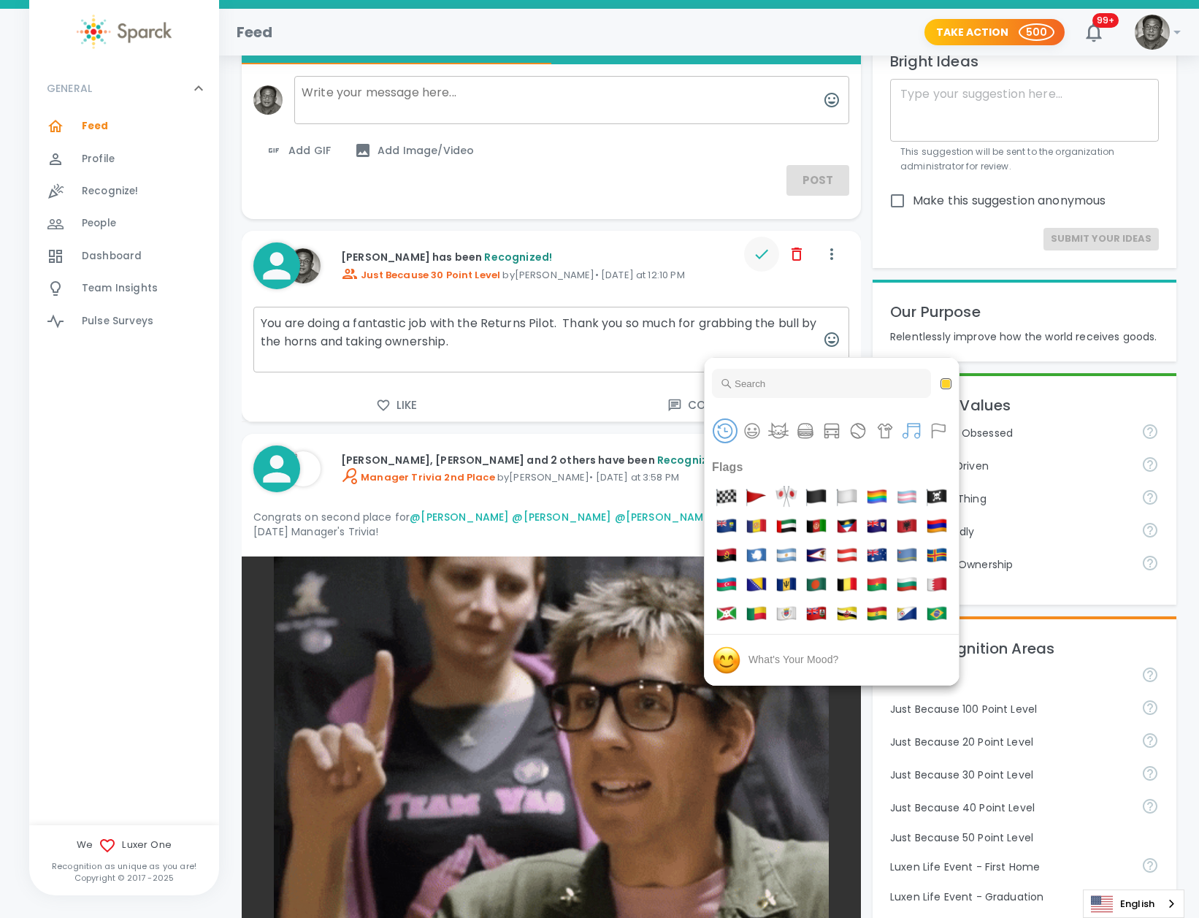
click at [724, 431] on button "Frequently Used" at bounding box center [725, 431] width 22 height 22
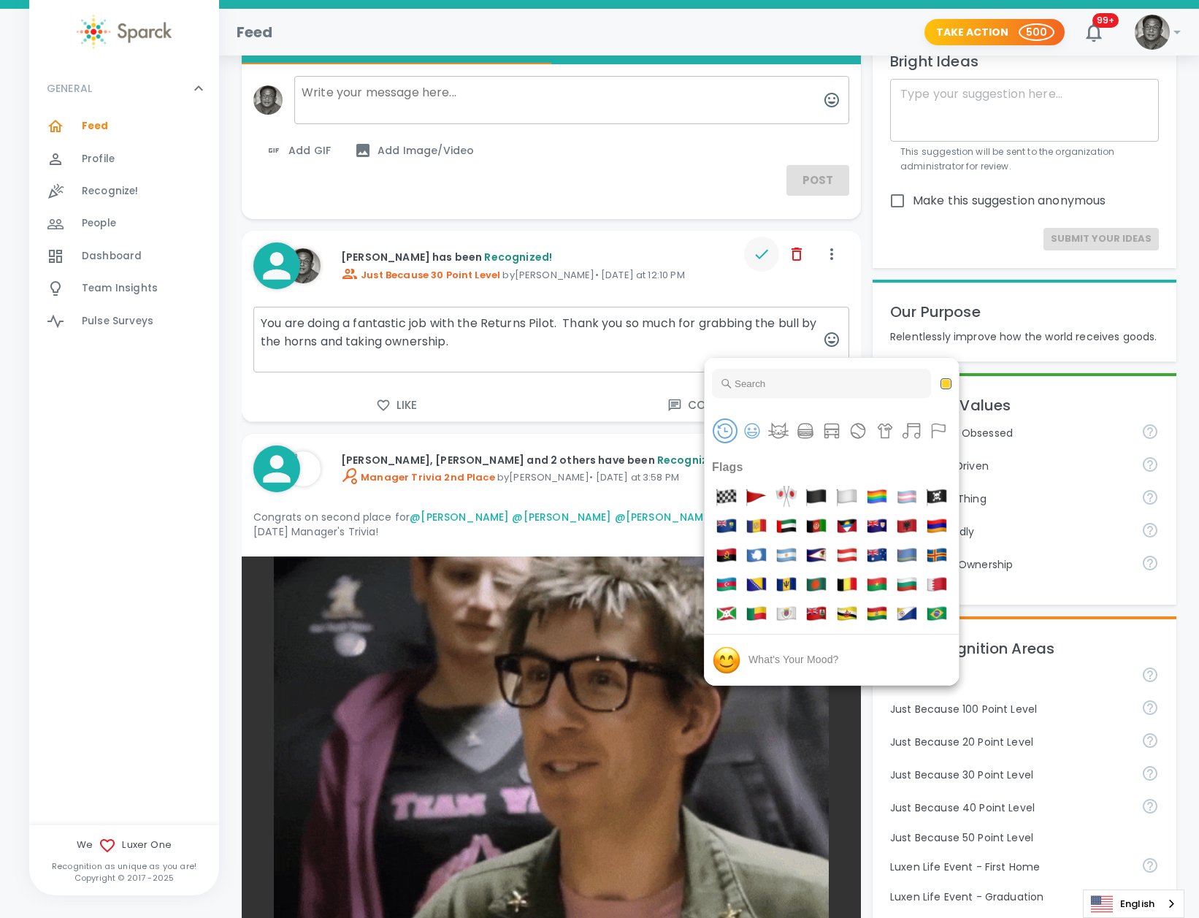
scroll to position [0, 0]
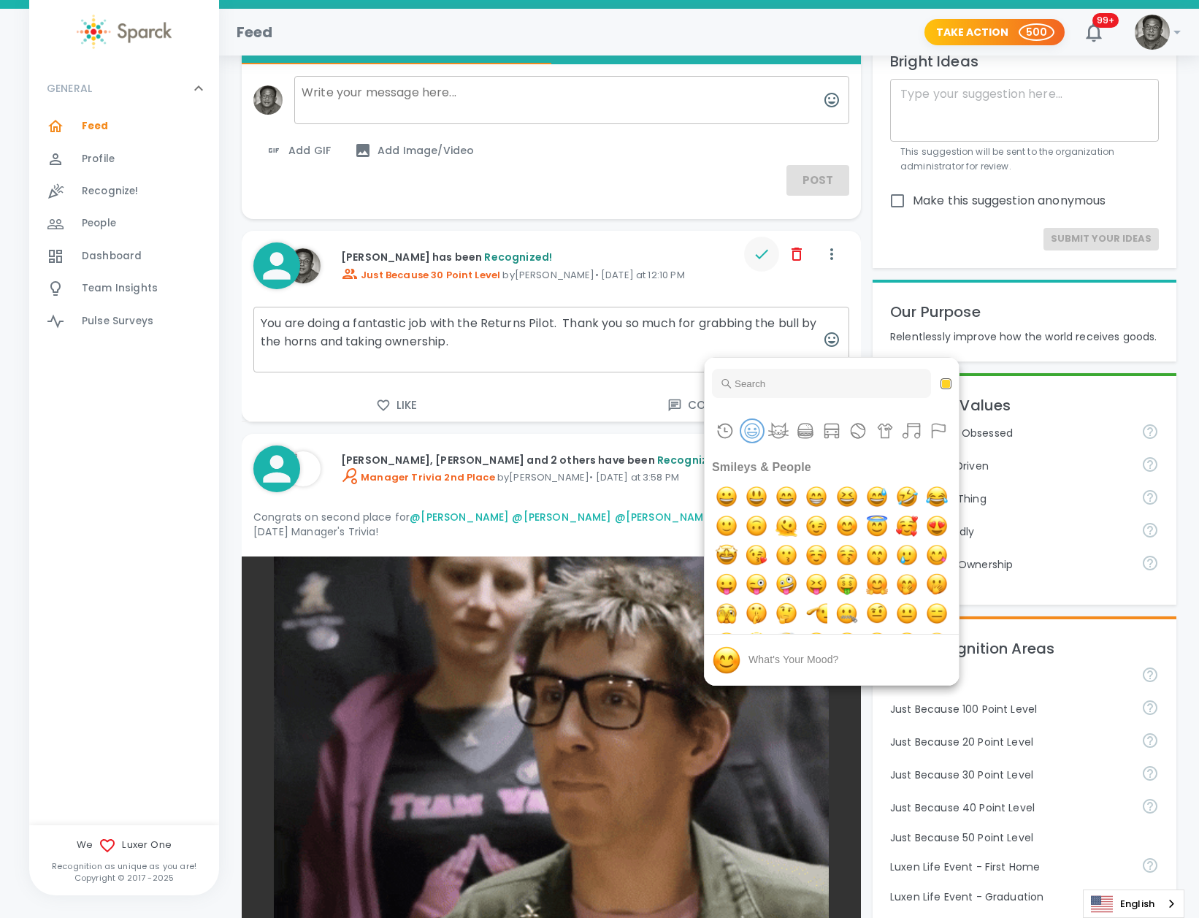
click at [746, 431] on button "Smileys & People" at bounding box center [752, 431] width 22 height 22
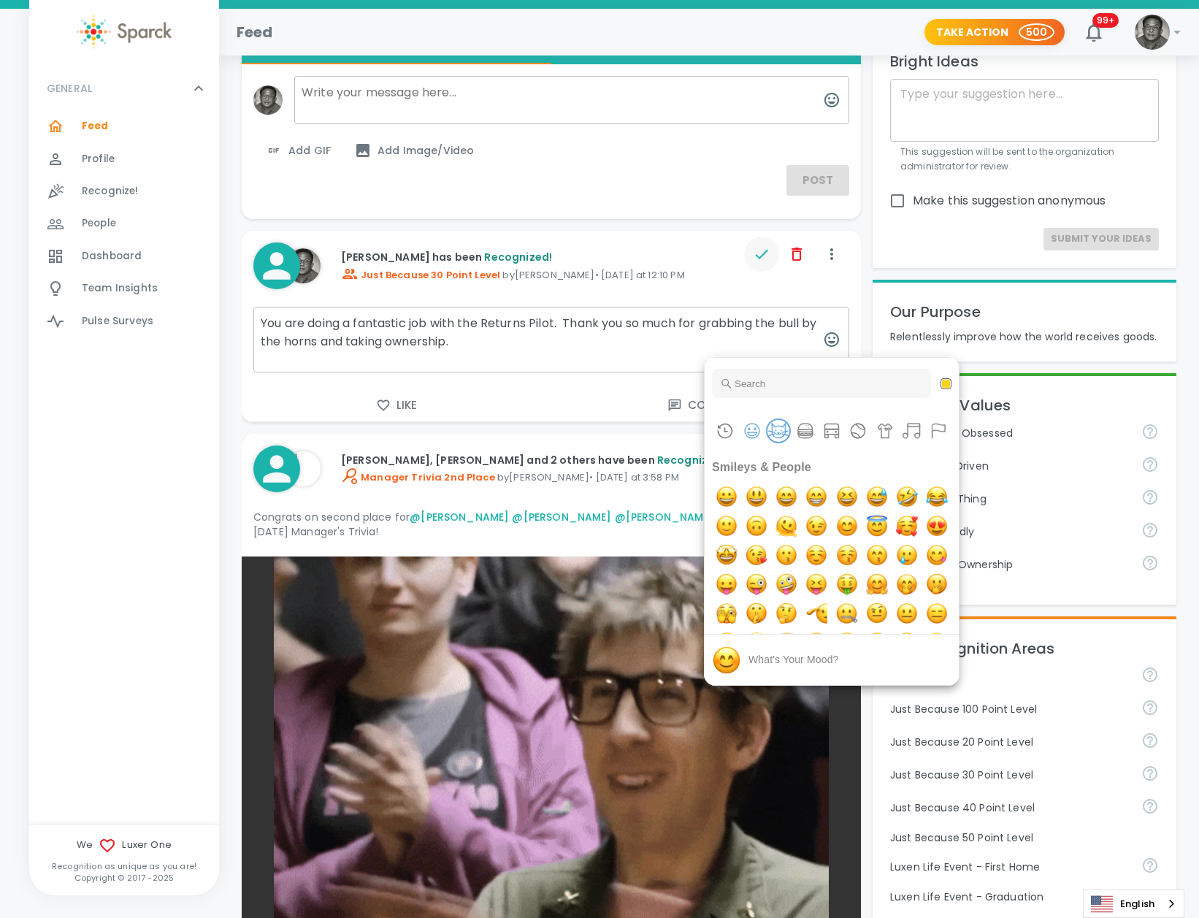
click at [783, 432] on button "Animals & Nature" at bounding box center [778, 431] width 22 height 22
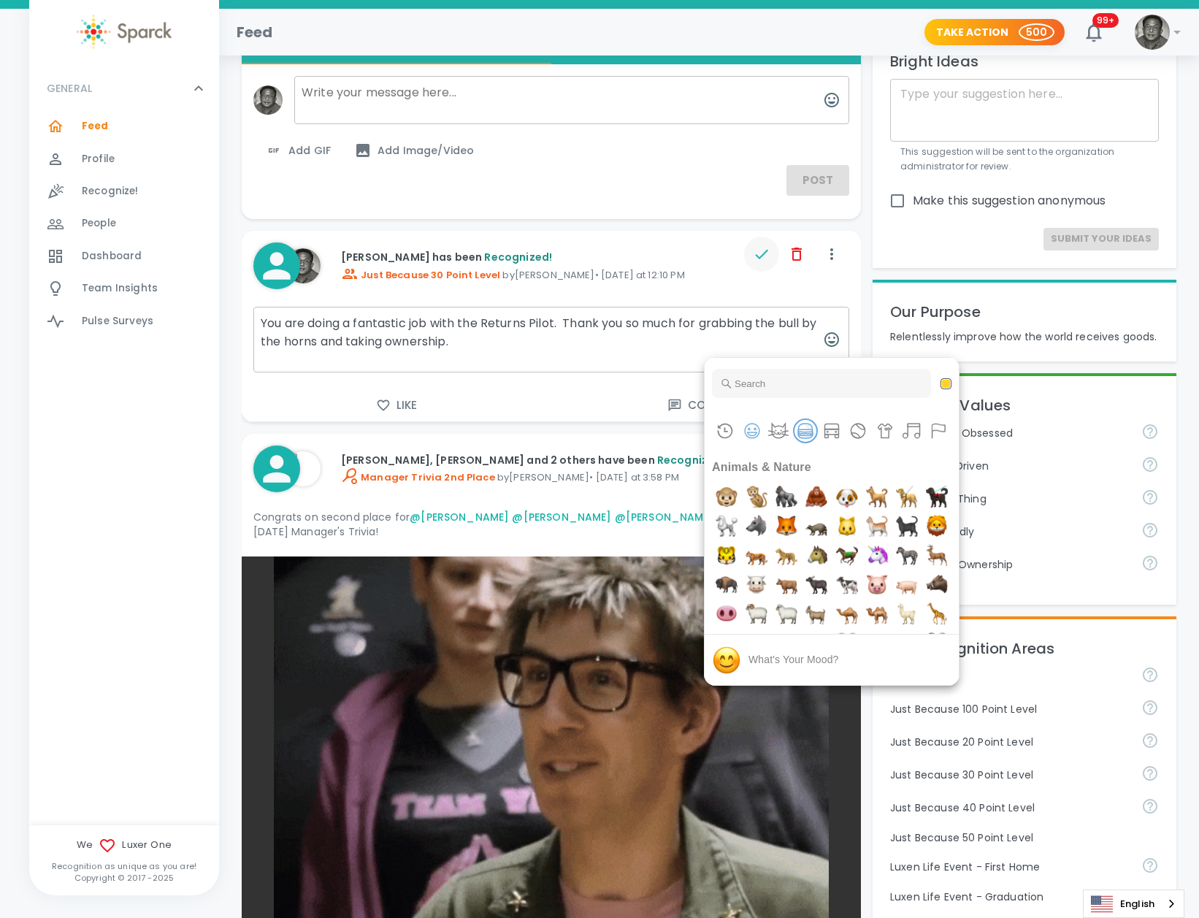
click at [801, 431] on button "Food & Drink" at bounding box center [805, 431] width 22 height 22
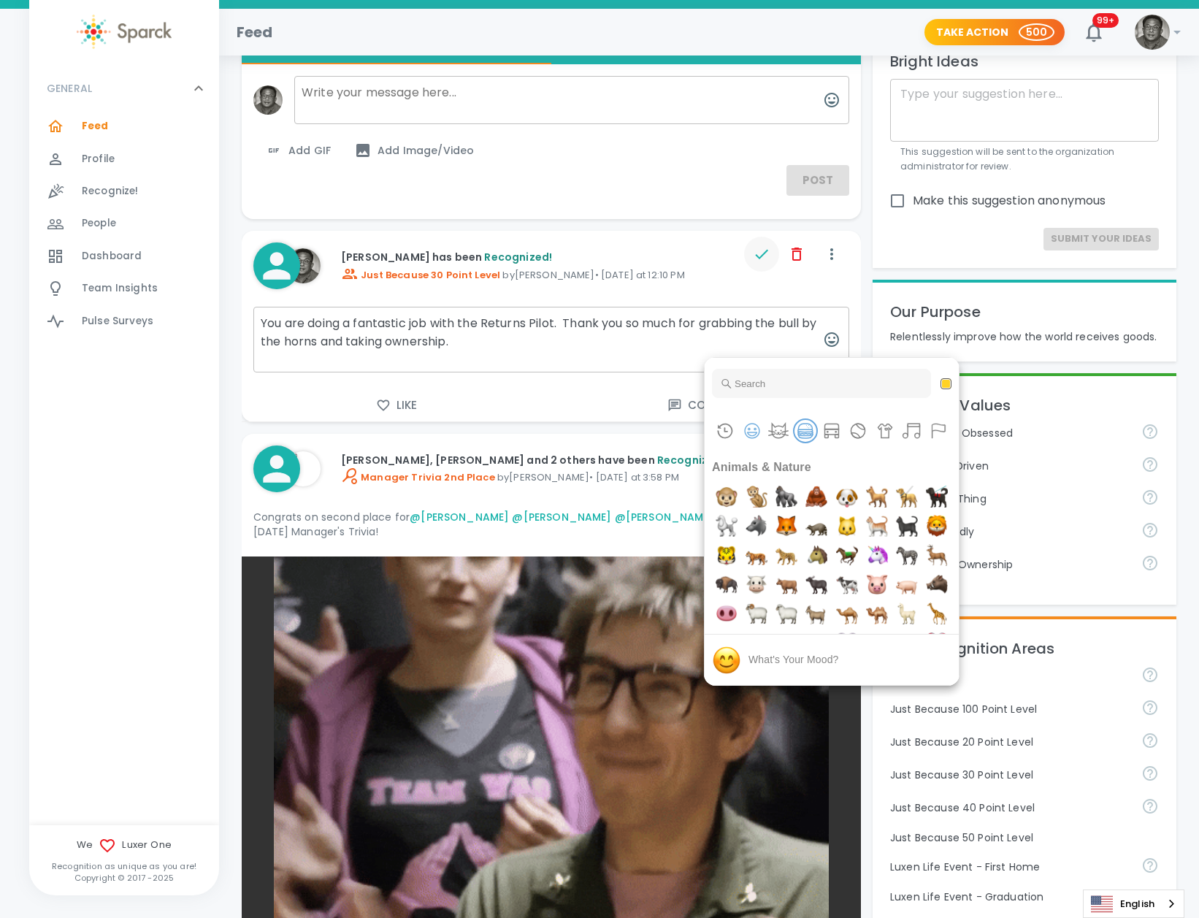
scroll to position [2512, 0]
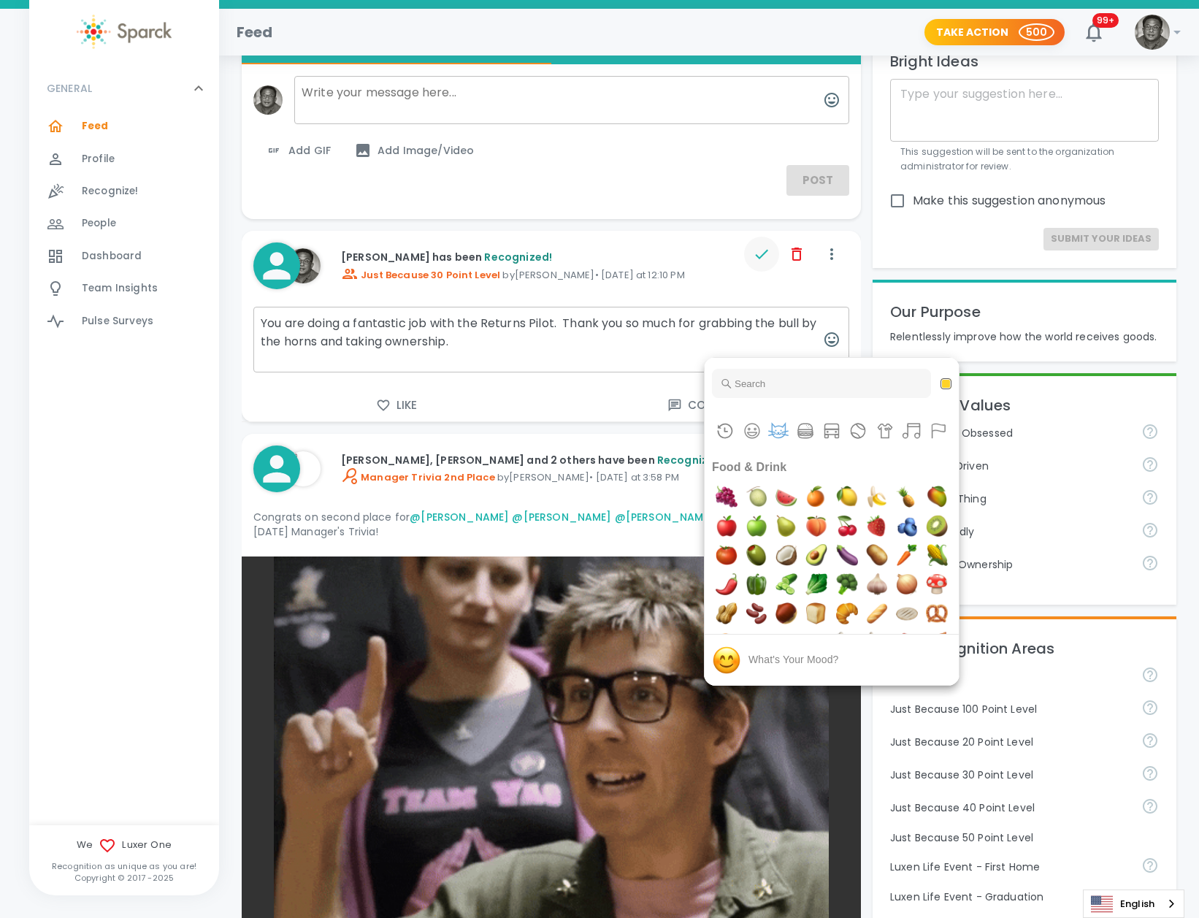
click at [843, 432] on div "Category navigation" at bounding box center [832, 431] width 254 height 44
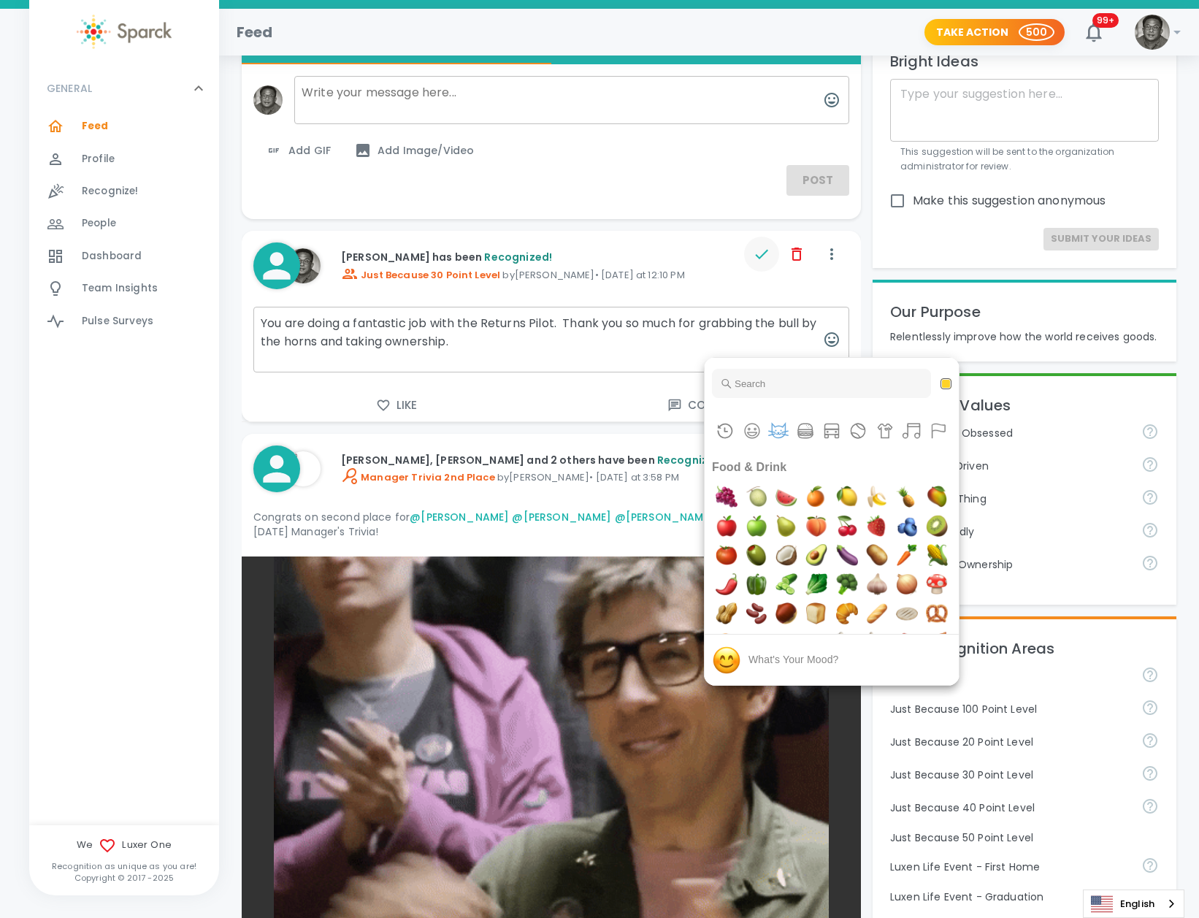
click at [1095, 459] on div at bounding box center [599, 459] width 1199 height 918
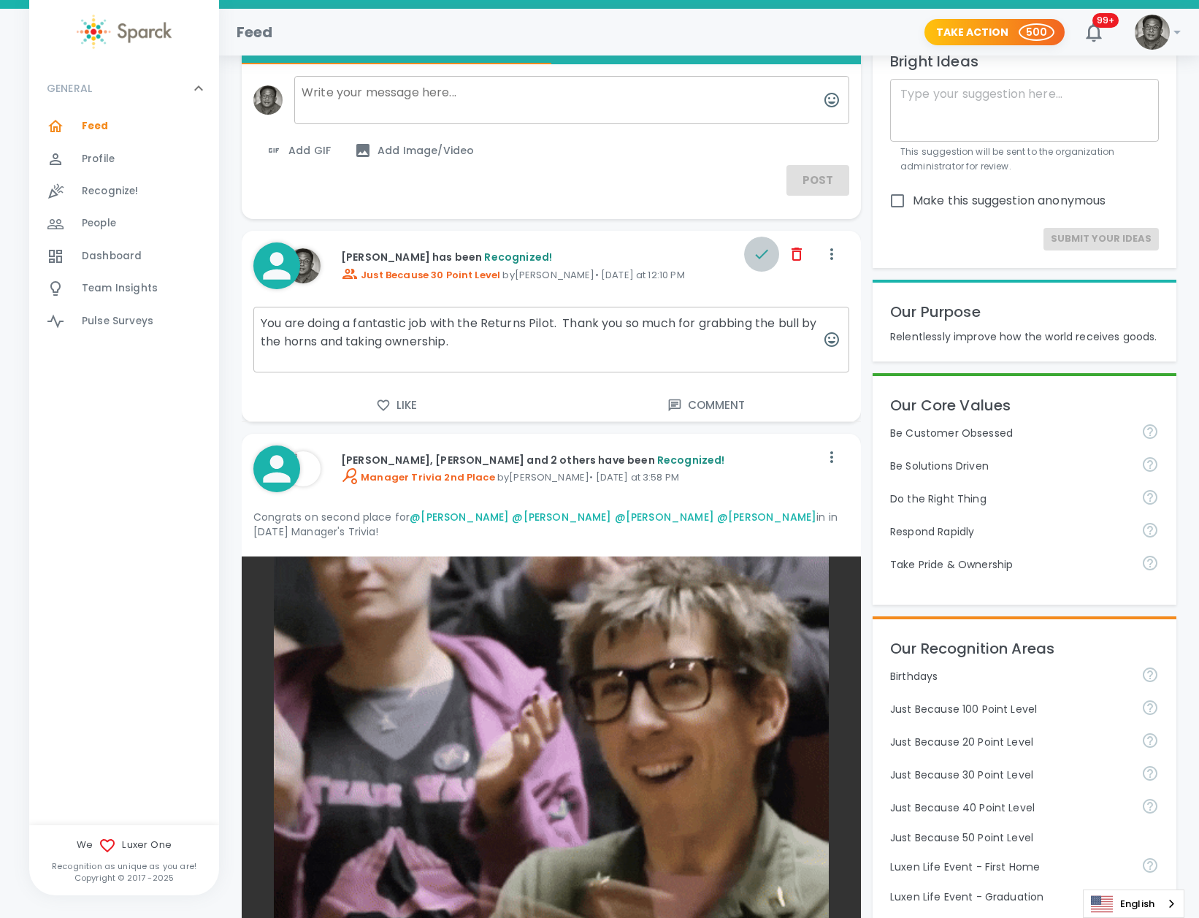
click at [761, 254] on icon "button" at bounding box center [762, 254] width 18 height 18
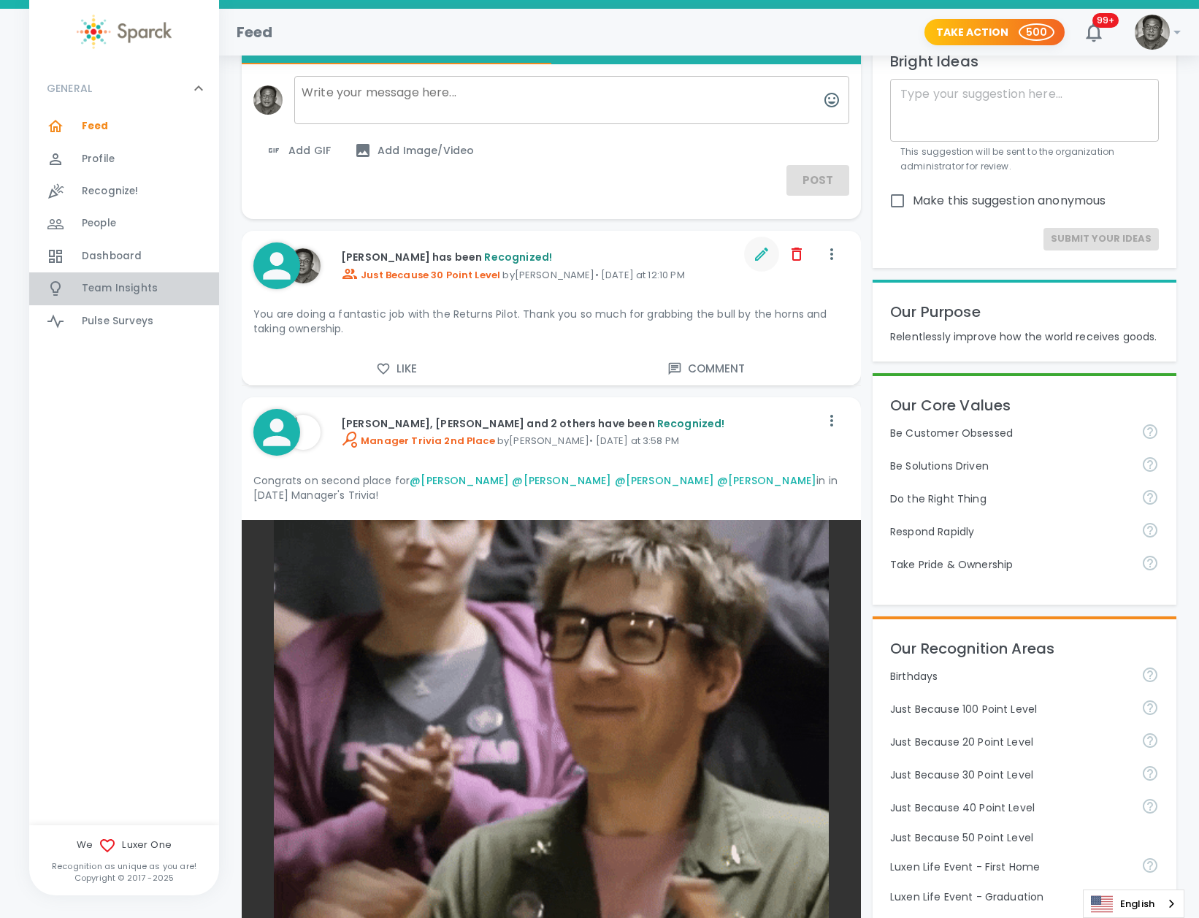
click at [113, 283] on span "Team Insights" at bounding box center [120, 288] width 76 height 15
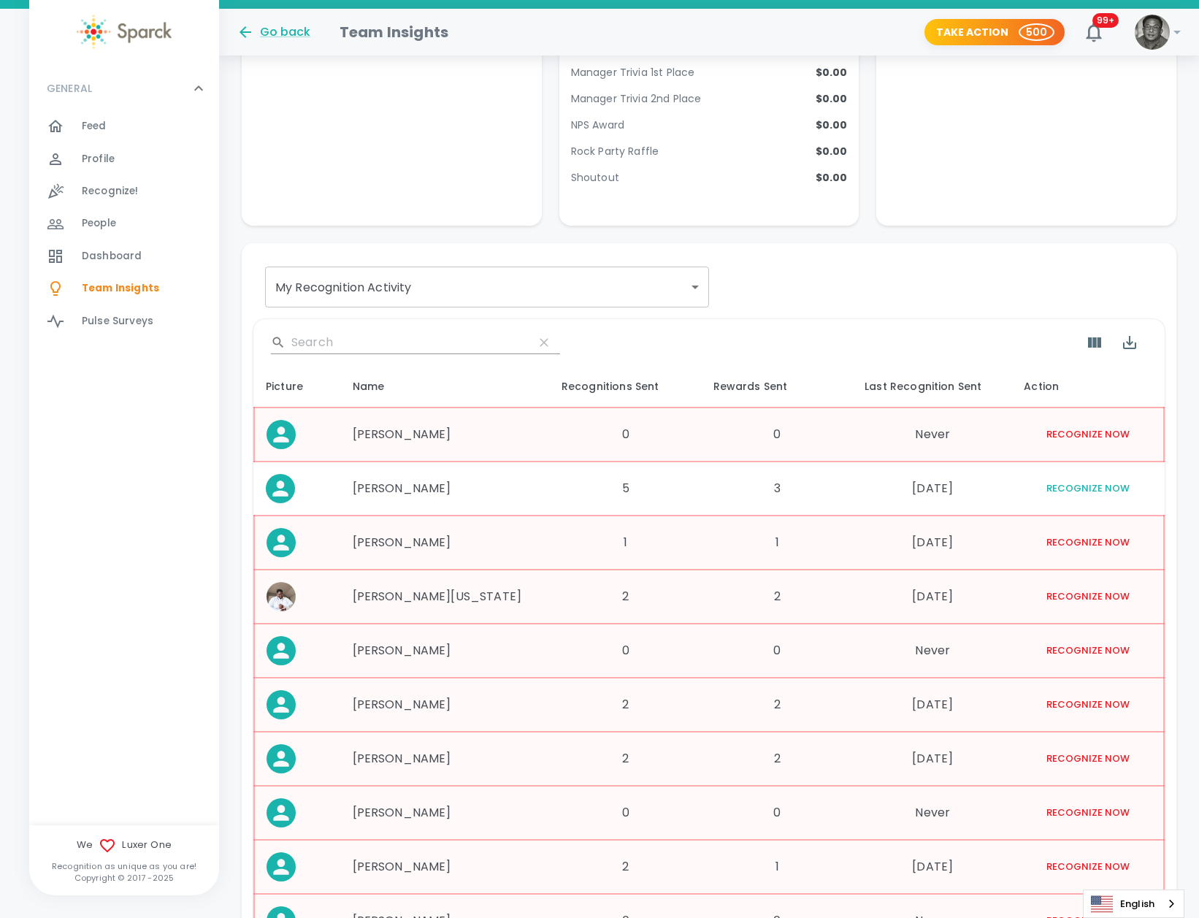
scroll to position [798, 0]
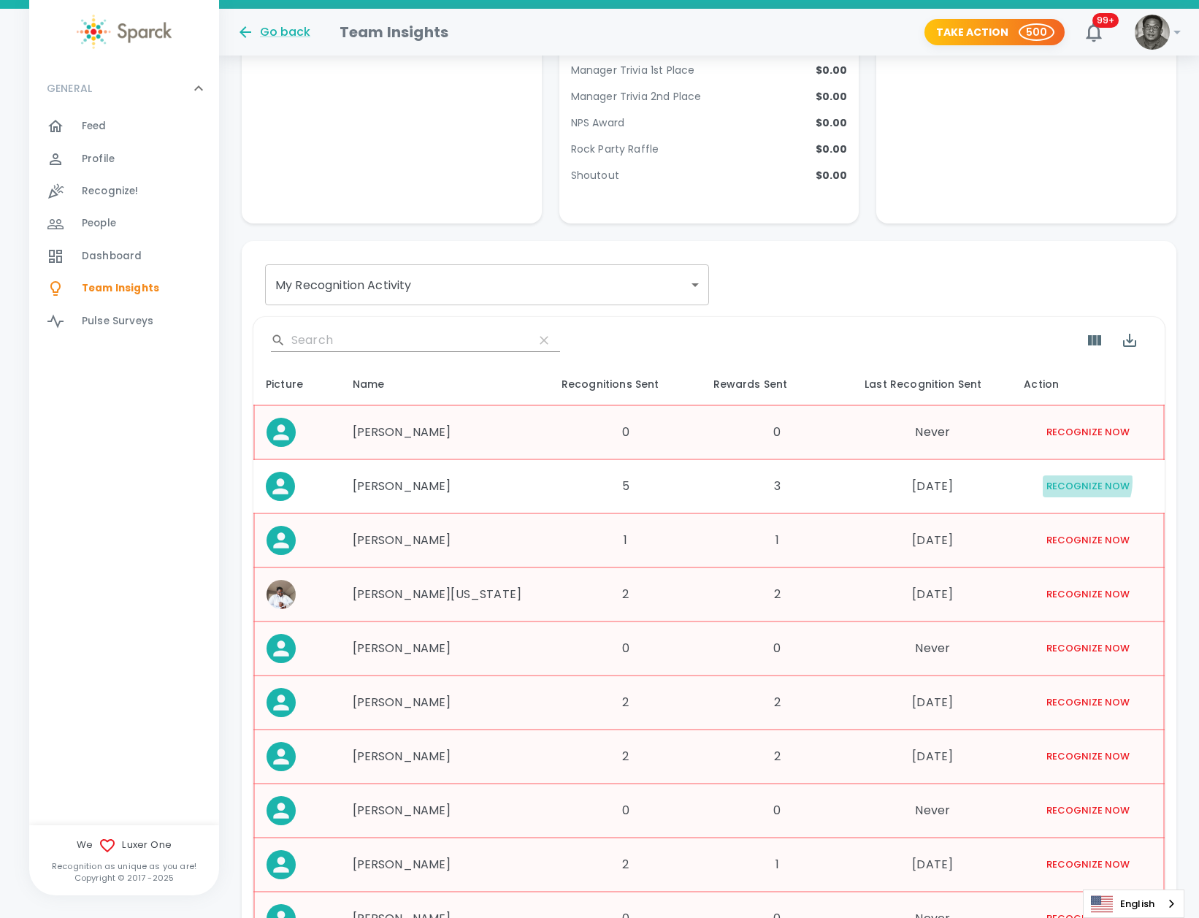
click at [1078, 482] on button "Recognize Now" at bounding box center [1088, 486] width 91 height 23
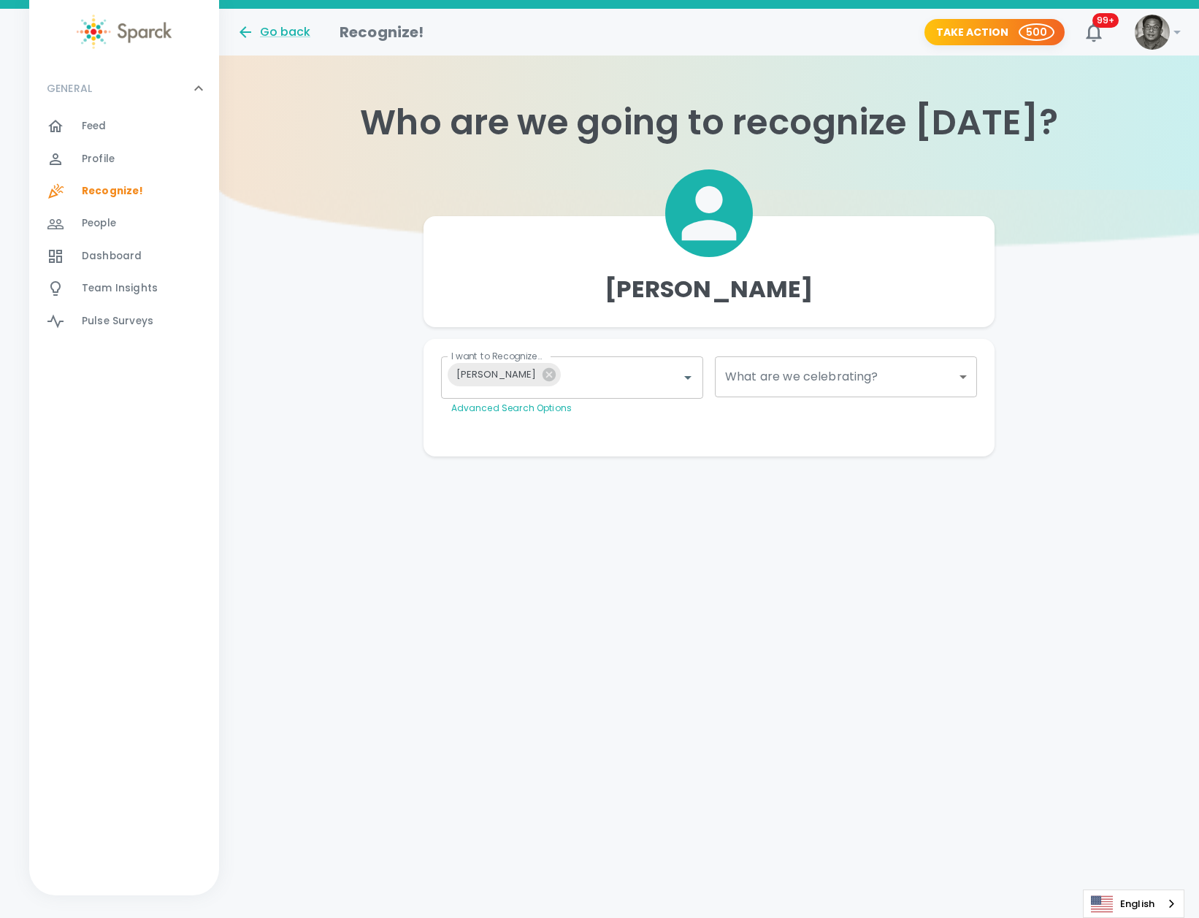
click at [110, 125] on div "Feed 0" at bounding box center [150, 126] width 137 height 20
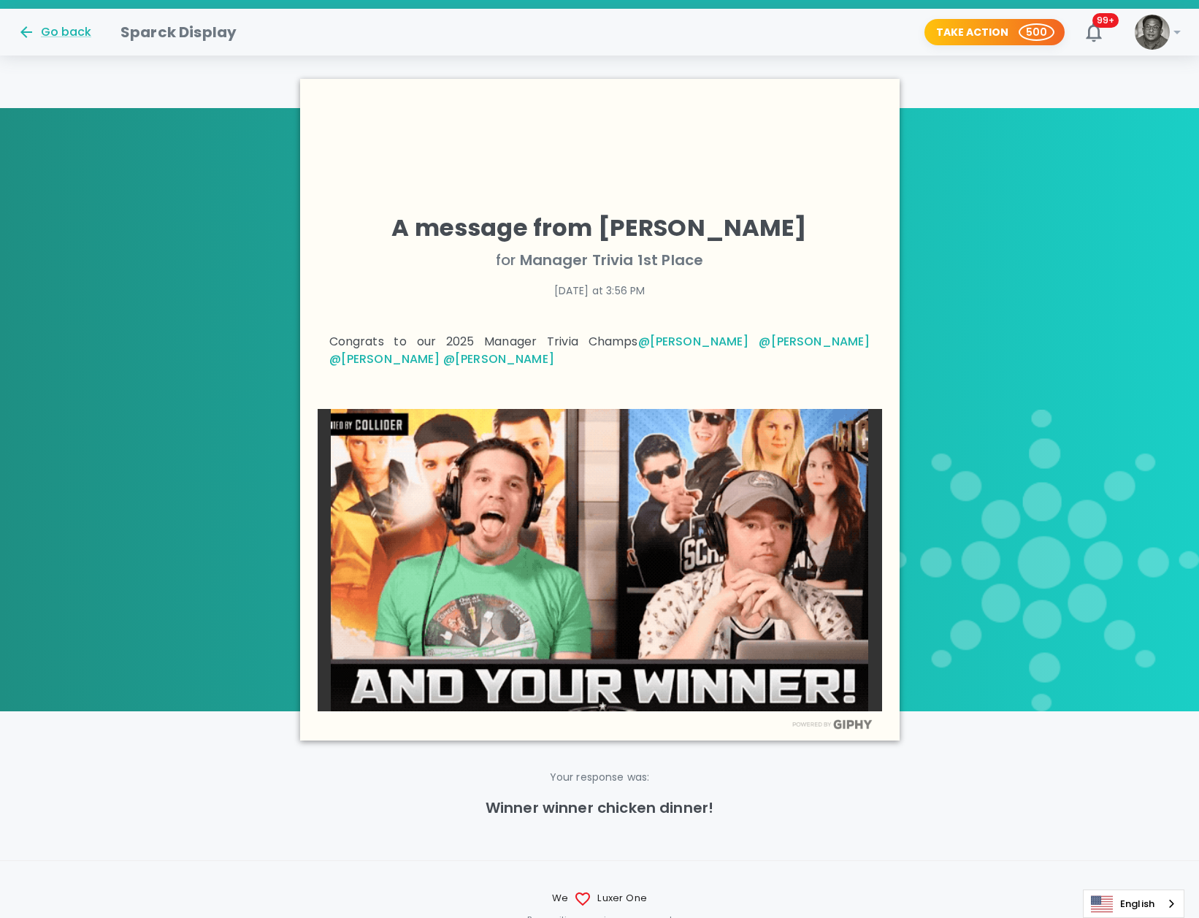
scroll to position [654, 0]
